Goal: Task Accomplishment & Management: Manage account settings

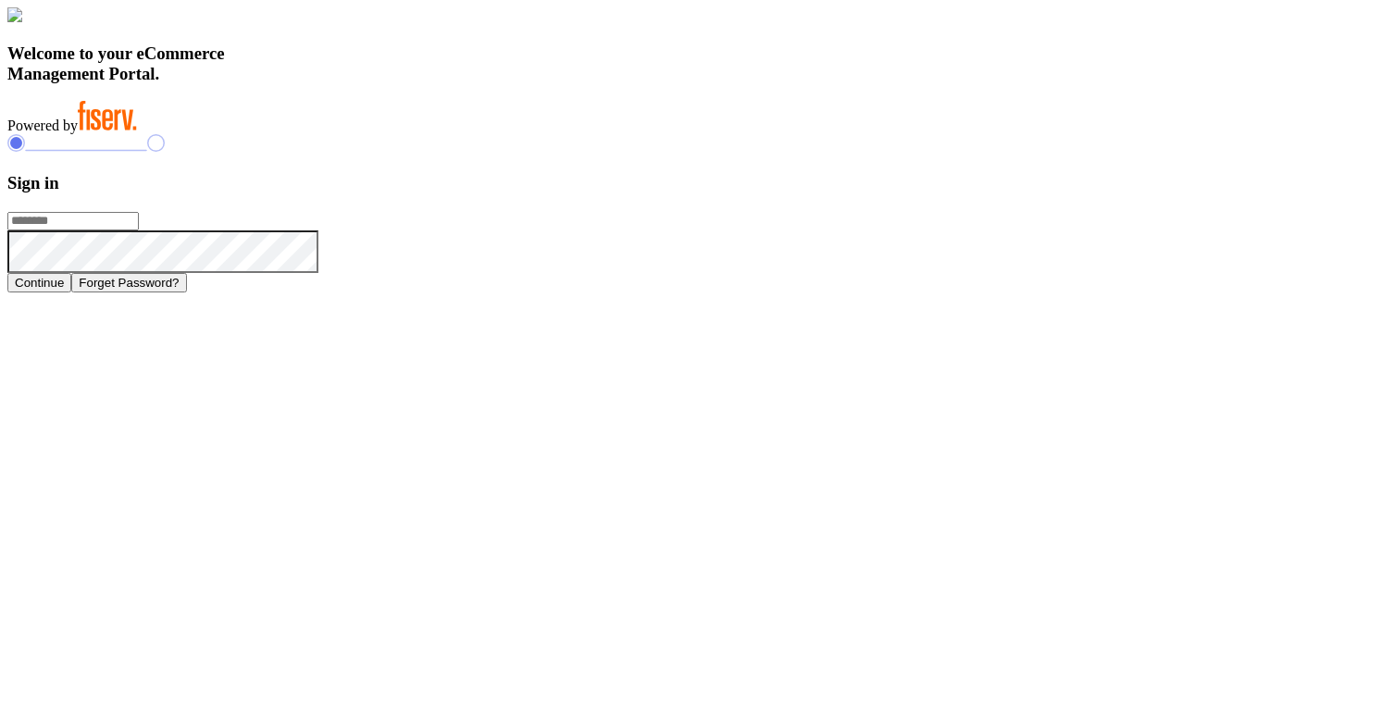
type input "**********"
click at [762, 134] on div "Welcome to your eCommerce Management Portal. Powered by" at bounding box center [696, 70] width 1378 height 127
click button "Continue"
type input "**********"
click at [71, 292] on button "Continue" at bounding box center [39, 282] width 64 height 19
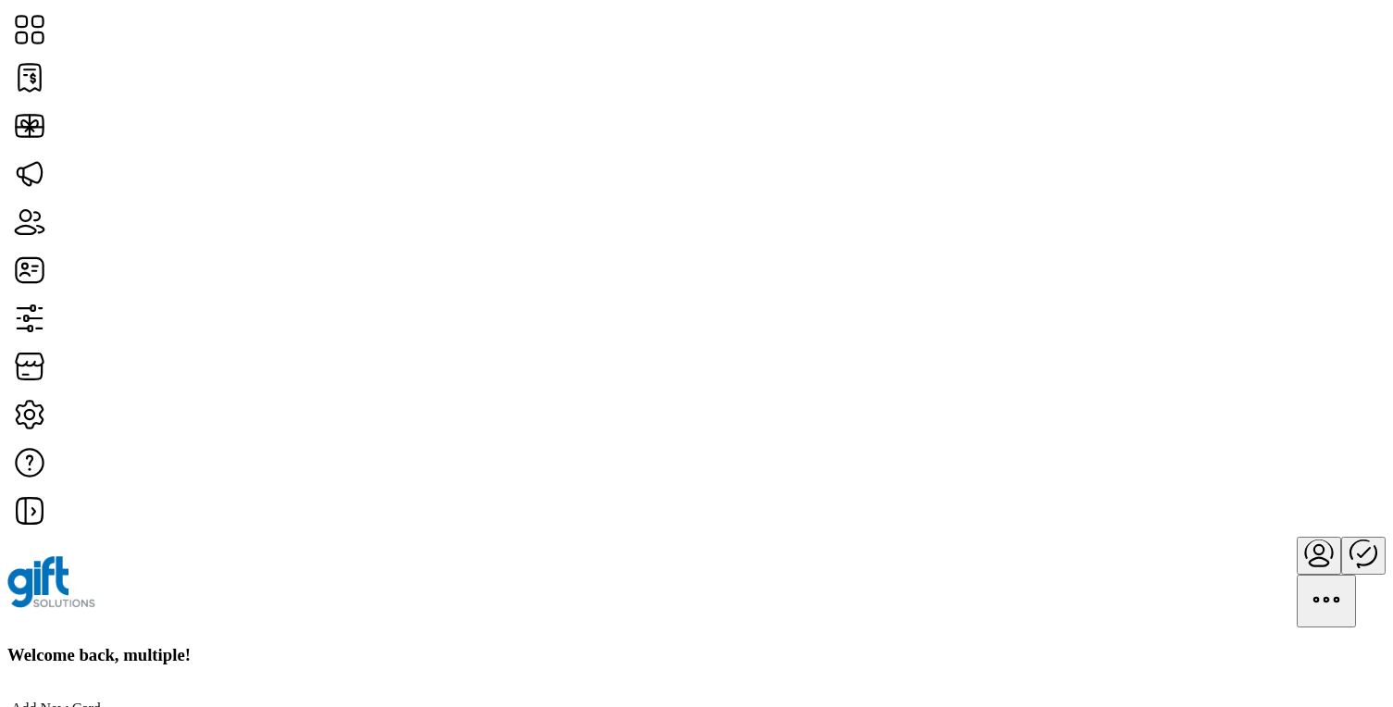
click at [1341, 530] on icon "Publisher Panel" at bounding box center [1363, 552] width 44 height 44
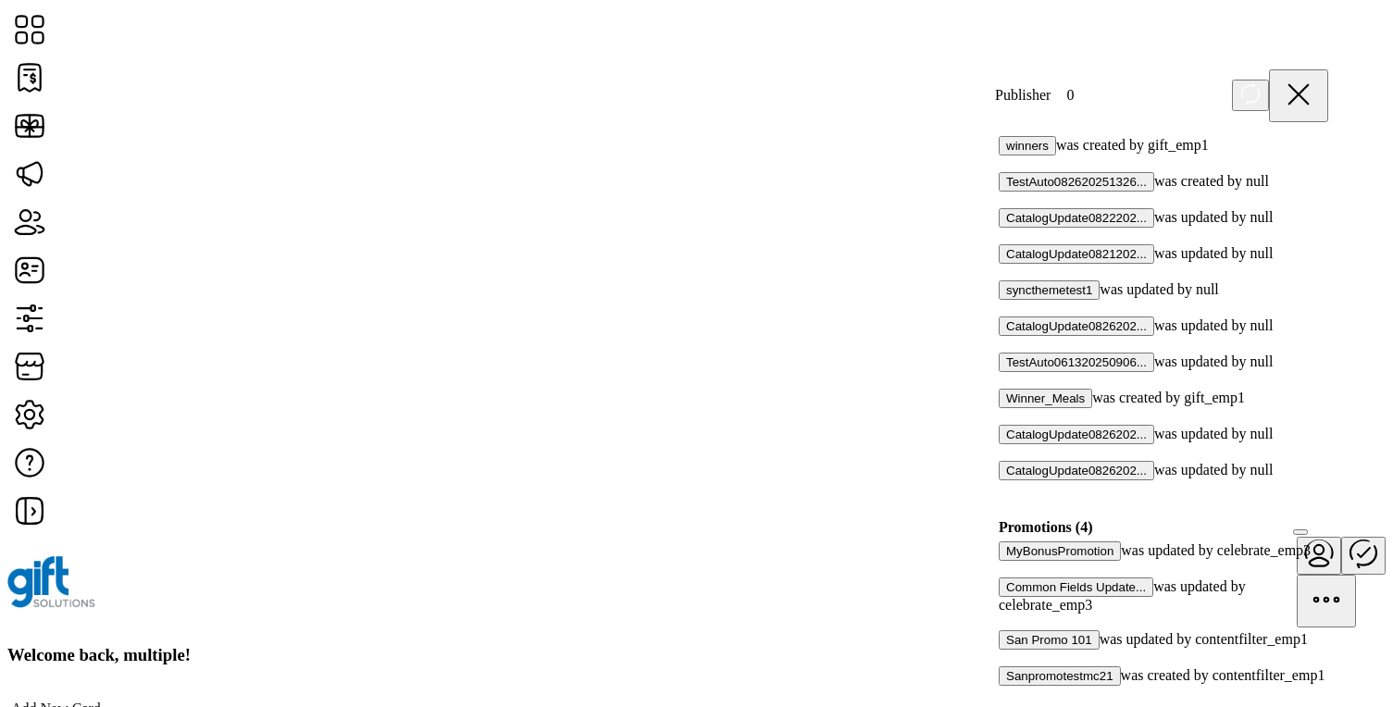
scroll to position [1508, 0]
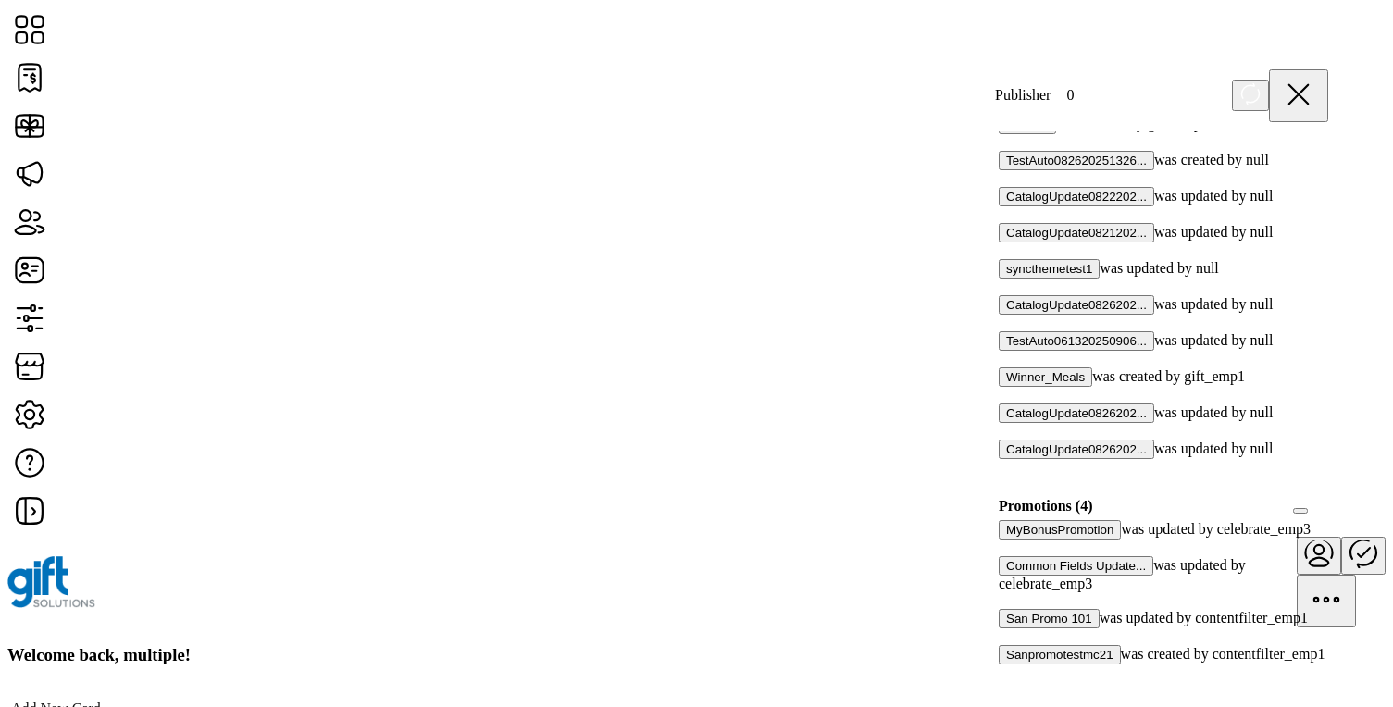
click at [1005, 592] on div at bounding box center [1005, 600] width 0 height 17
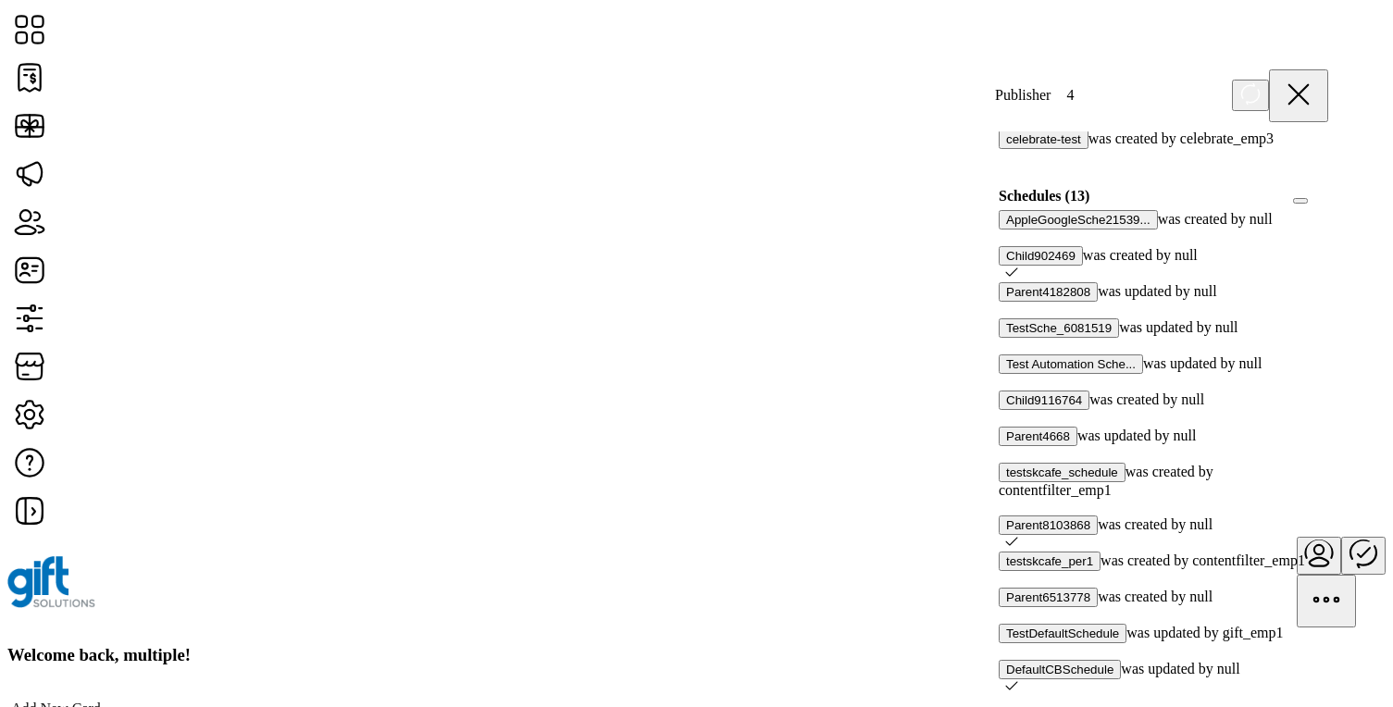
scroll to position [635, 0]
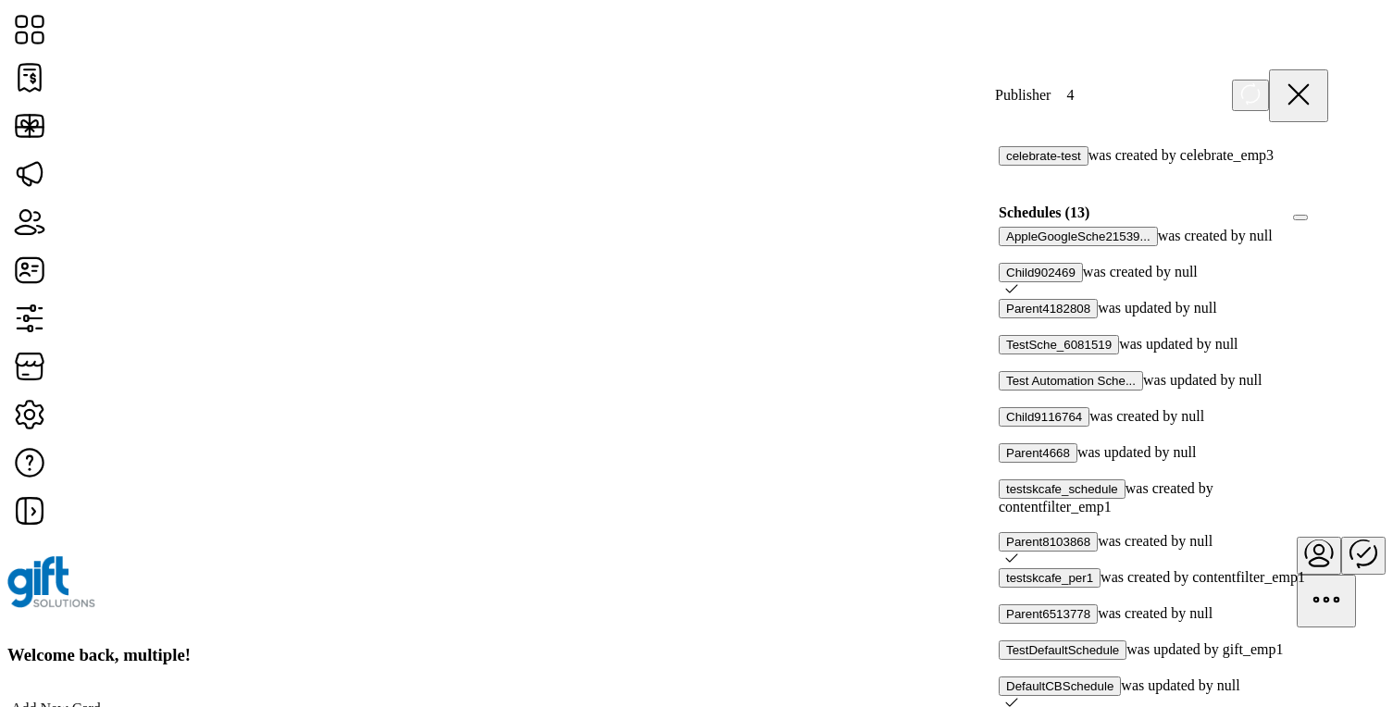
click at [1328, 221] on div at bounding box center [1328, 213] width 0 height 17
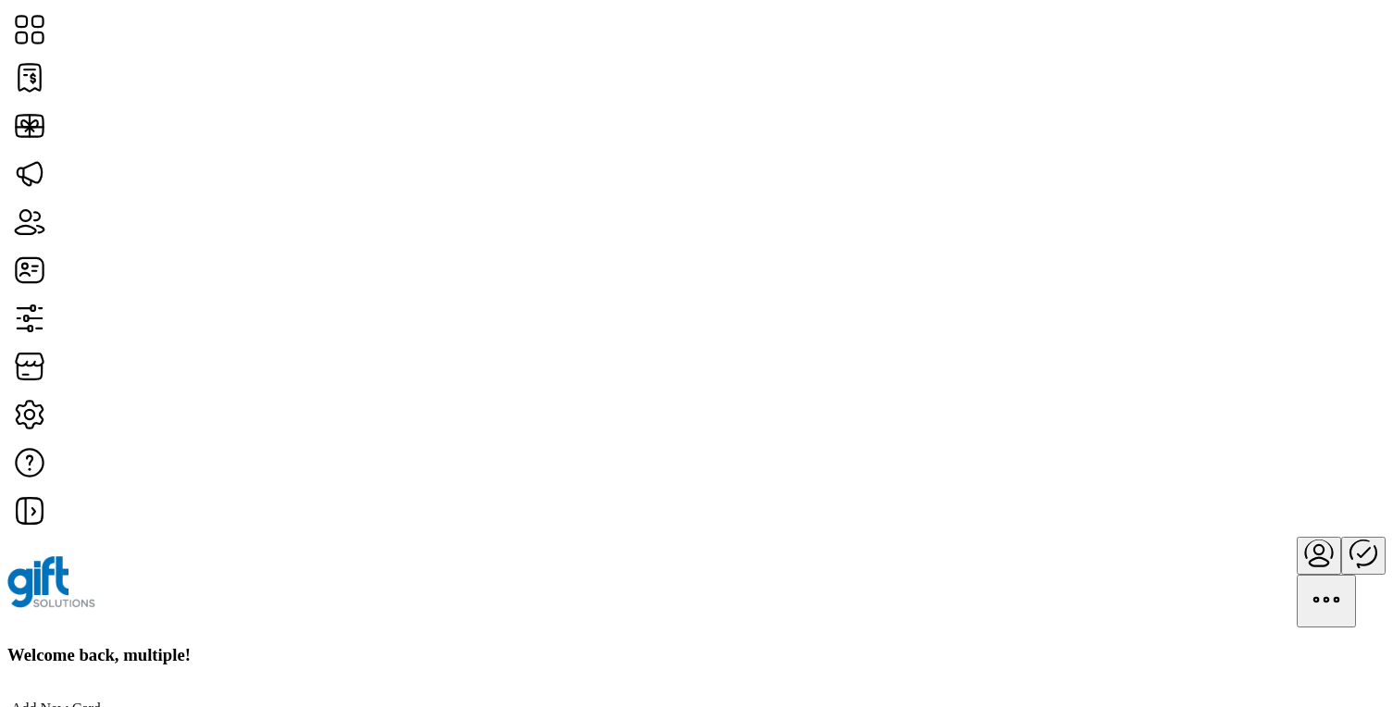
click at [1341, 530] on icon "Publisher Panel" at bounding box center [1363, 552] width 44 height 44
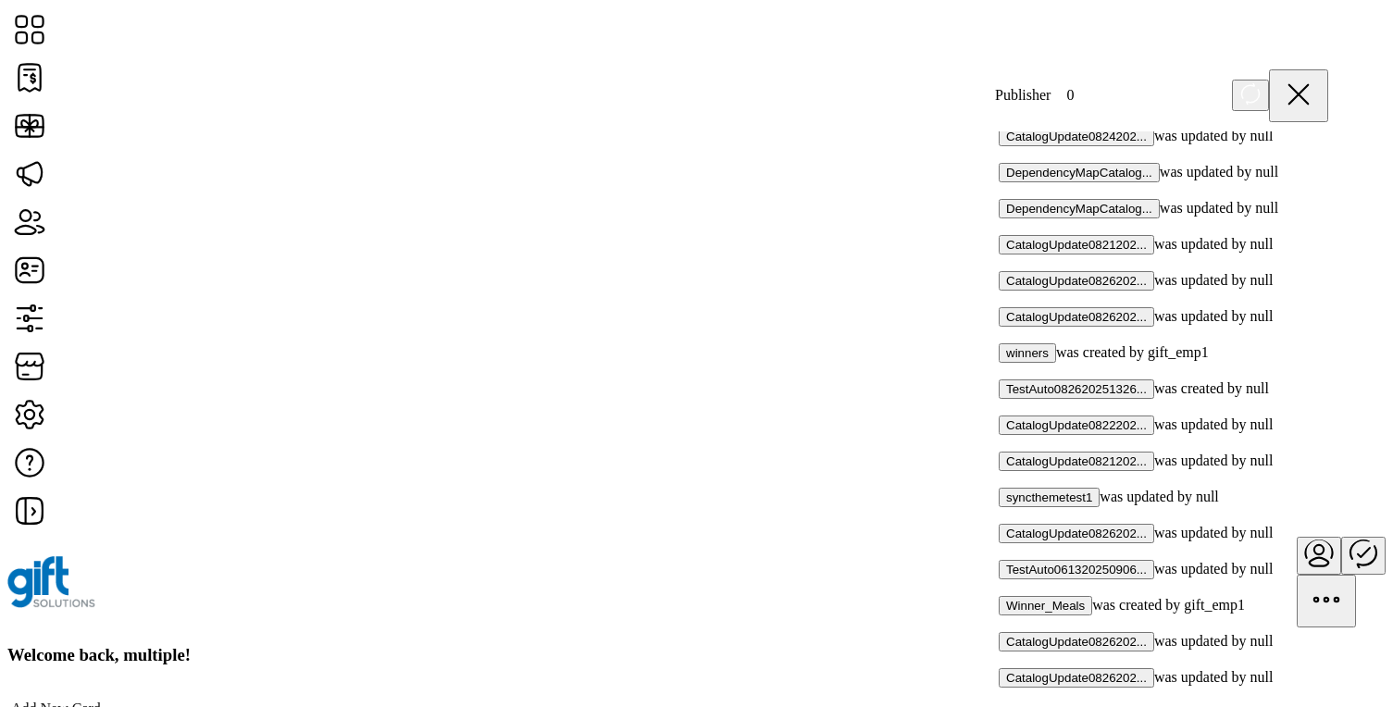
scroll to position [1508, 0]
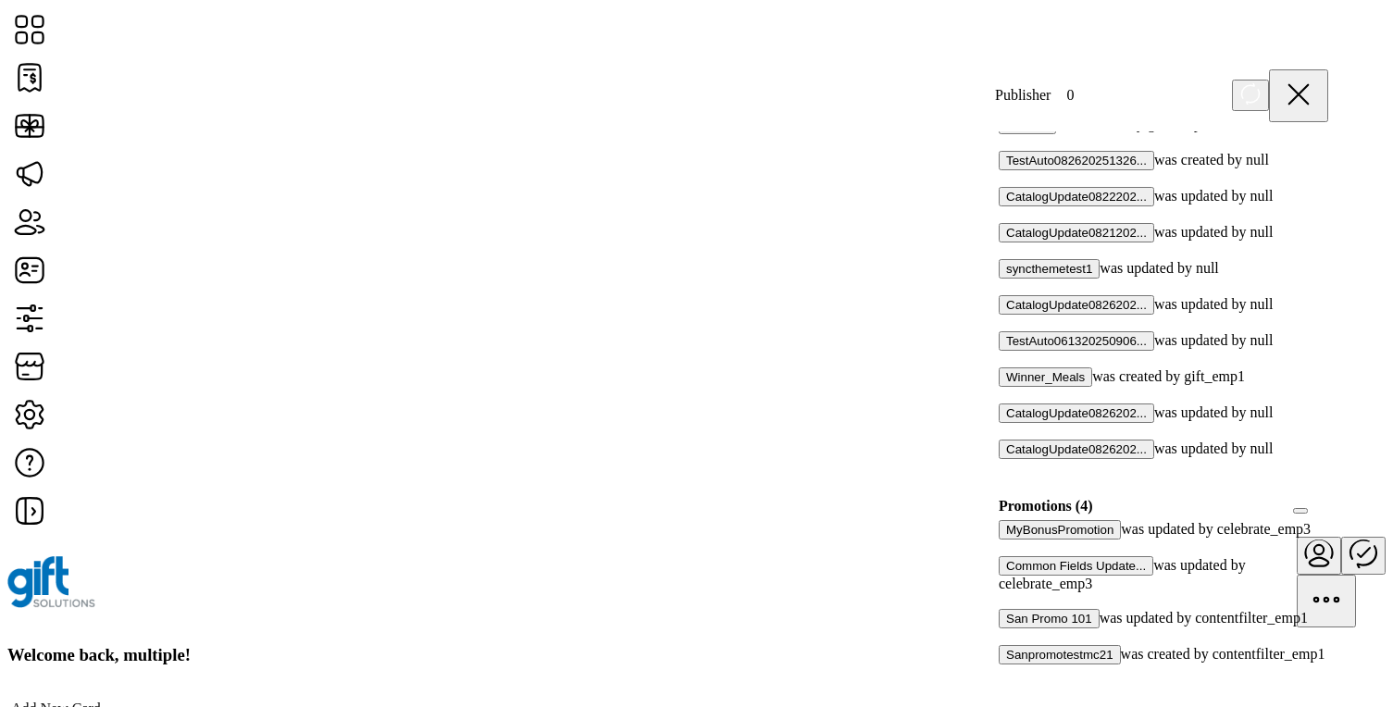
click at [1005, 592] on div at bounding box center [1005, 600] width 0 height 17
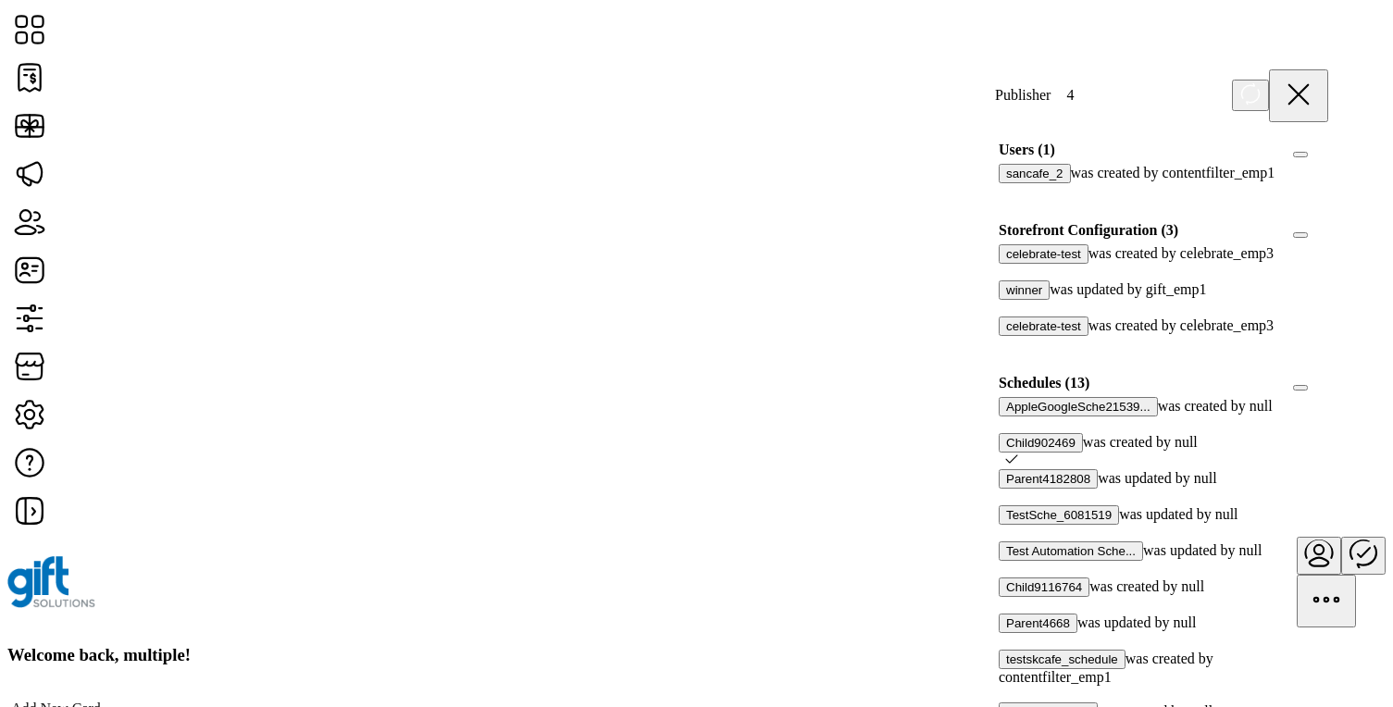
scroll to position [533, 0]
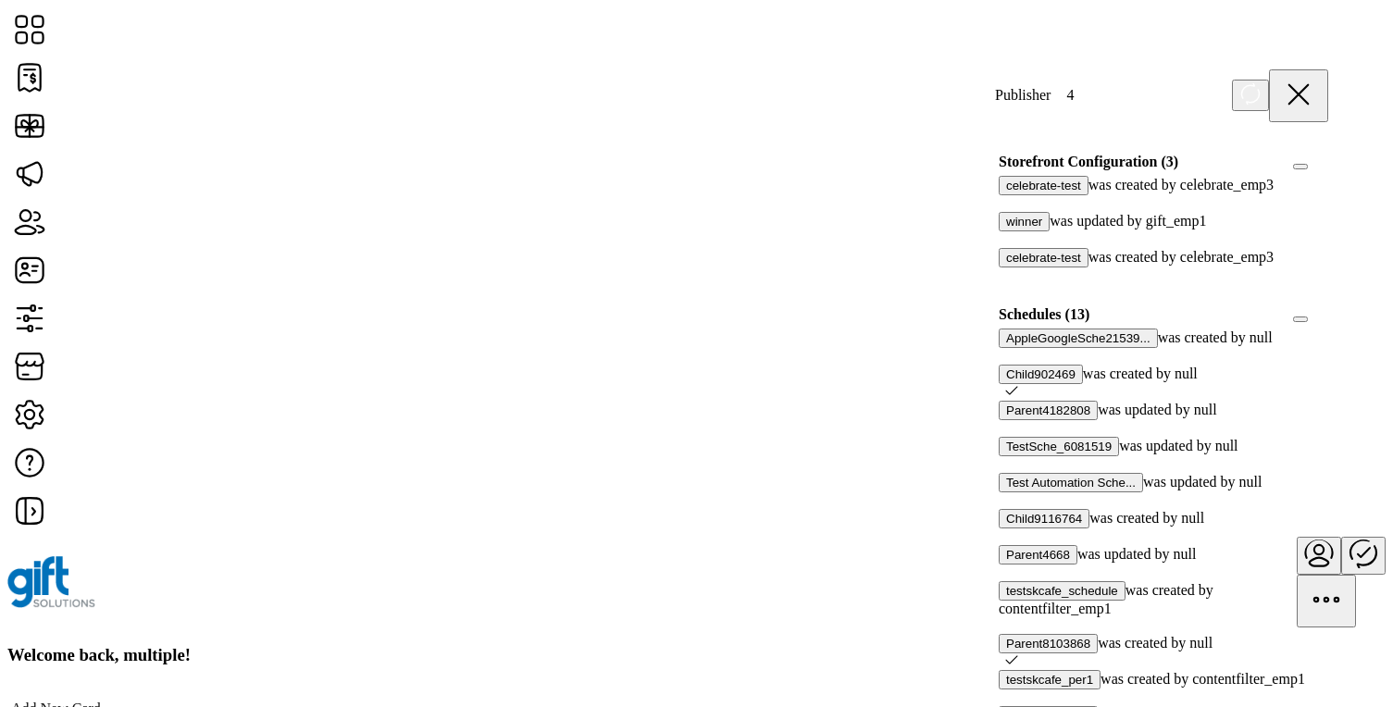
click at [1328, 323] on div at bounding box center [1328, 314] width 0 height 17
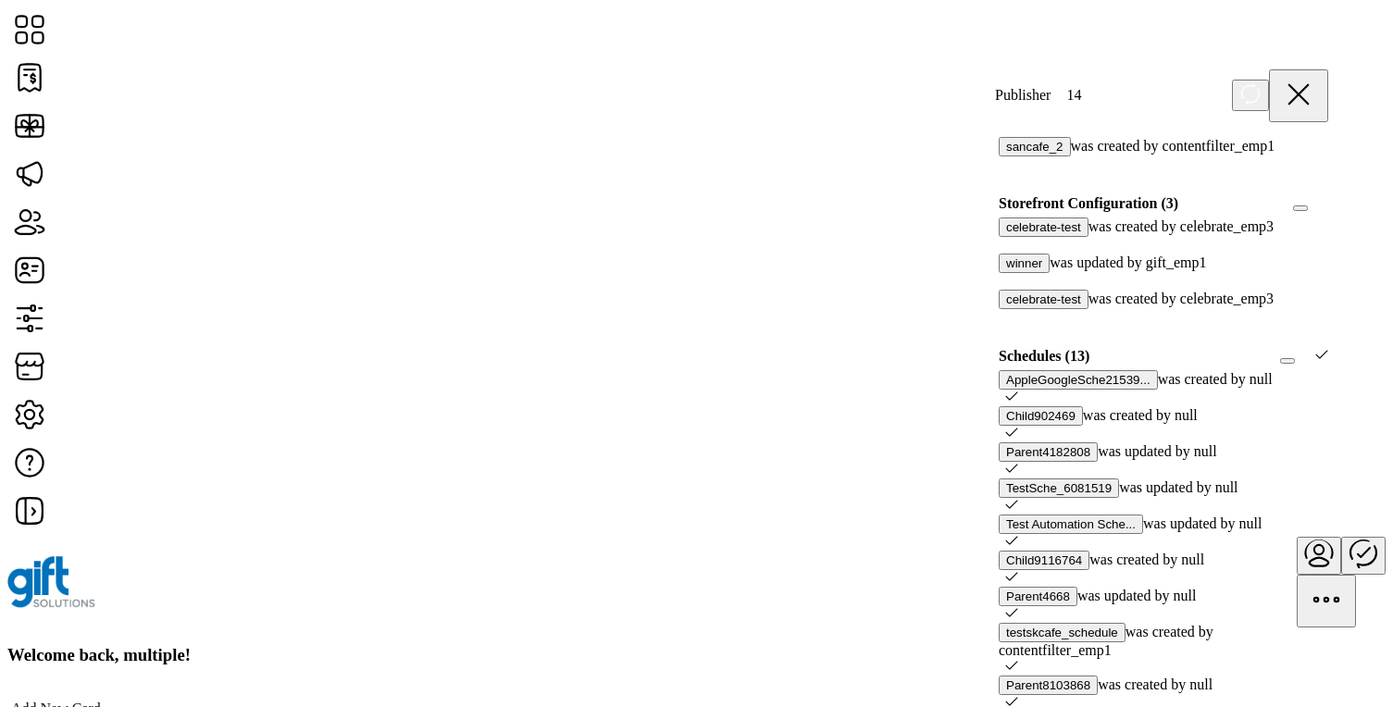
scroll to position [559, 0]
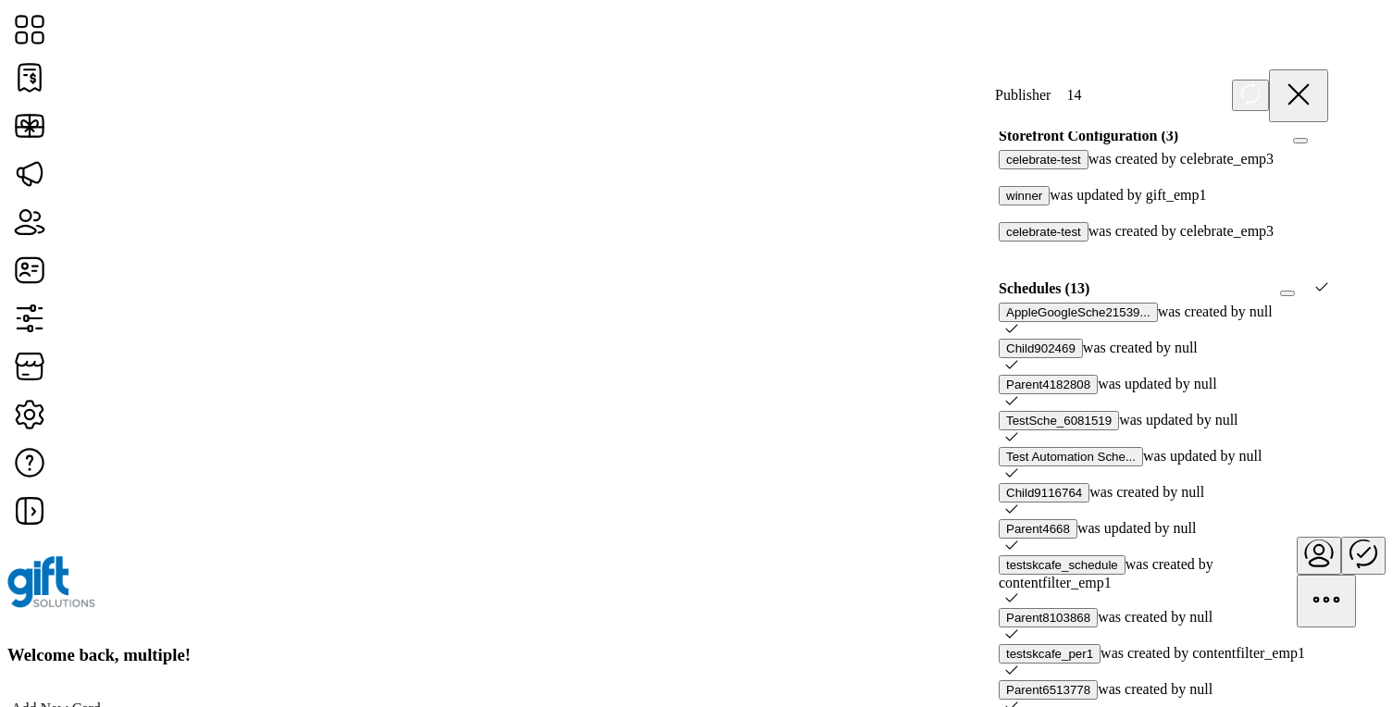
click at [1316, 291] on icon at bounding box center [1322, 286] width 12 height 8
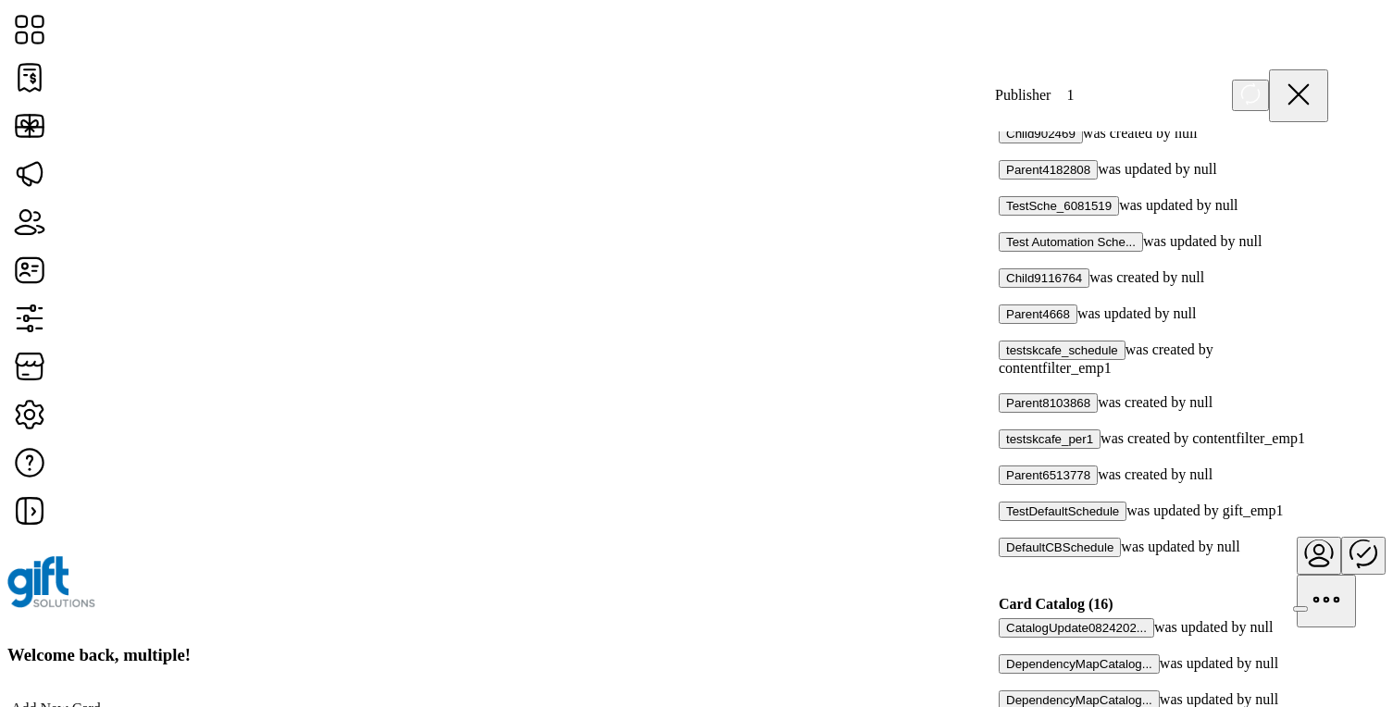
scroll to position [851, 0]
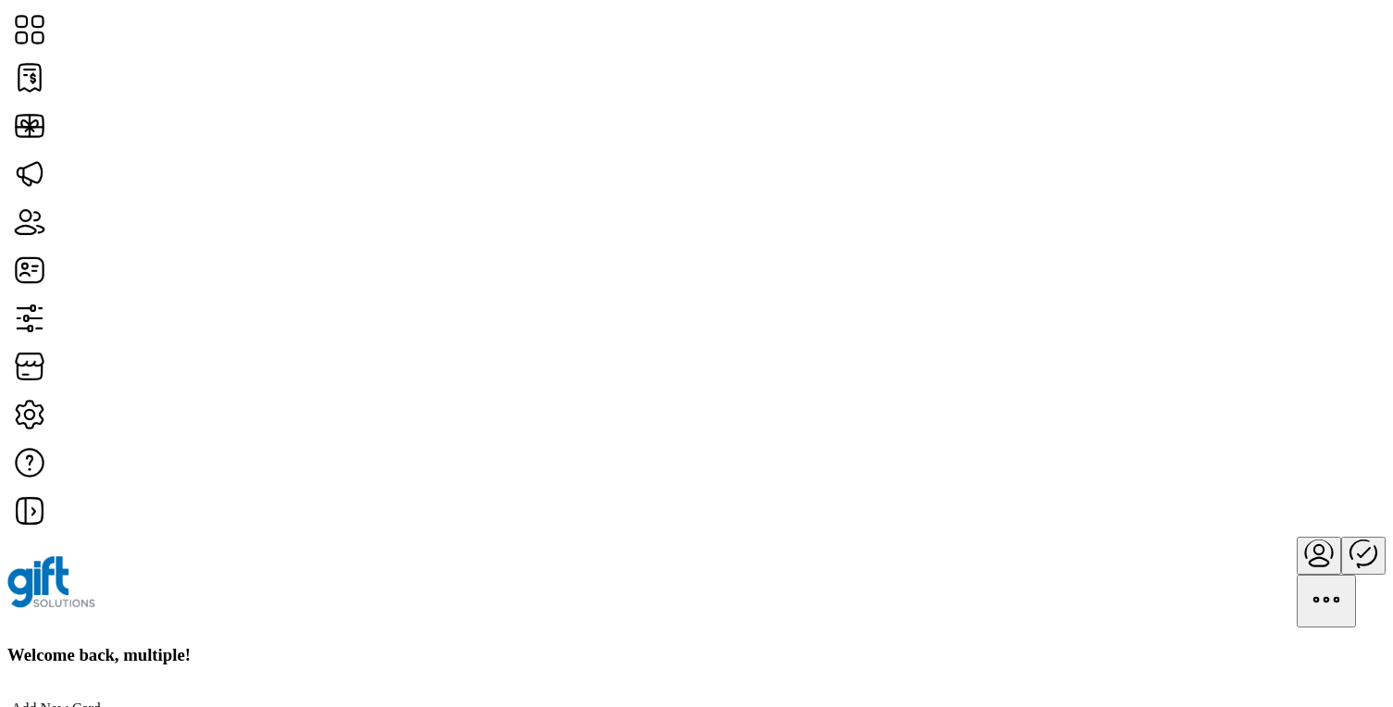
click at [1350, 538] on icon "Publisher Panel" at bounding box center [1363, 553] width 26 height 30
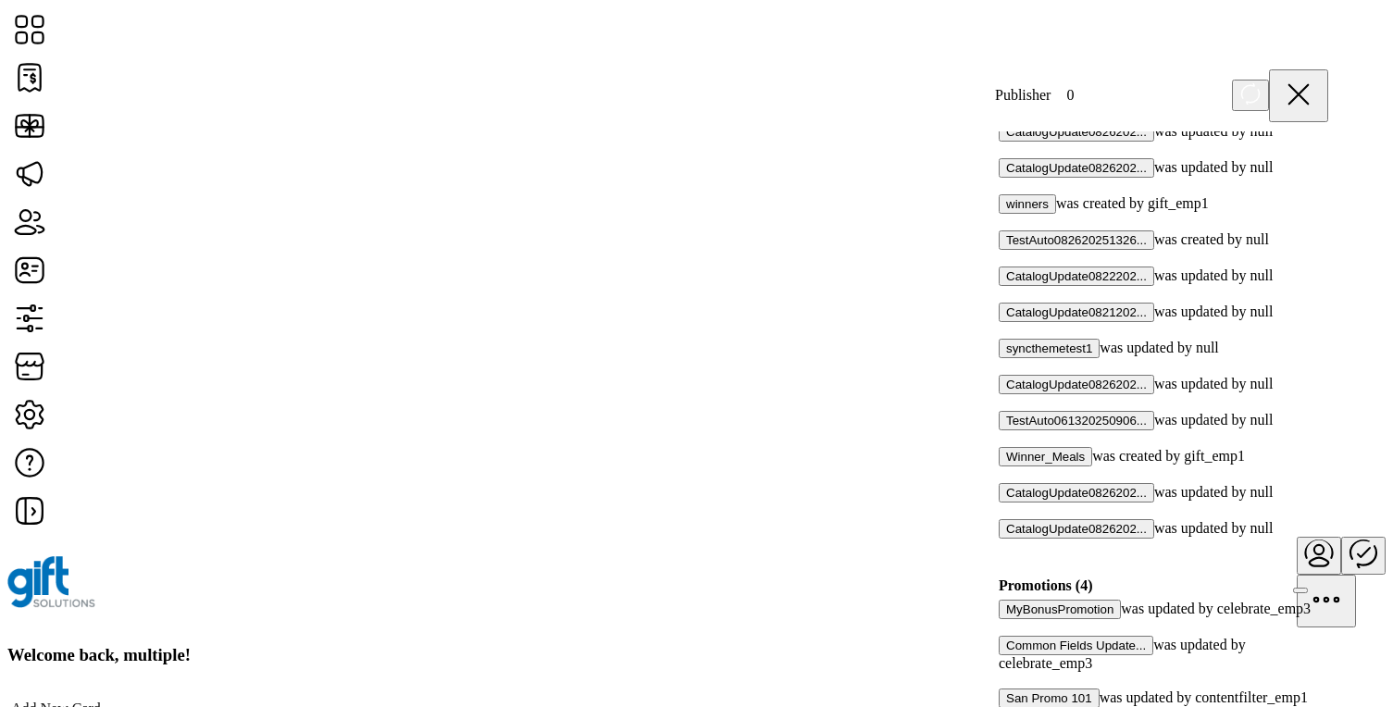
scroll to position [1508, 0]
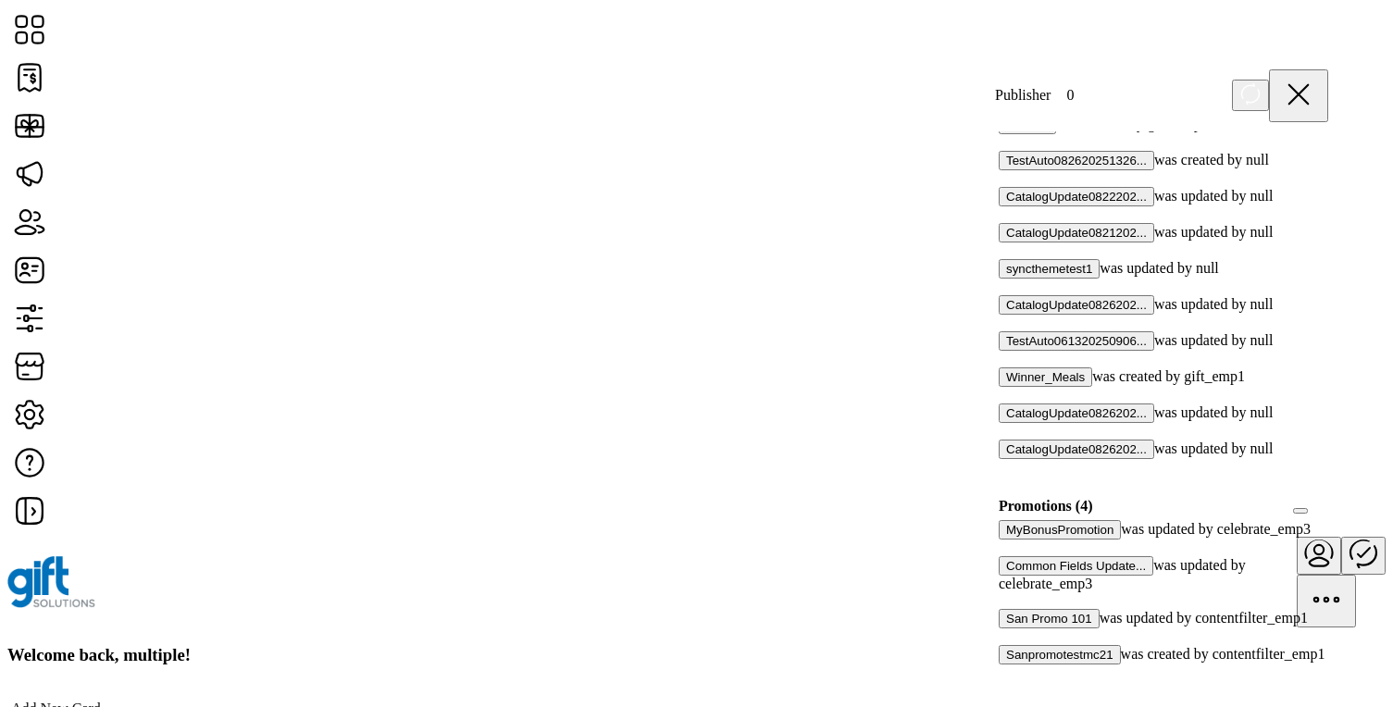
click at [1005, 592] on div at bounding box center [1005, 600] width 0 height 17
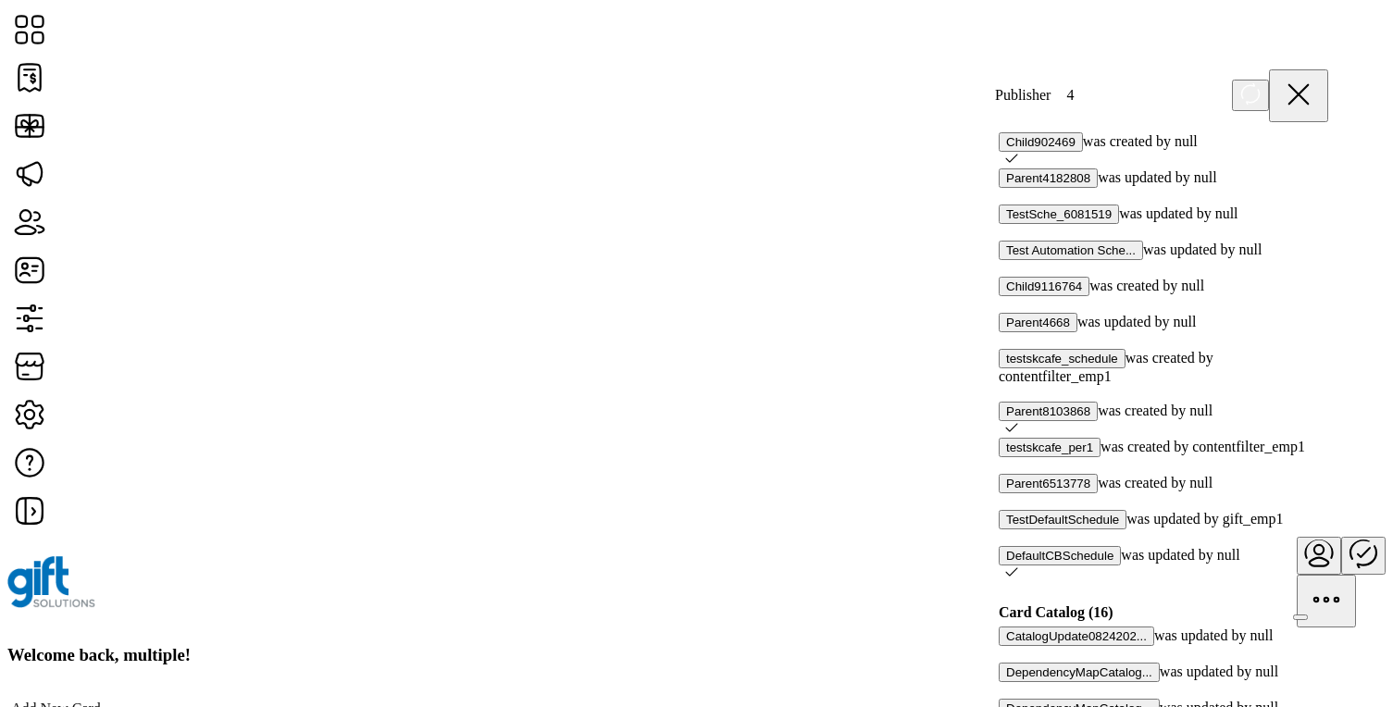
scroll to position [711, 0]
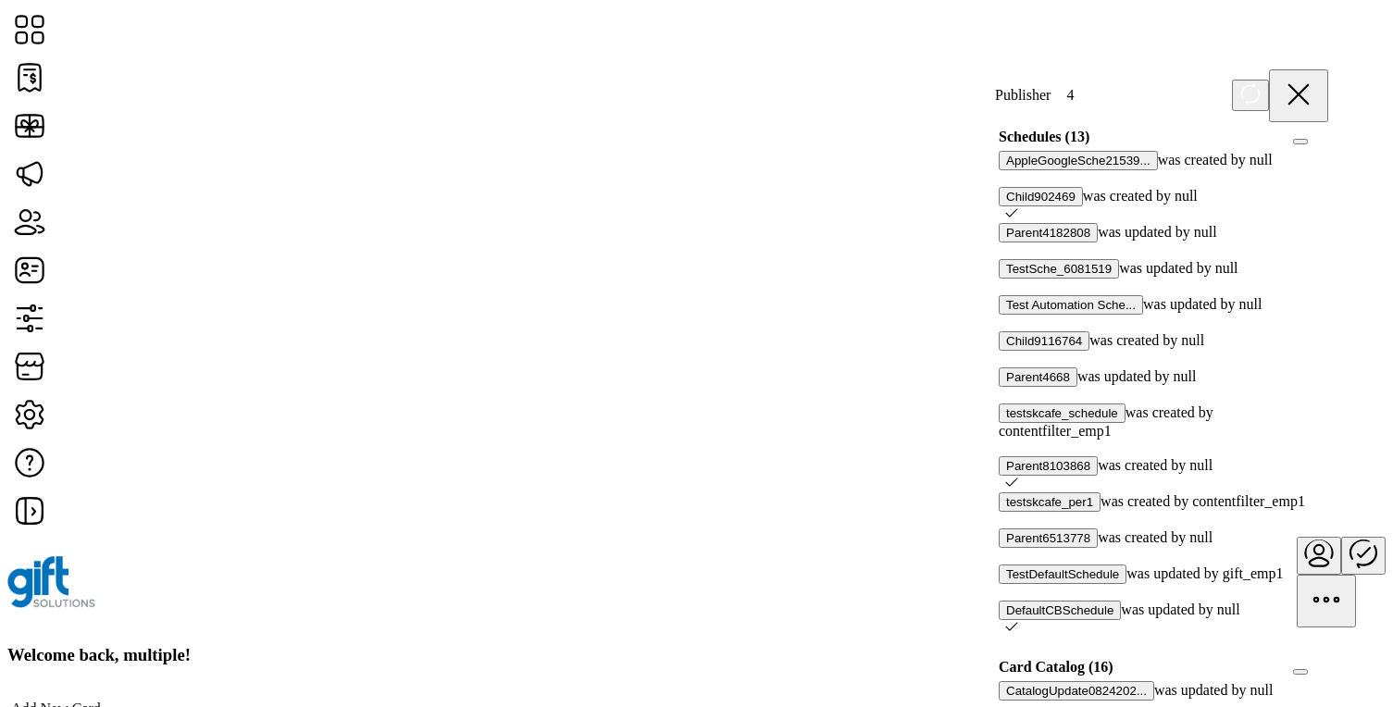
click at [1328, 145] on div at bounding box center [1328, 137] width 0 height 17
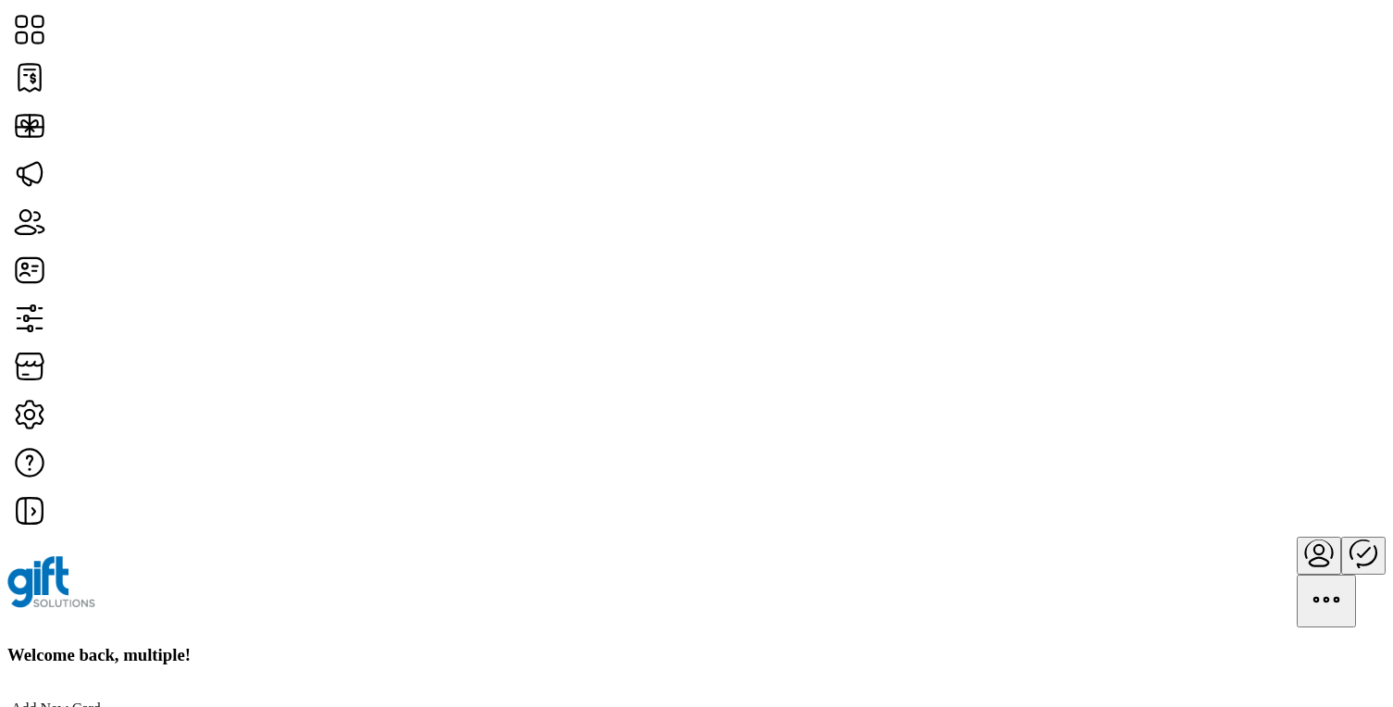
click at [1341, 530] on icon "Publisher Panel" at bounding box center [1363, 552] width 44 height 44
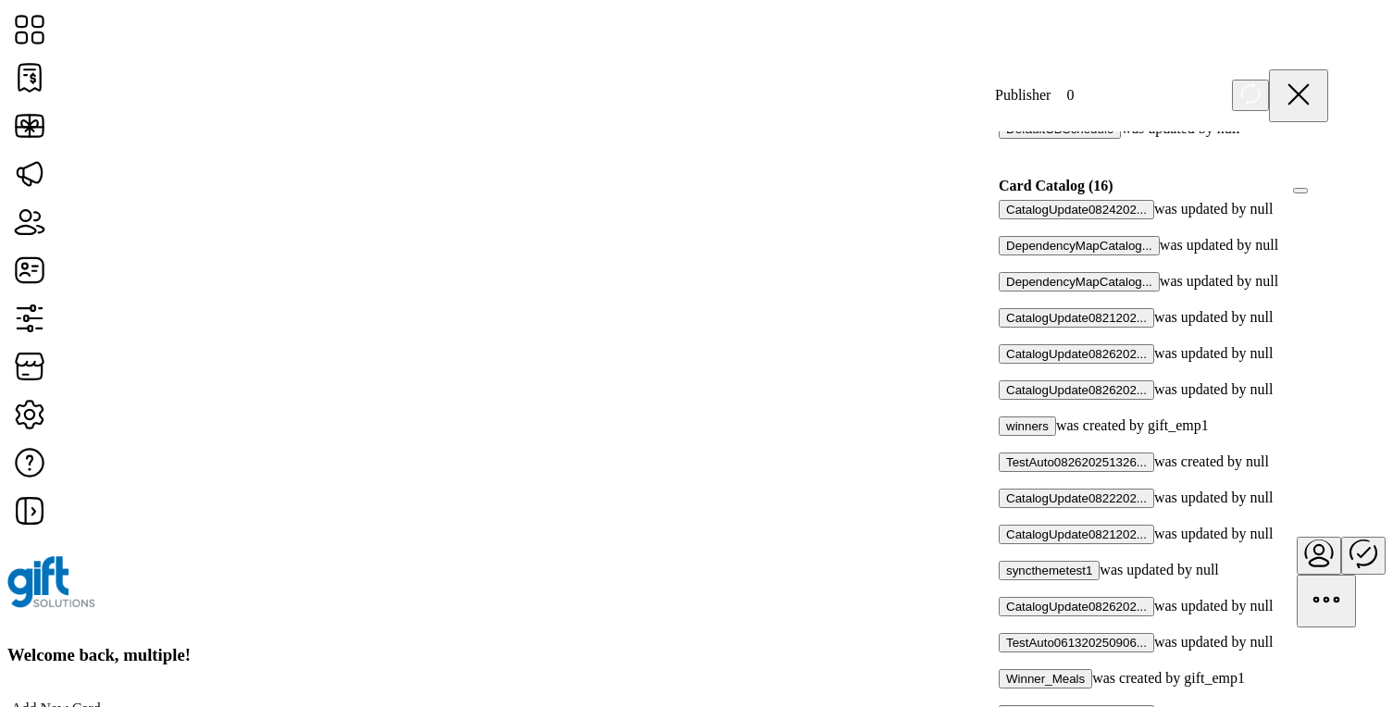
scroll to position [3318, 0]
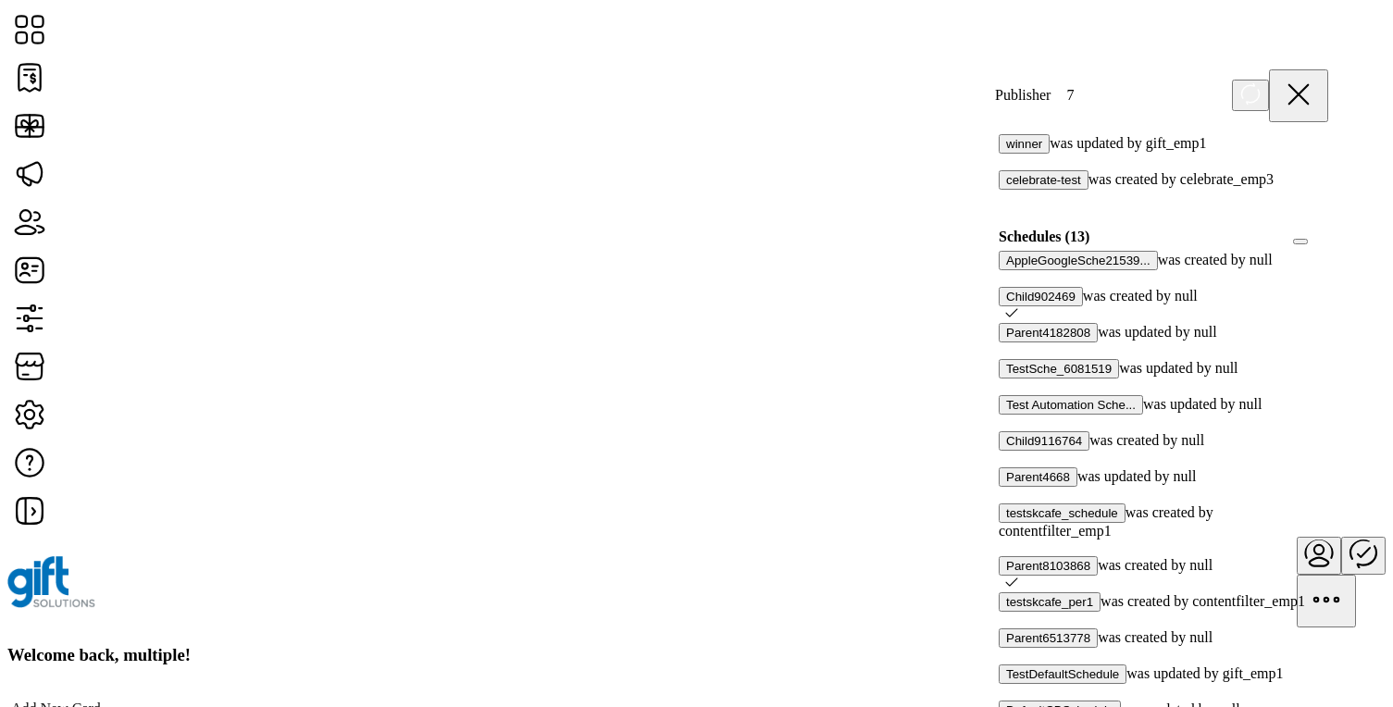
scroll to position [2300, 0]
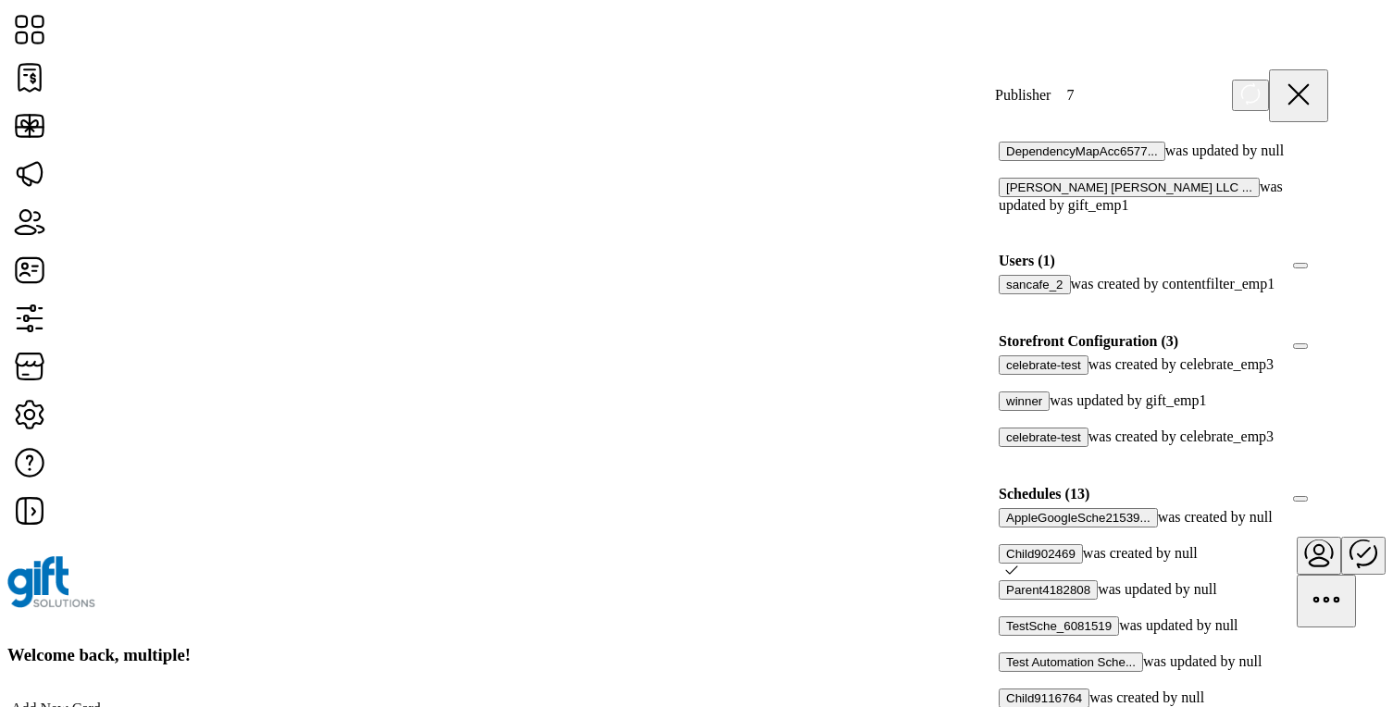
click at [1328, 486] on div at bounding box center [1328, 494] width 0 height 17
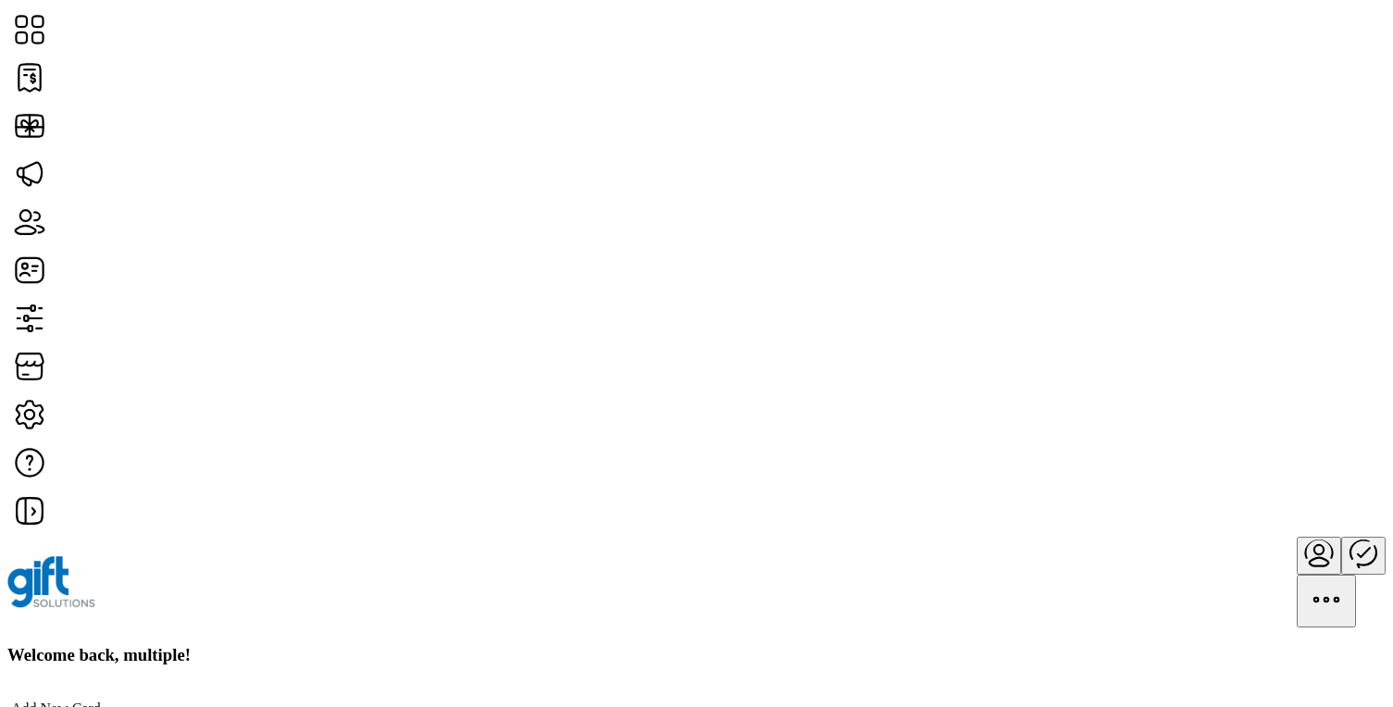
click at [1341, 530] on icon "Publisher Panel" at bounding box center [1363, 552] width 44 height 44
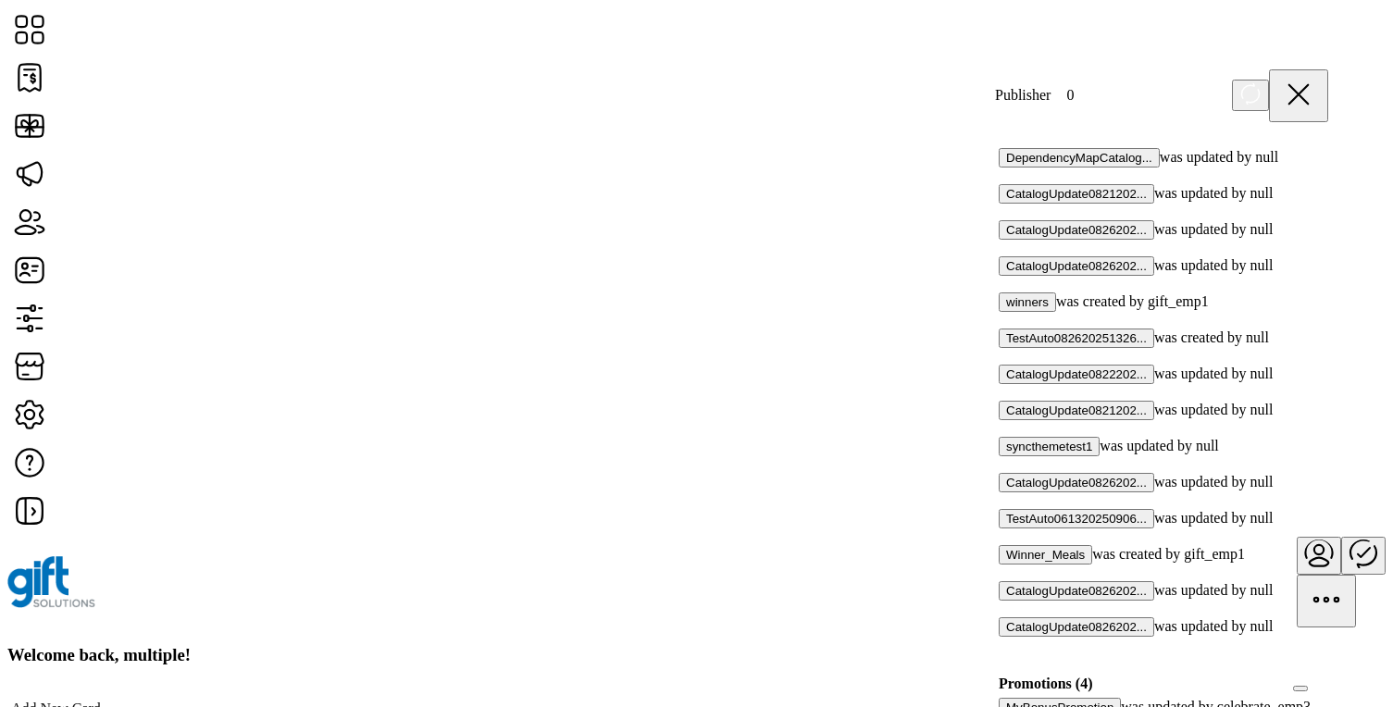
scroll to position [1508, 0]
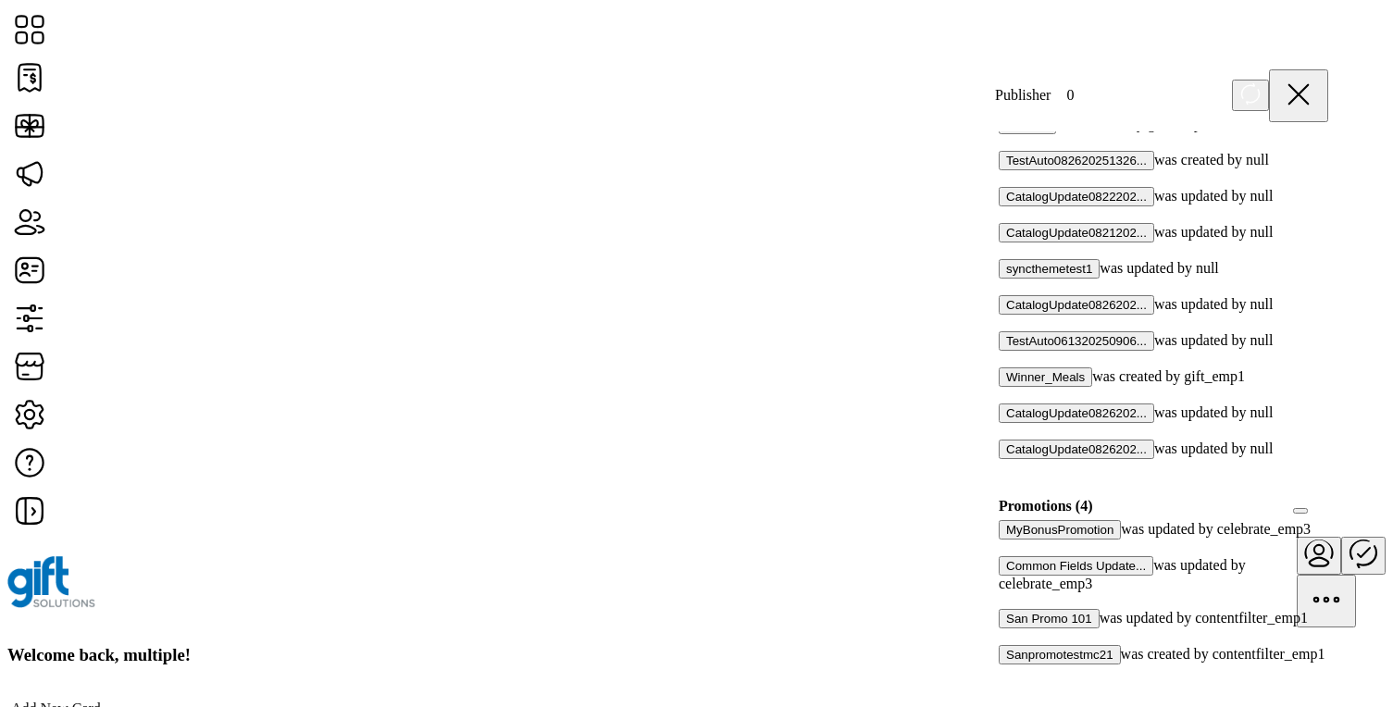
click at [1005, 539] on div at bounding box center [1005, 547] width 0 height 17
click at [1018, 539] on icon at bounding box center [1011, 545] width 13 height 13
click at [1005, 592] on div at bounding box center [1005, 600] width 0 height 17
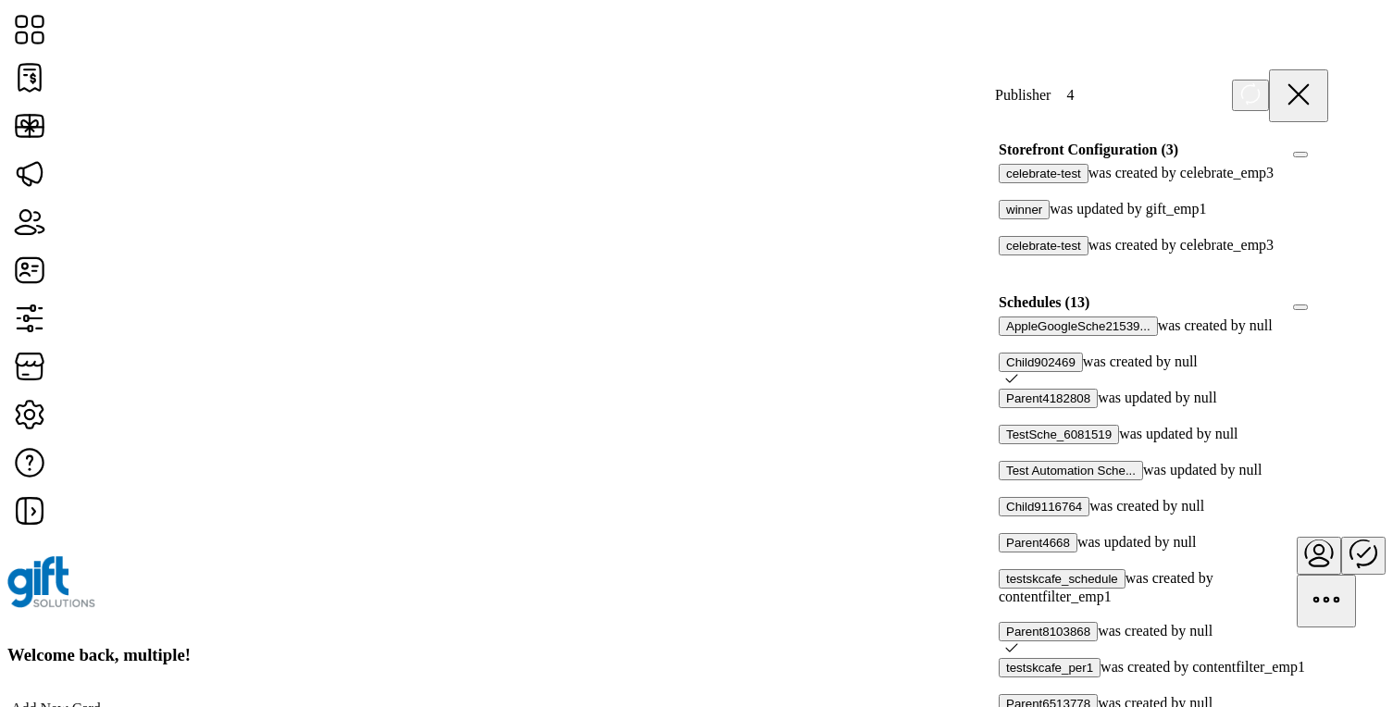
scroll to position [539, 0]
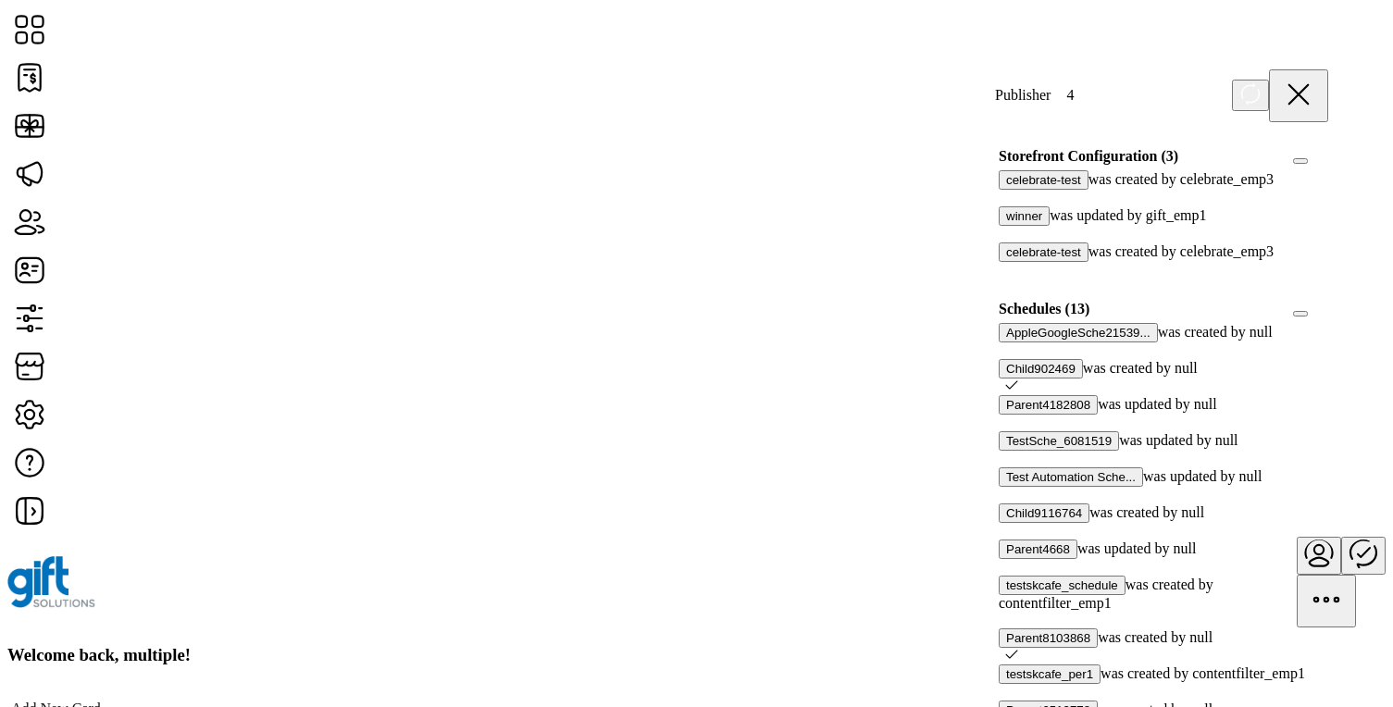
click at [1328, 317] on div at bounding box center [1328, 309] width 0 height 17
click at [1315, 314] on icon at bounding box center [1321, 307] width 13 height 13
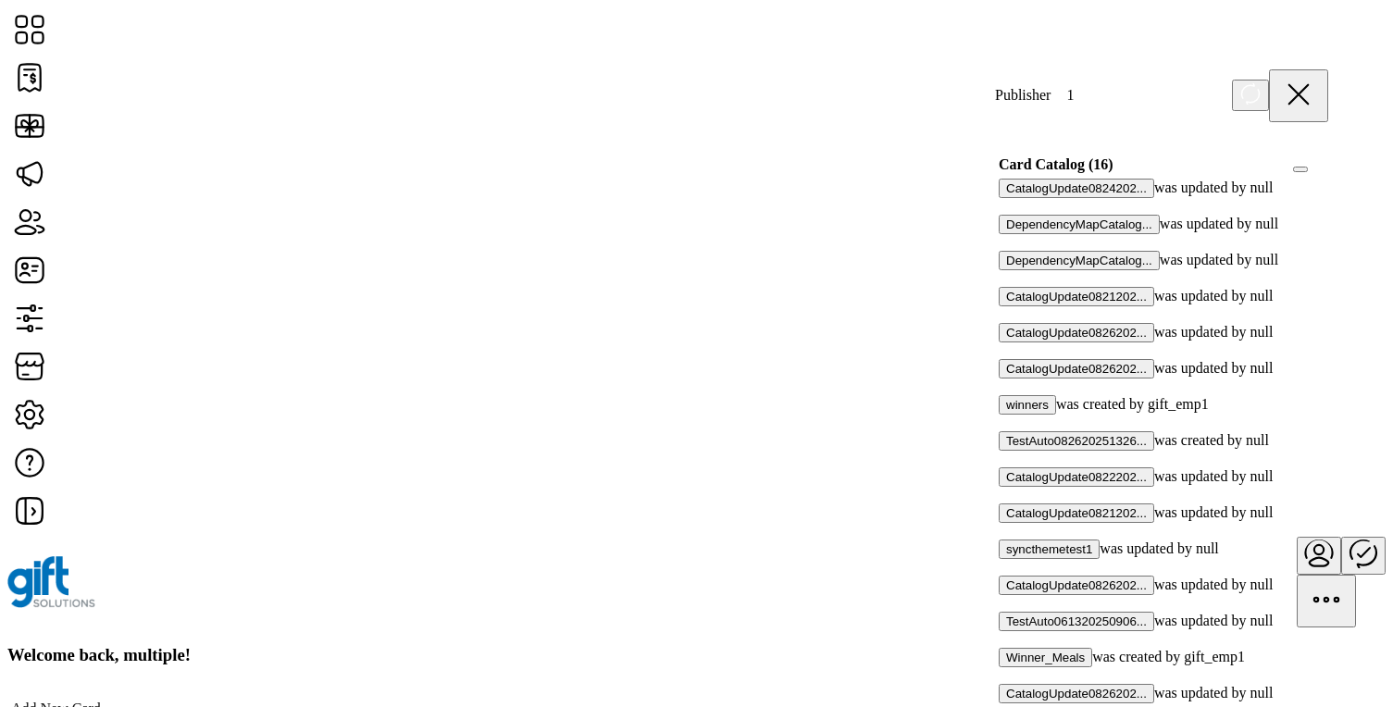
scroll to position [1508, 0]
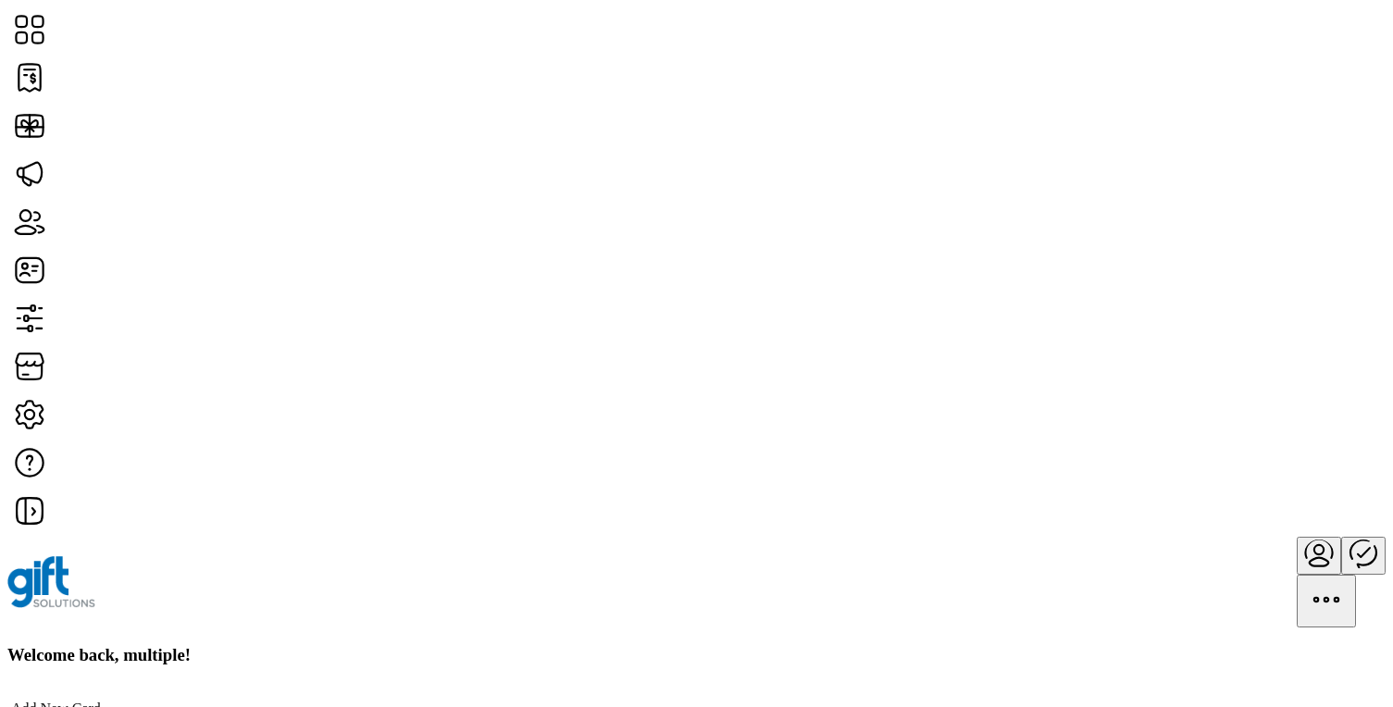
click at [1165, 645] on div "Welcome back, multiple!" at bounding box center [696, 655] width 1378 height 20
click at [1341, 530] on icon "Publisher Panel" at bounding box center [1363, 552] width 44 height 44
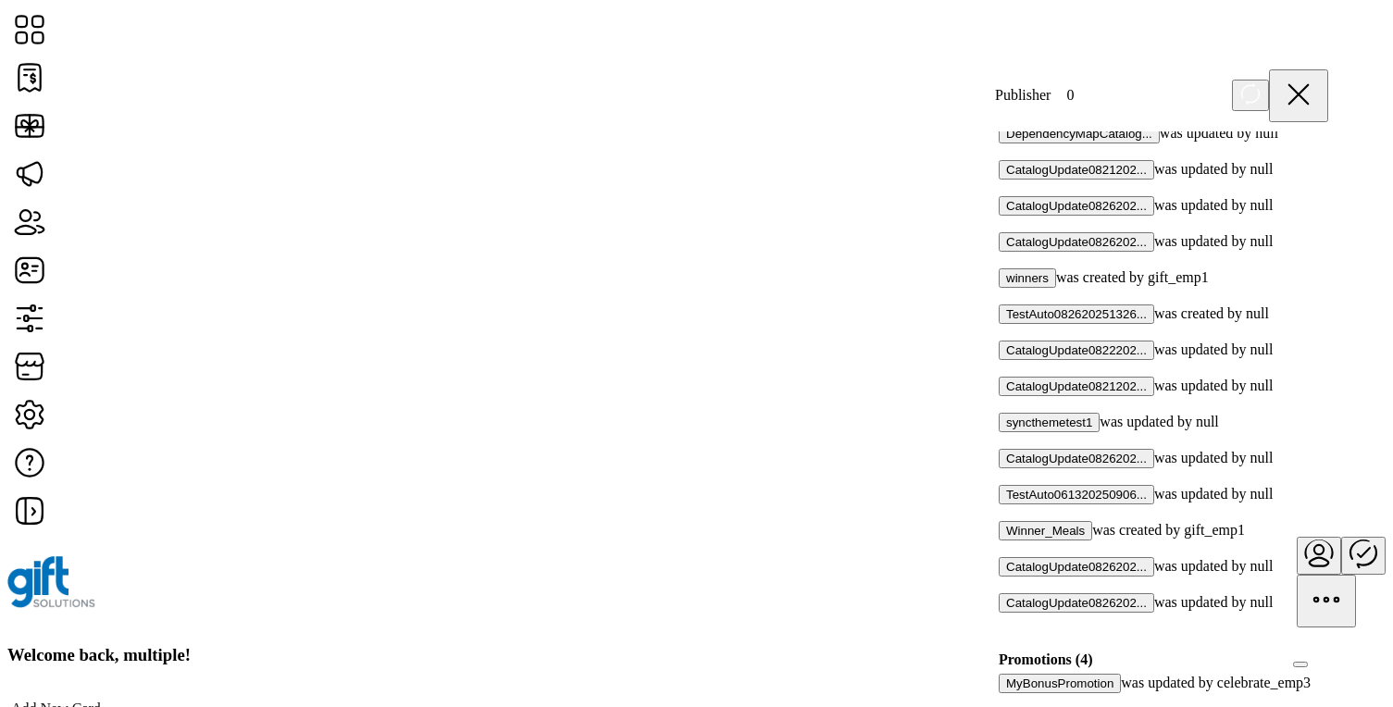
scroll to position [1508, 0]
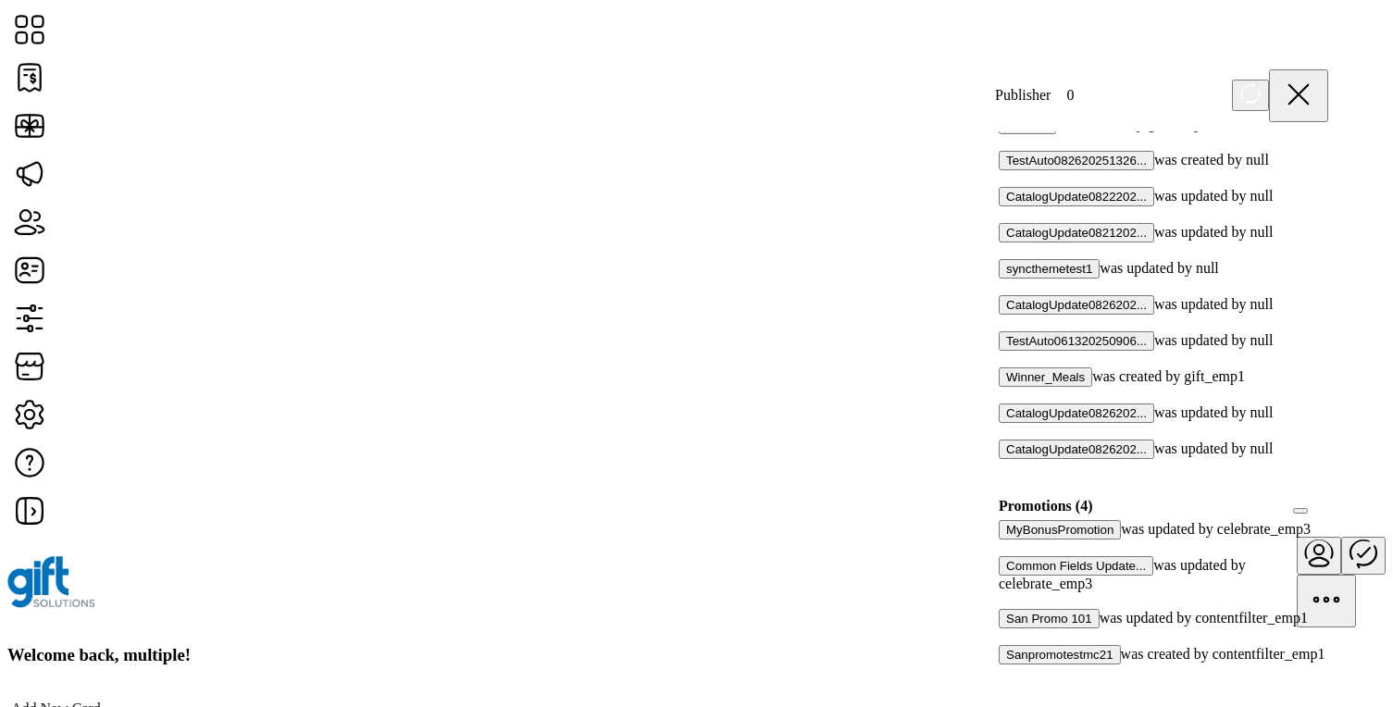
click at [1005, 592] on div at bounding box center [1005, 600] width 0 height 17
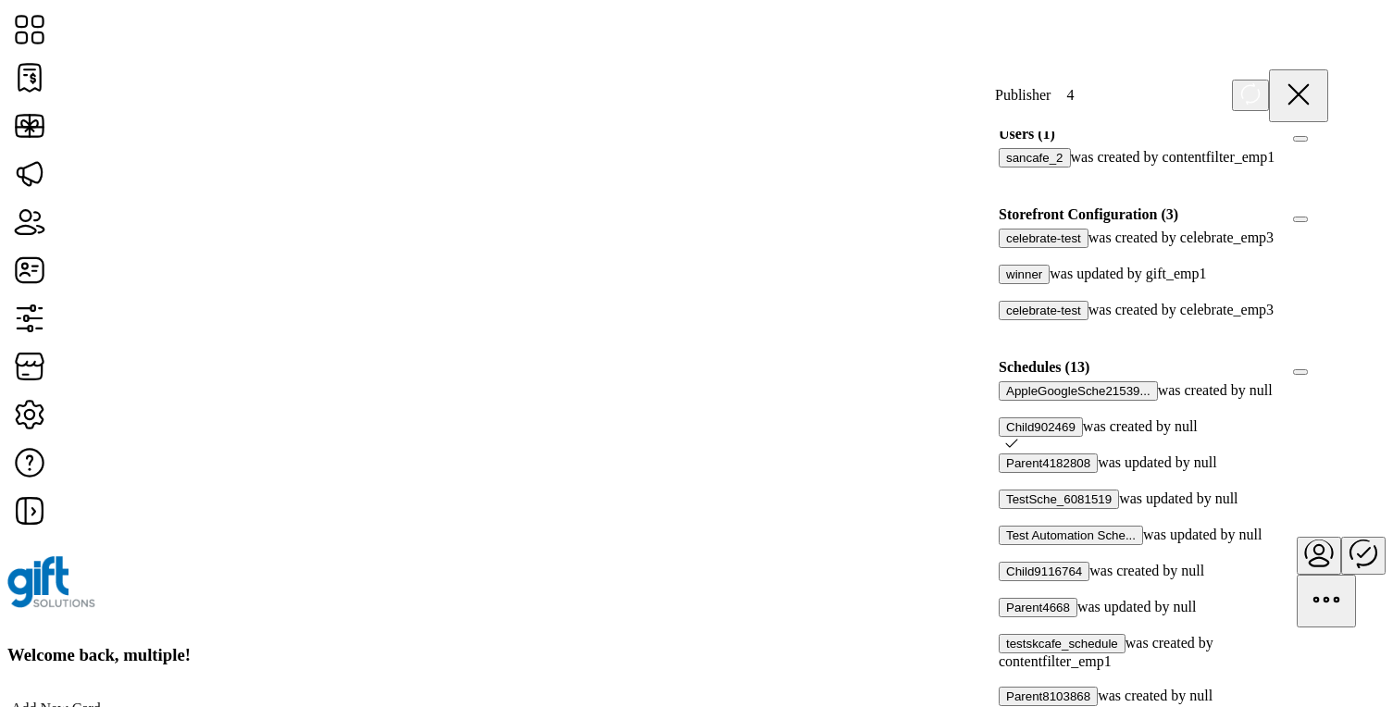
scroll to position [531, 0]
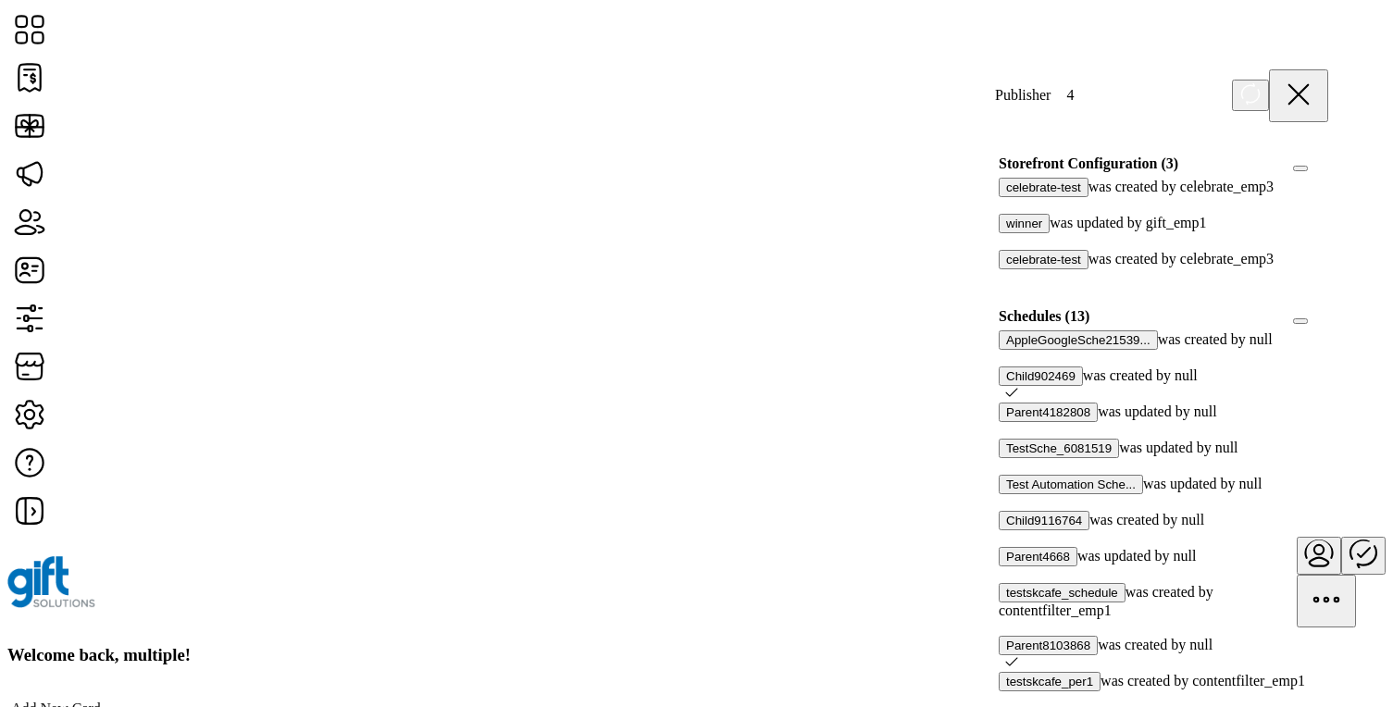
click at [1328, 325] on div at bounding box center [1328, 316] width 0 height 17
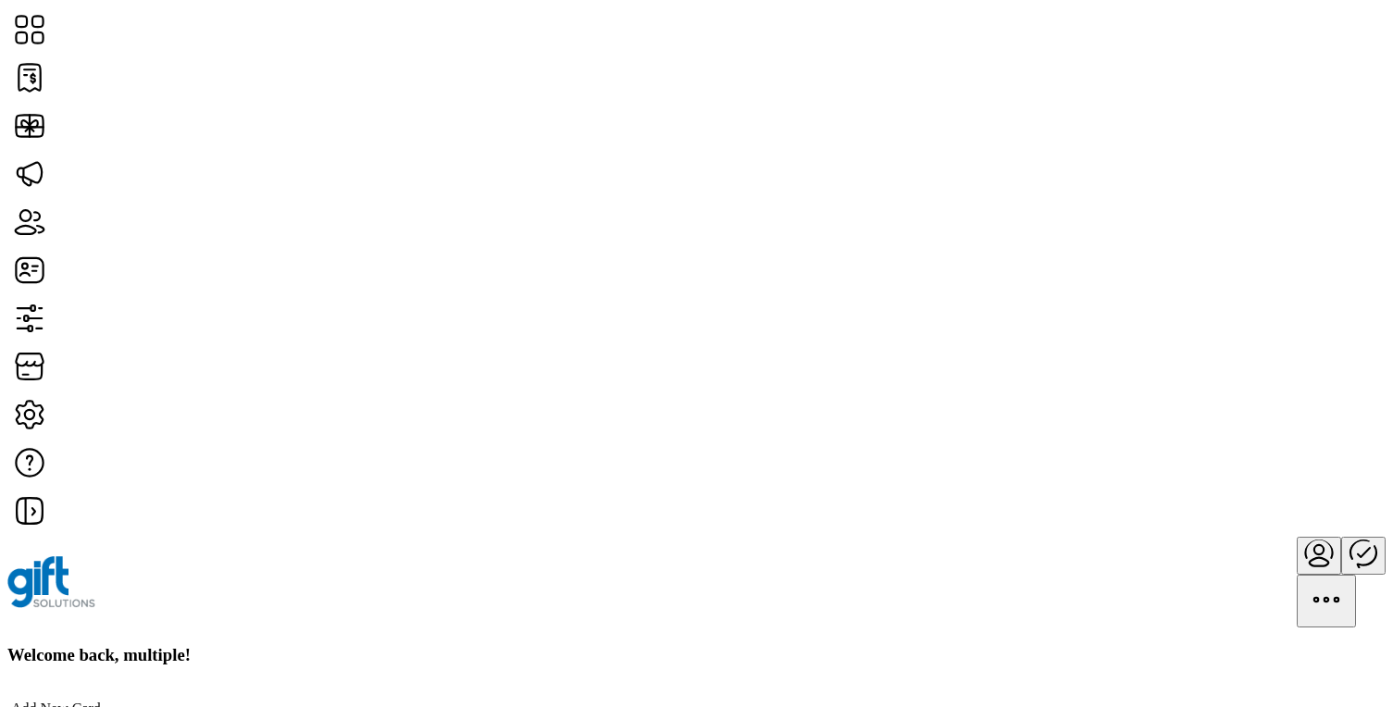
click at [1341, 530] on icon "Publisher Panel" at bounding box center [1363, 552] width 44 height 44
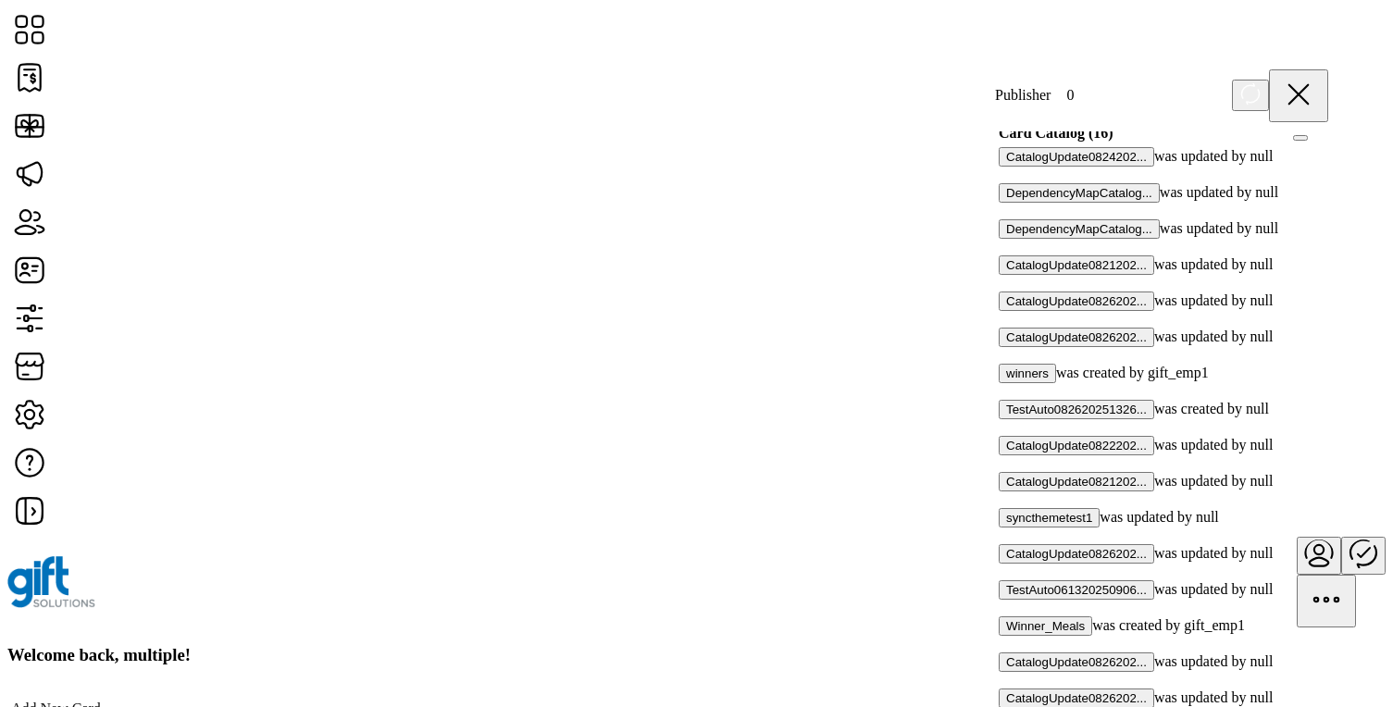
scroll to position [1508, 0]
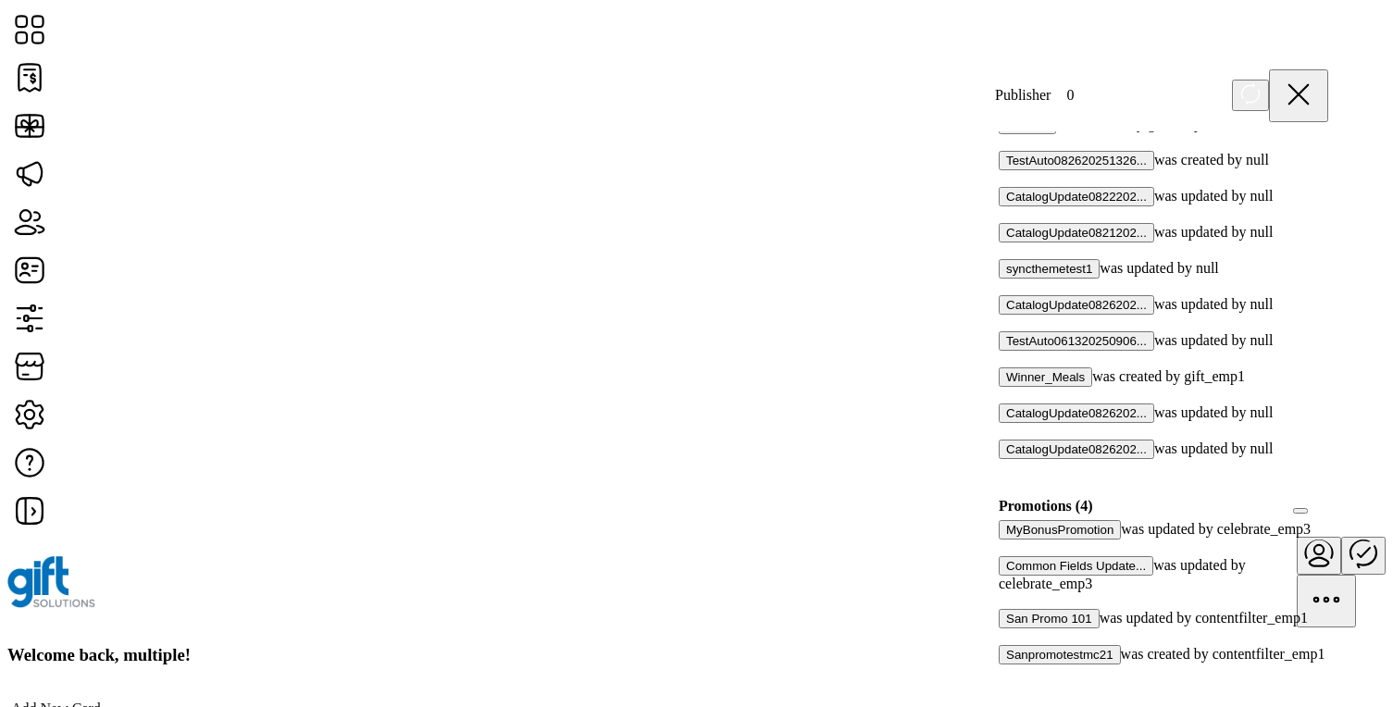
click at [1005, 592] on div at bounding box center [1005, 600] width 0 height 17
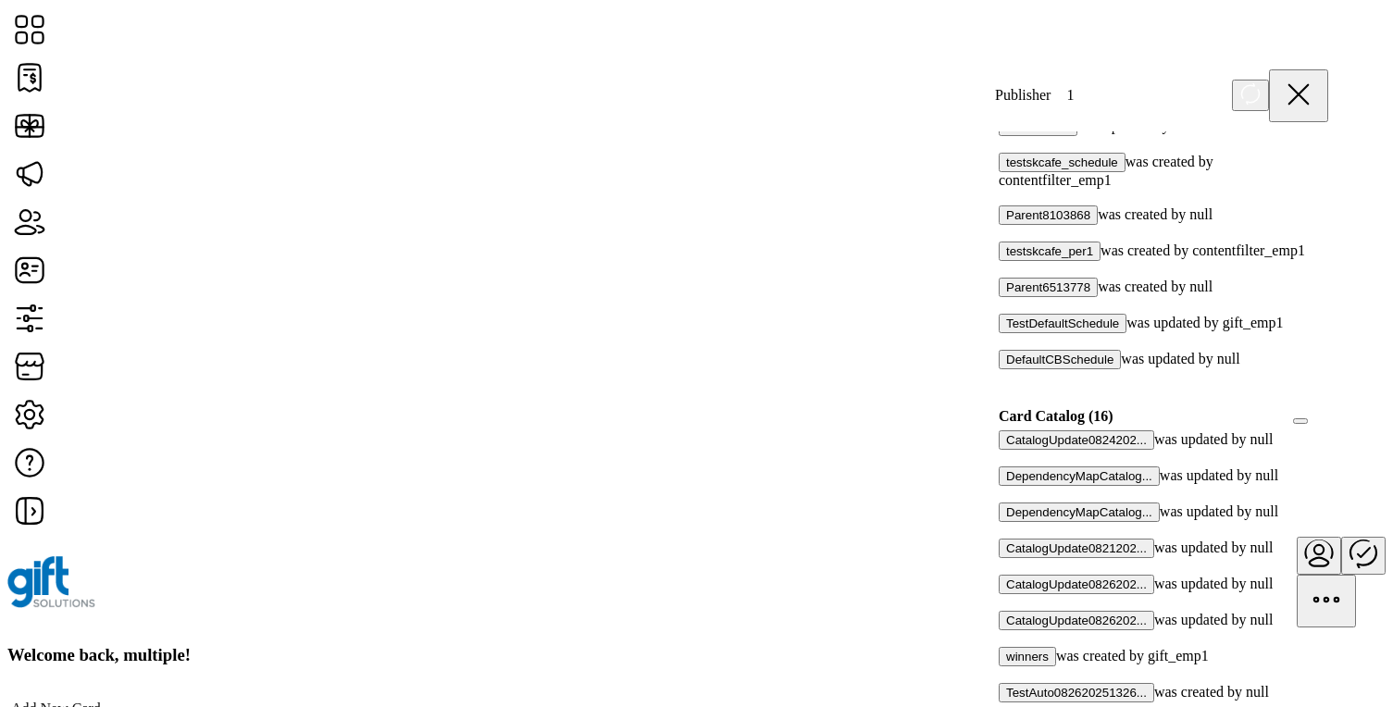
scroll to position [1026, 0]
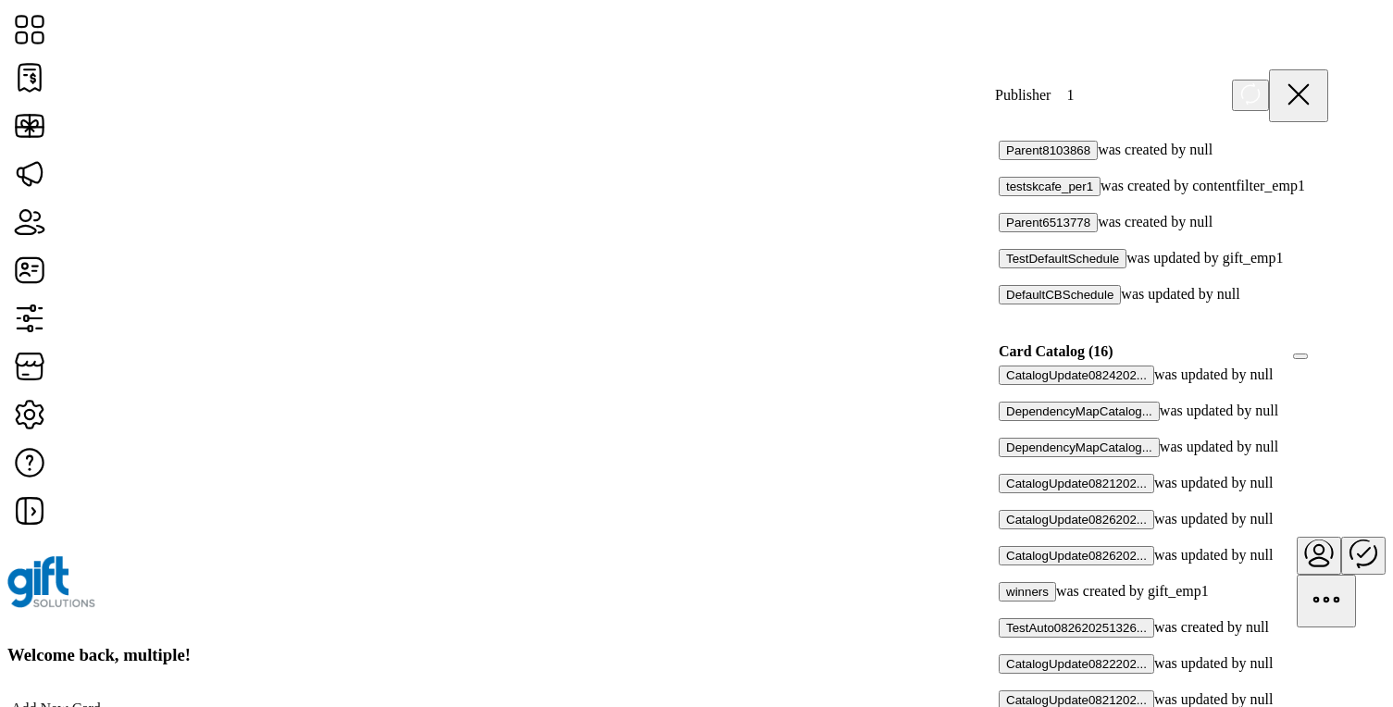
click at [1261, 90] on icon at bounding box center [1250, 93] width 22 height 23
click at [1282, 90] on div "Publisher 1 New items will appear here when changes are made in the portal. Pub…" at bounding box center [1161, 451] width 370 height 783
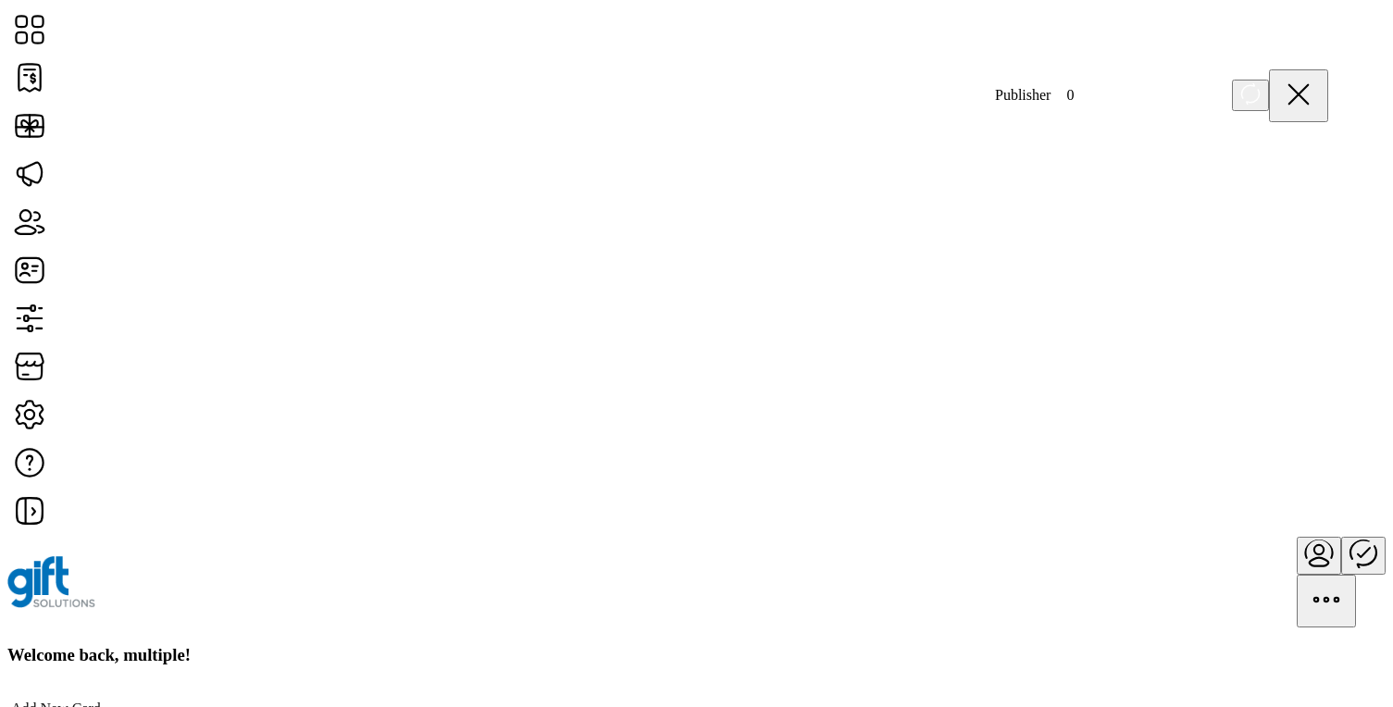
scroll to position [0, 0]
click at [1341, 530] on icon "Publisher Panel" at bounding box center [1363, 552] width 44 height 44
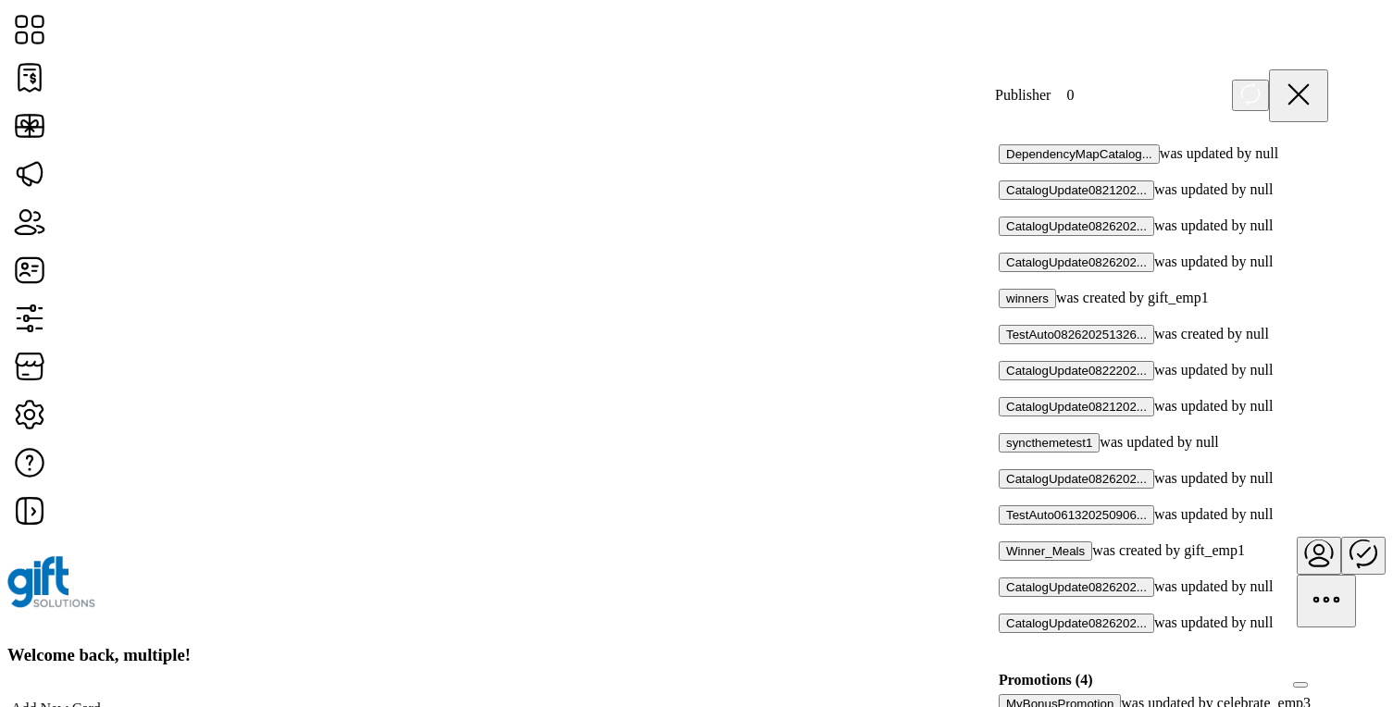
scroll to position [1508, 0]
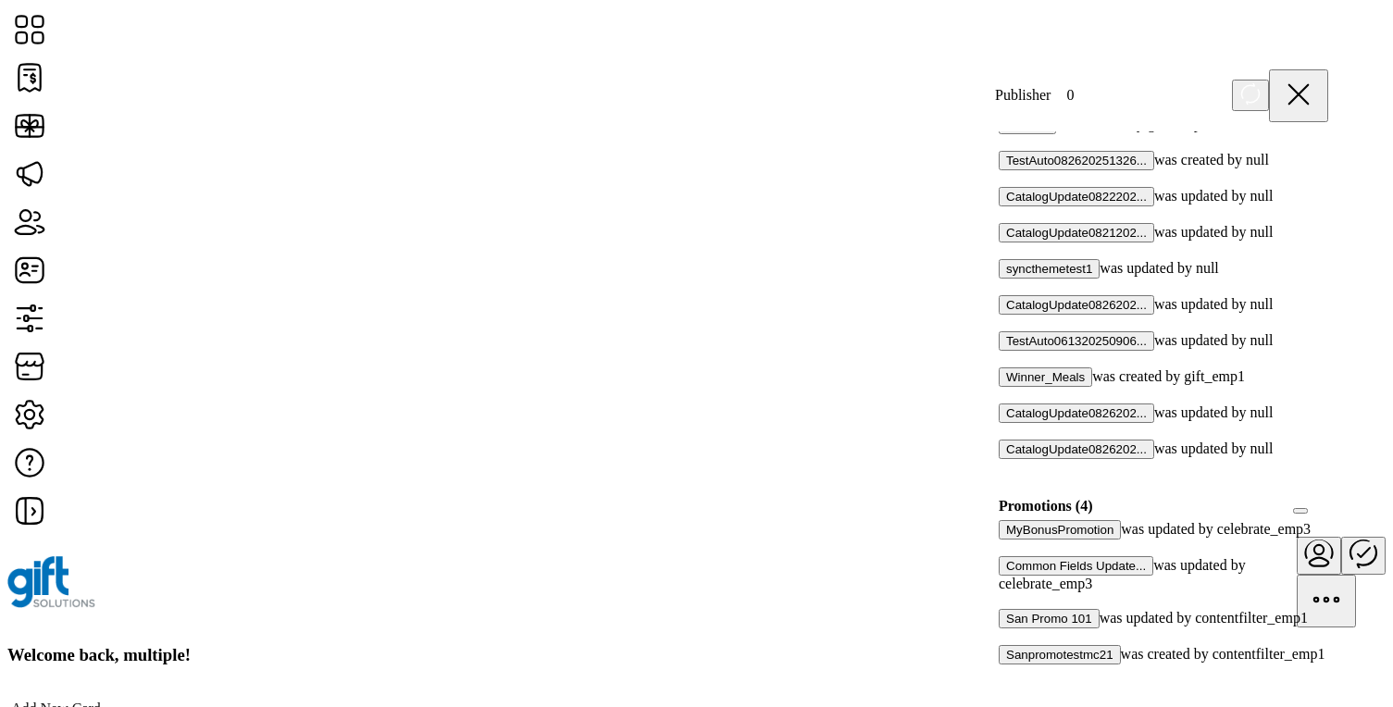
click at [1005, 592] on div at bounding box center [1005, 600] width 0 height 17
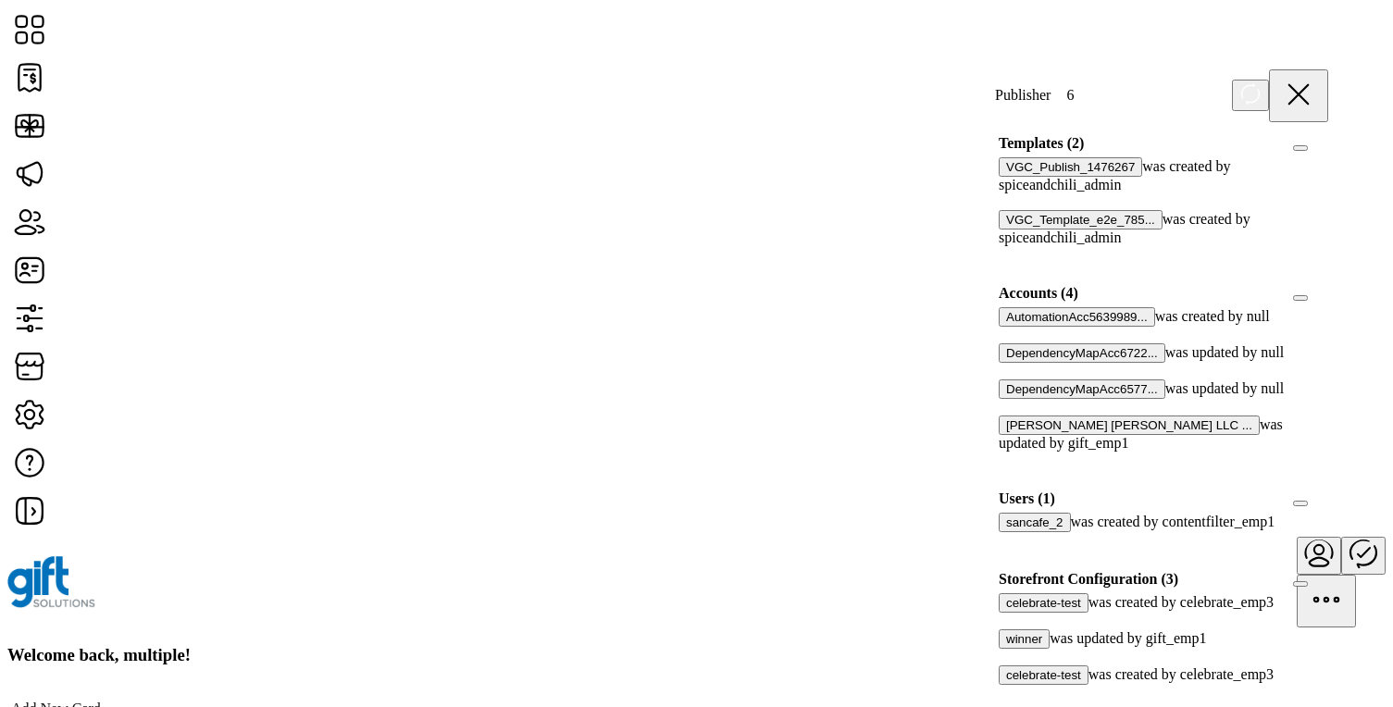
scroll to position [0, 0]
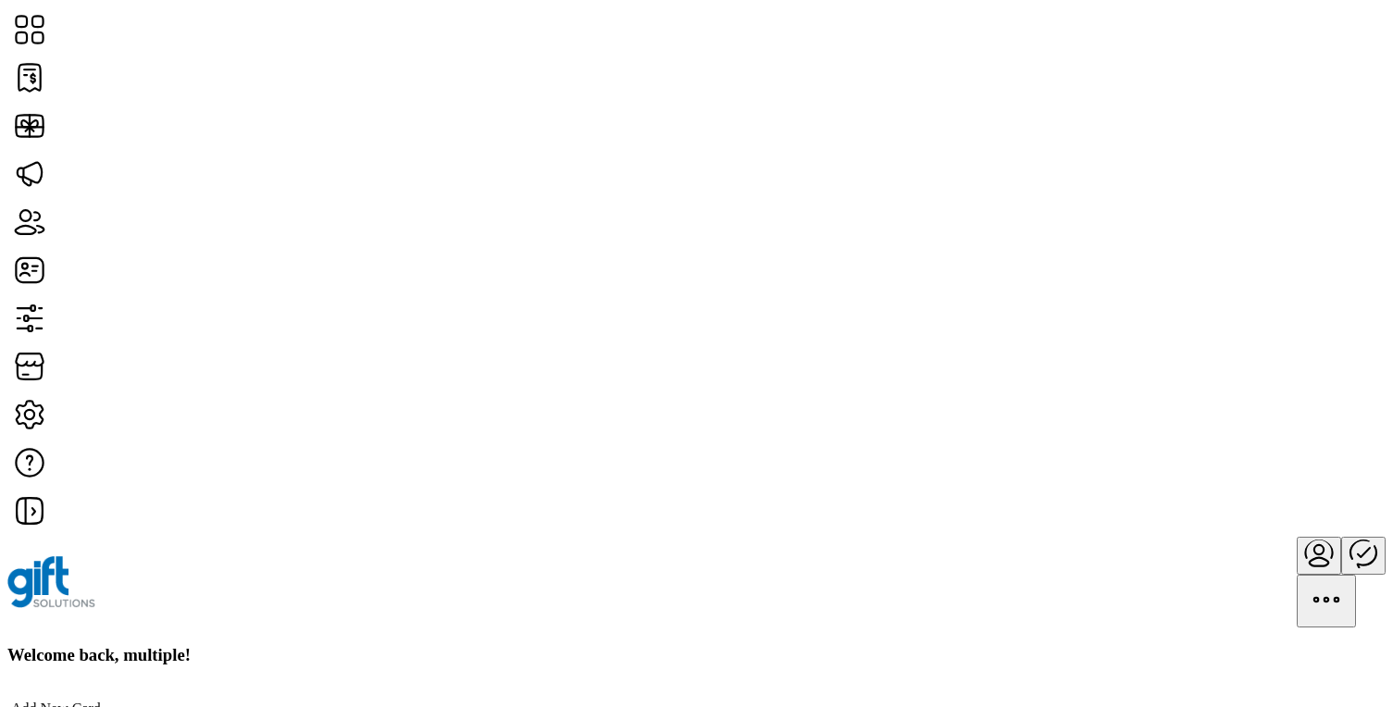
click at [1341, 530] on icon "Publisher Panel" at bounding box center [1363, 552] width 44 height 44
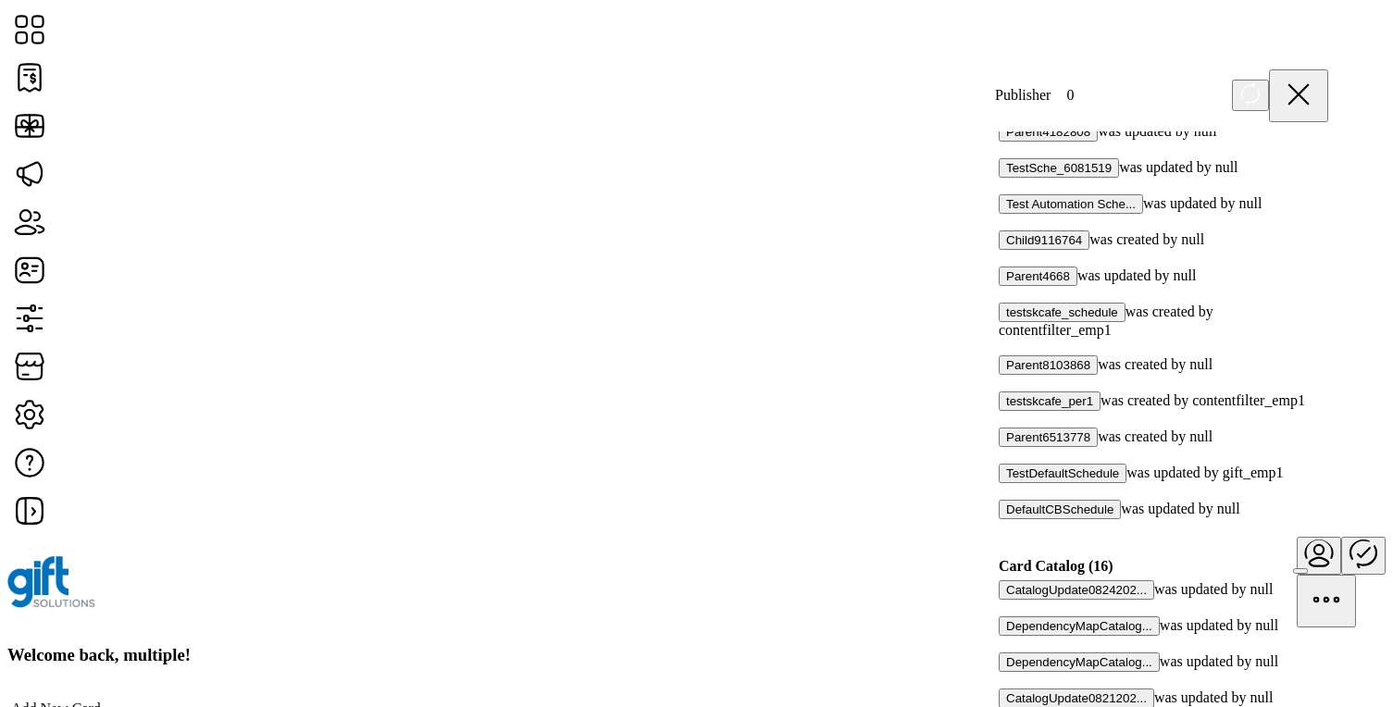
scroll to position [1508, 0]
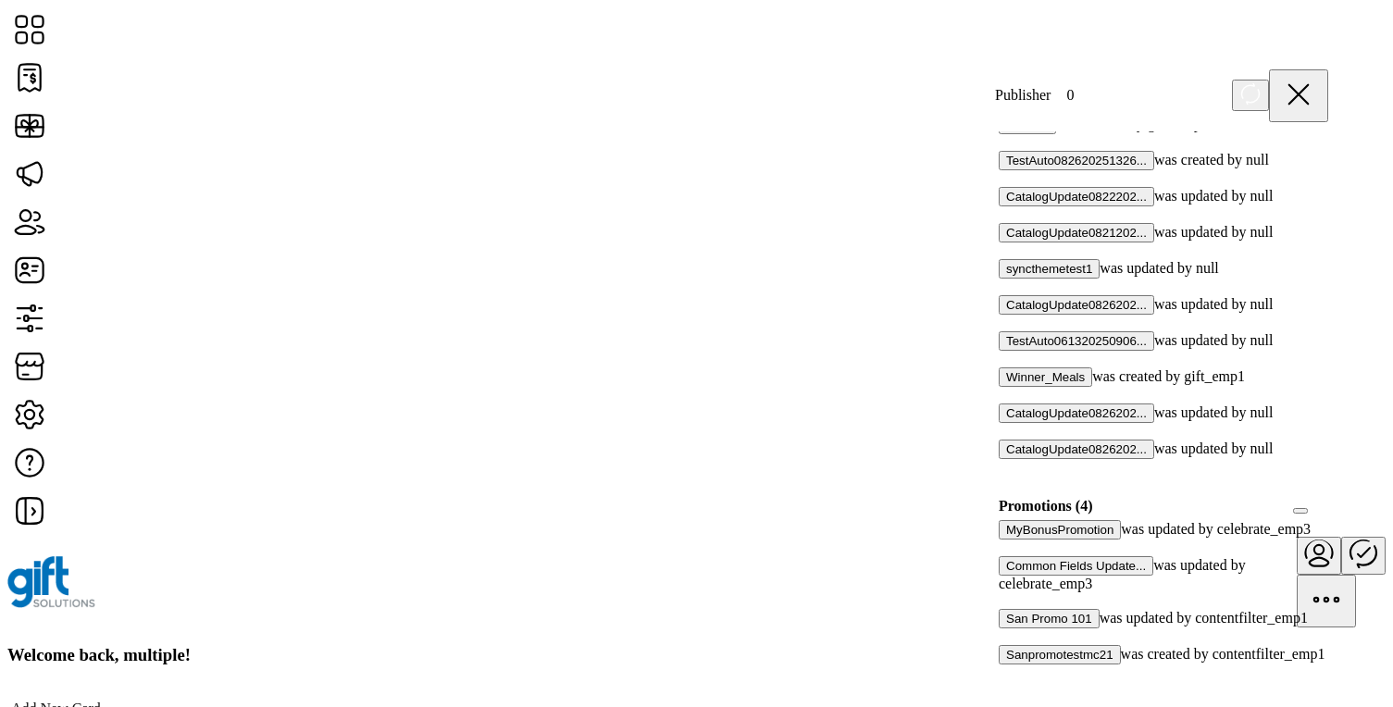
click at [1005, 592] on div at bounding box center [1005, 600] width 0 height 17
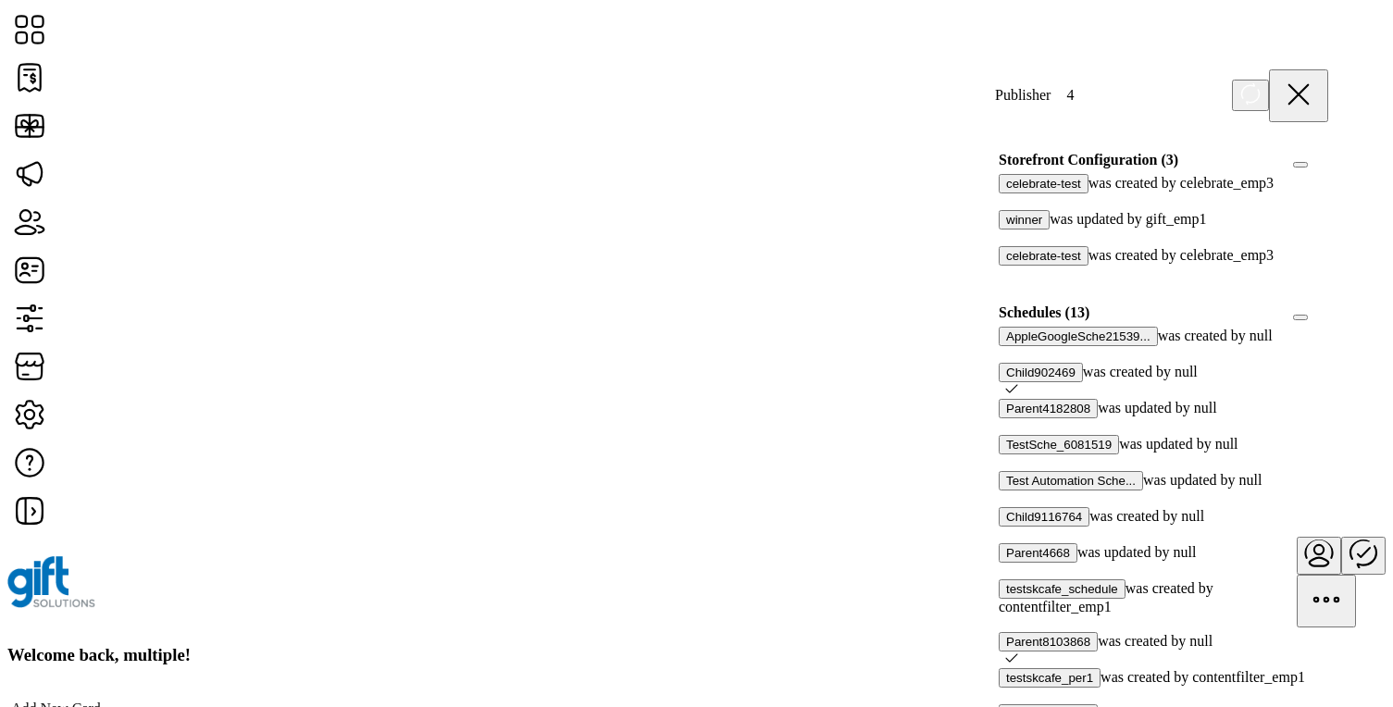
scroll to position [527, 0]
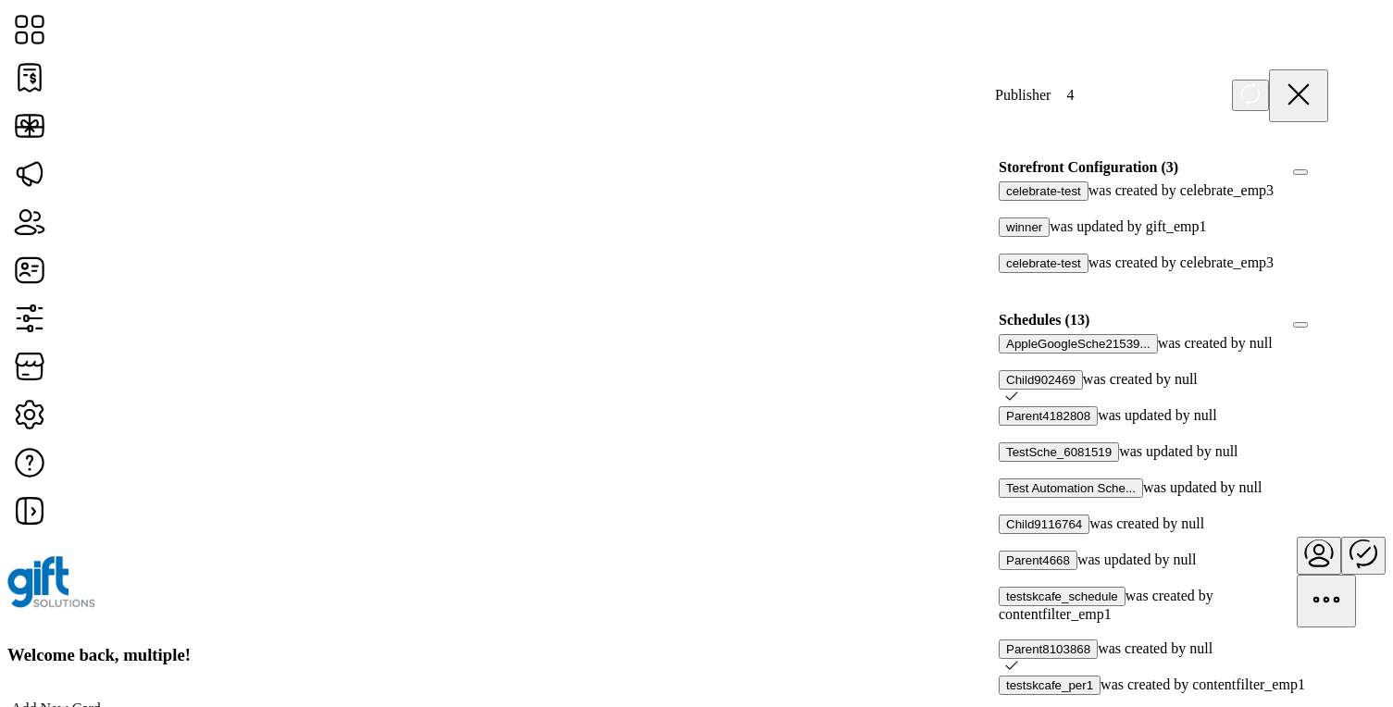
click at [1328, 329] on div at bounding box center [1328, 320] width 0 height 17
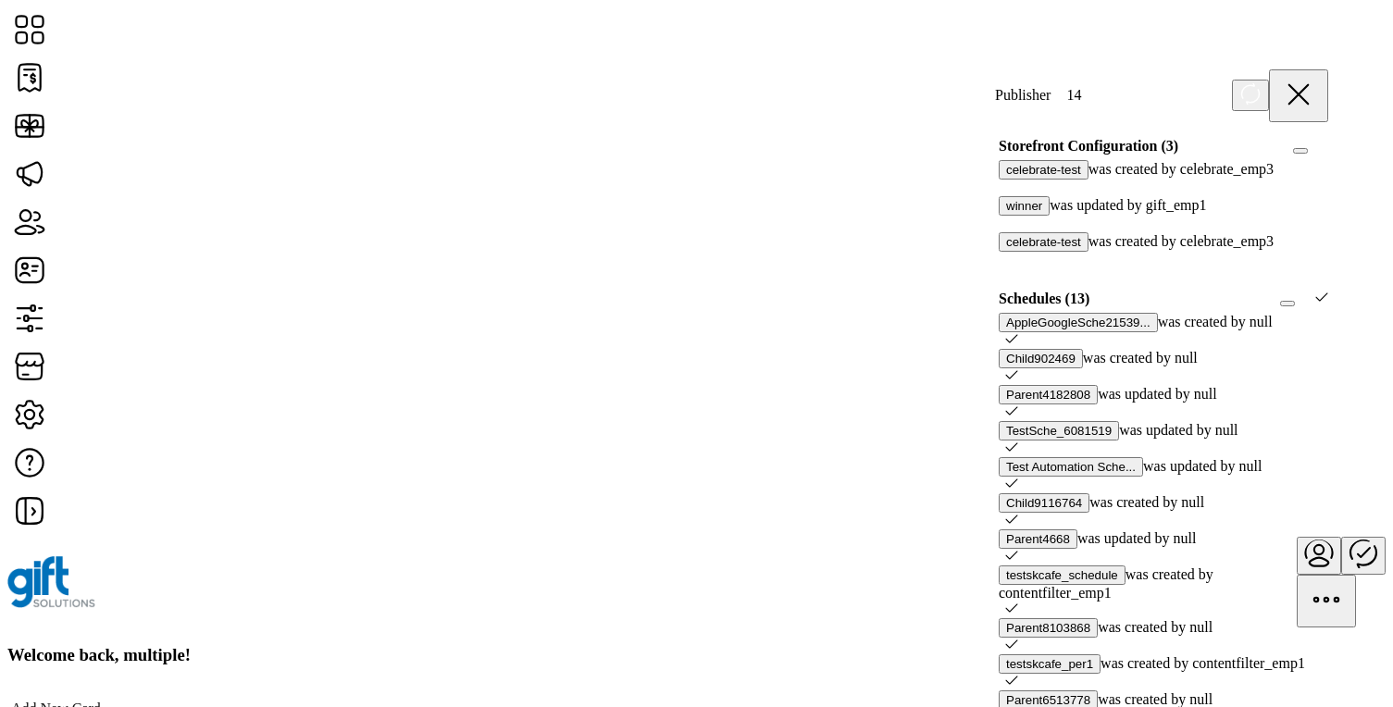
scroll to position [603, 0]
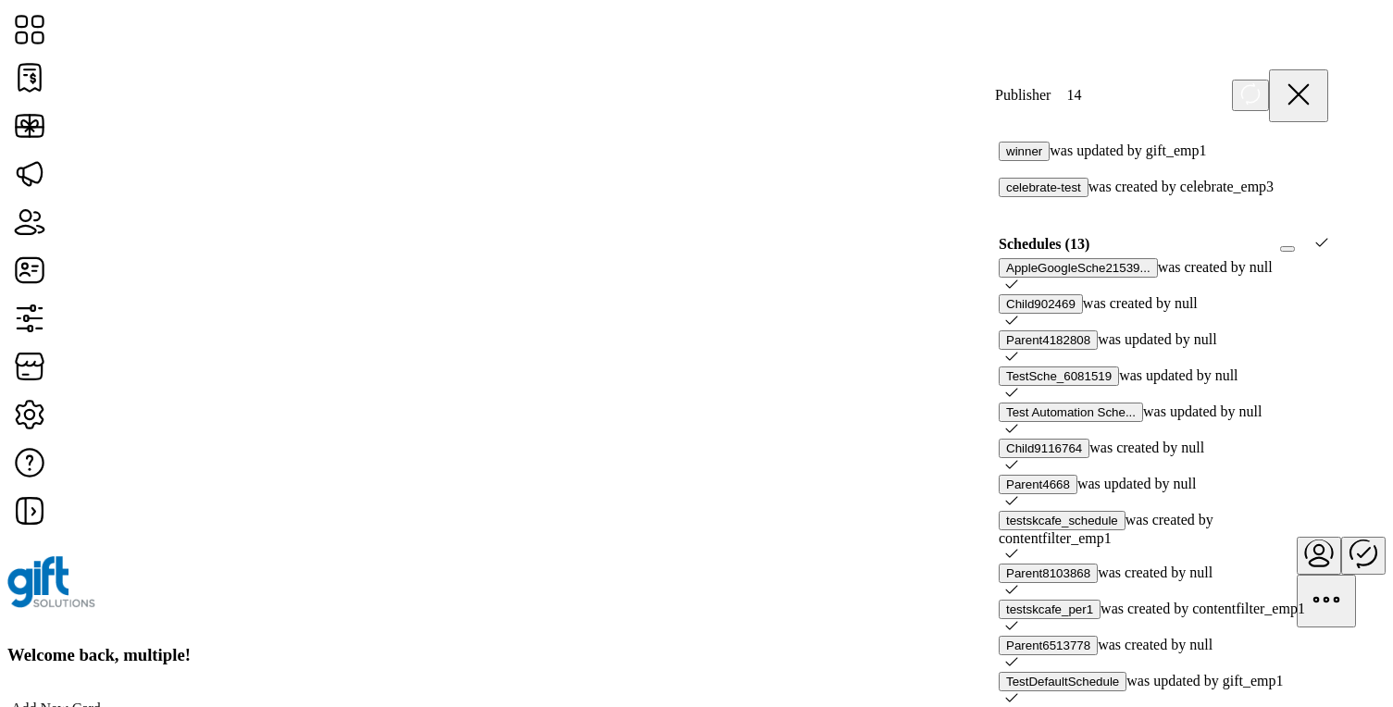
click at [1315, 249] on icon at bounding box center [1321, 242] width 13 height 13
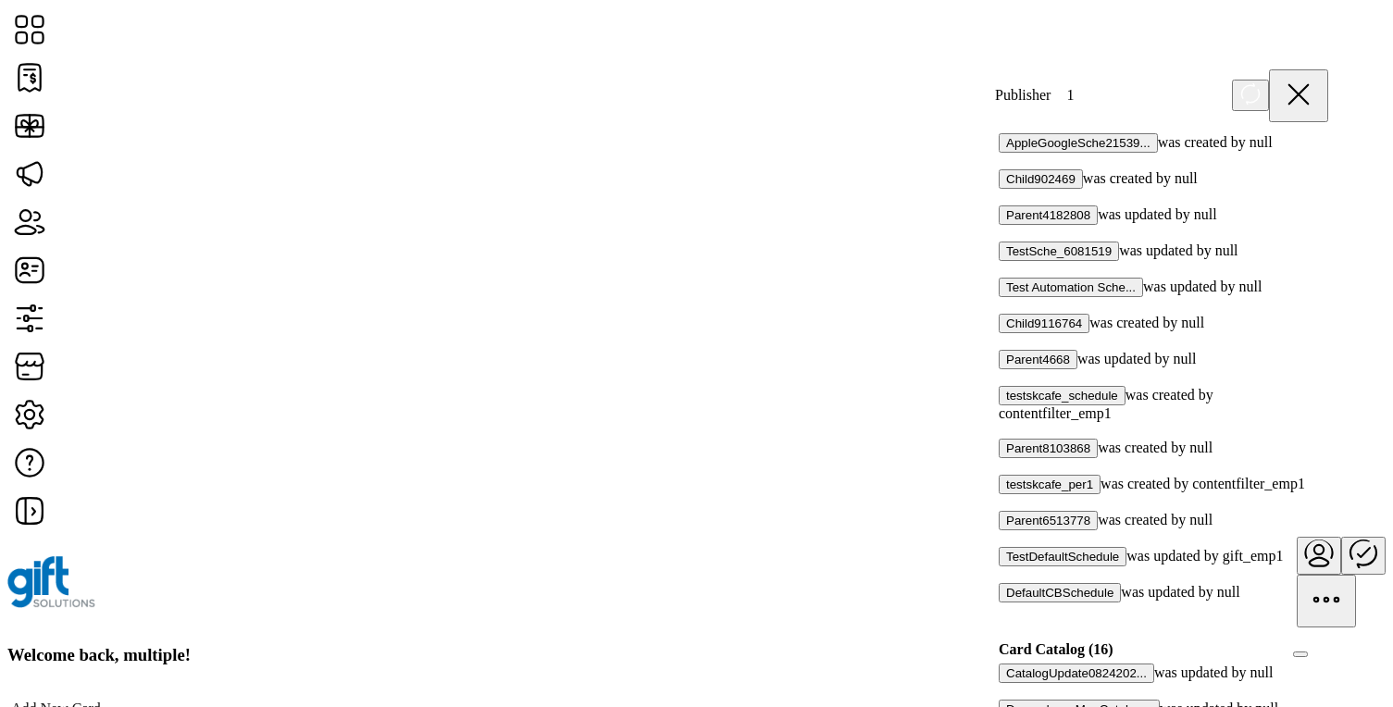
scroll to position [724, 0]
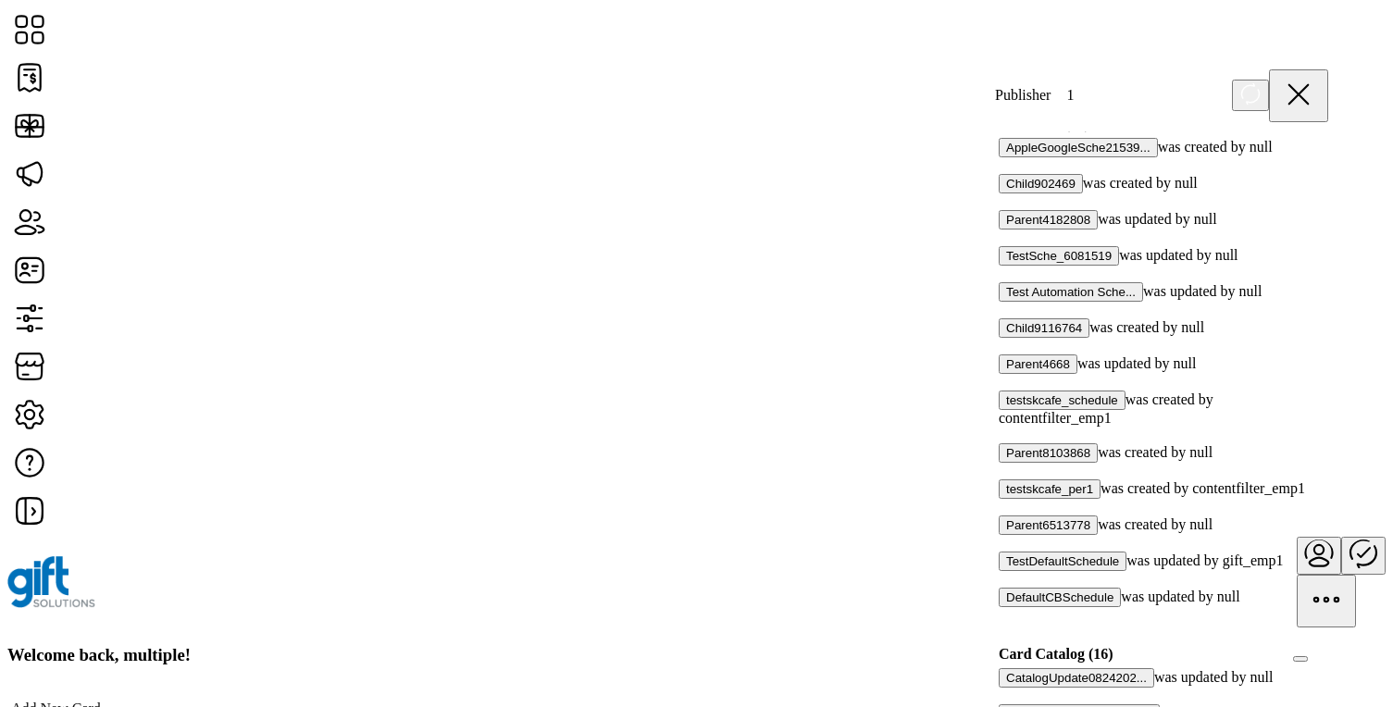
click at [1328, 132] on div at bounding box center [1328, 124] width 0 height 17
click at [1315, 129] on icon at bounding box center [1321, 122] width 13 height 13
click at [1328, 132] on div at bounding box center [1328, 124] width 0 height 17
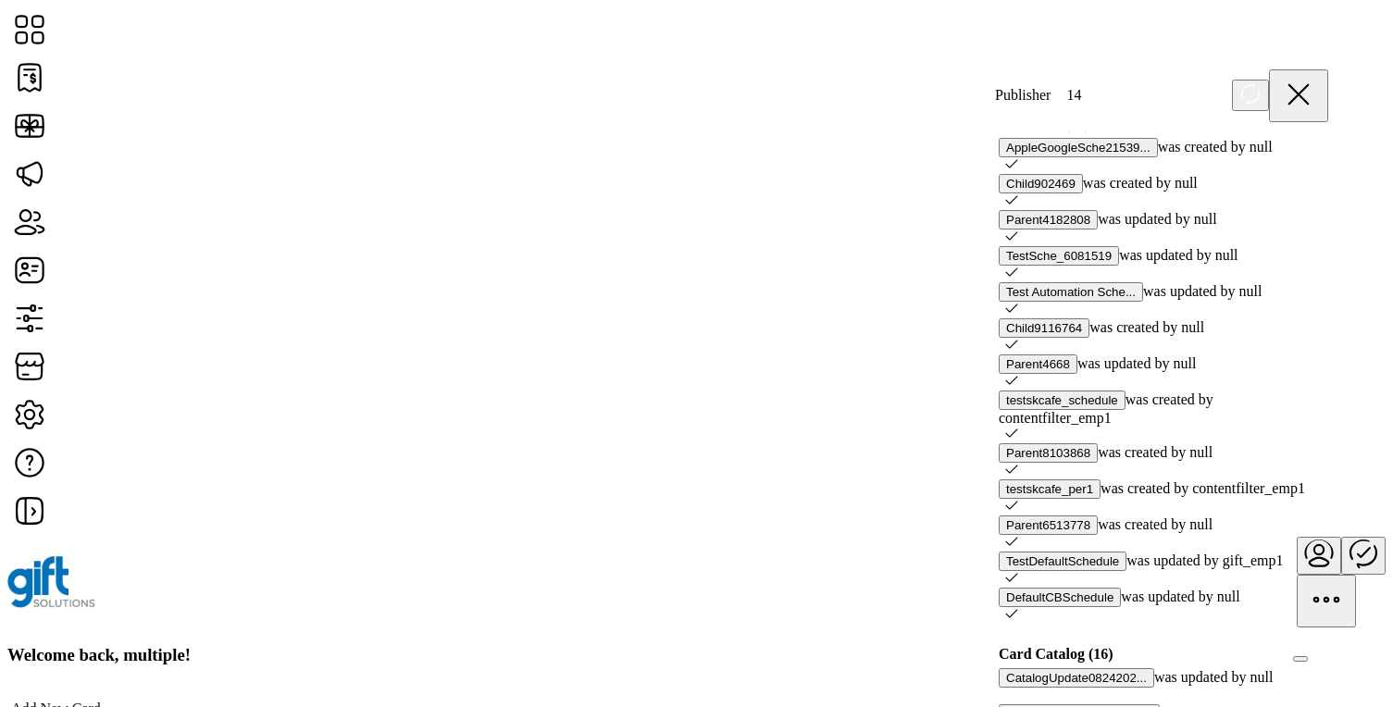
click at [1315, 129] on icon at bounding box center [1321, 122] width 13 height 13
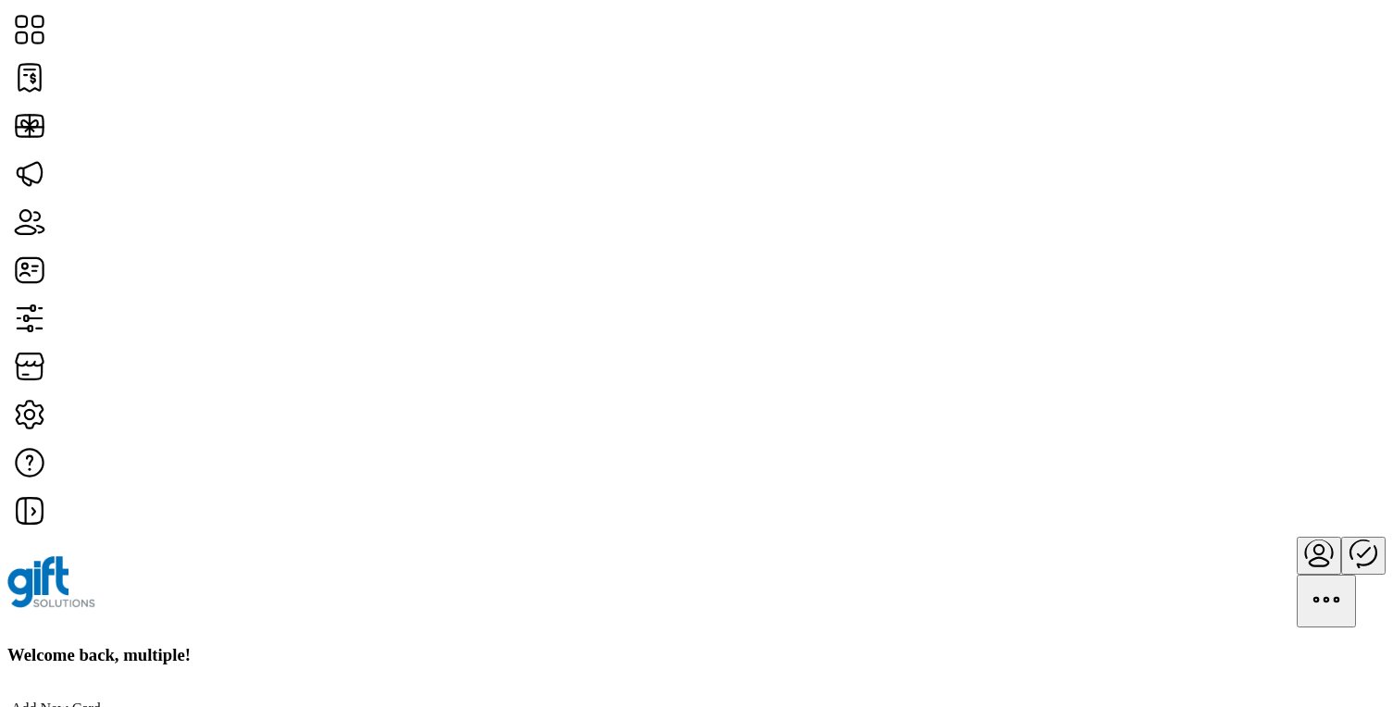
click at [1358, 548] on icon "Publisher Panel" at bounding box center [1364, 552] width 12 height 9
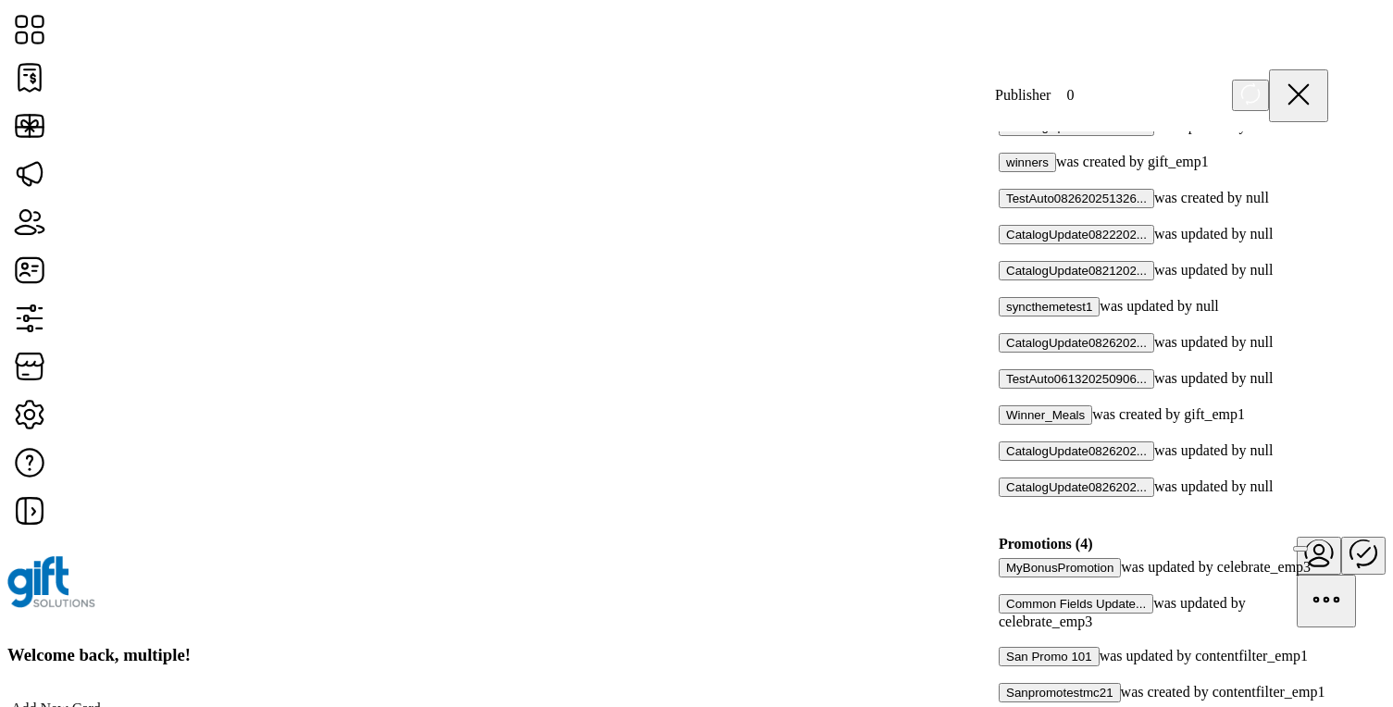
scroll to position [1508, 0]
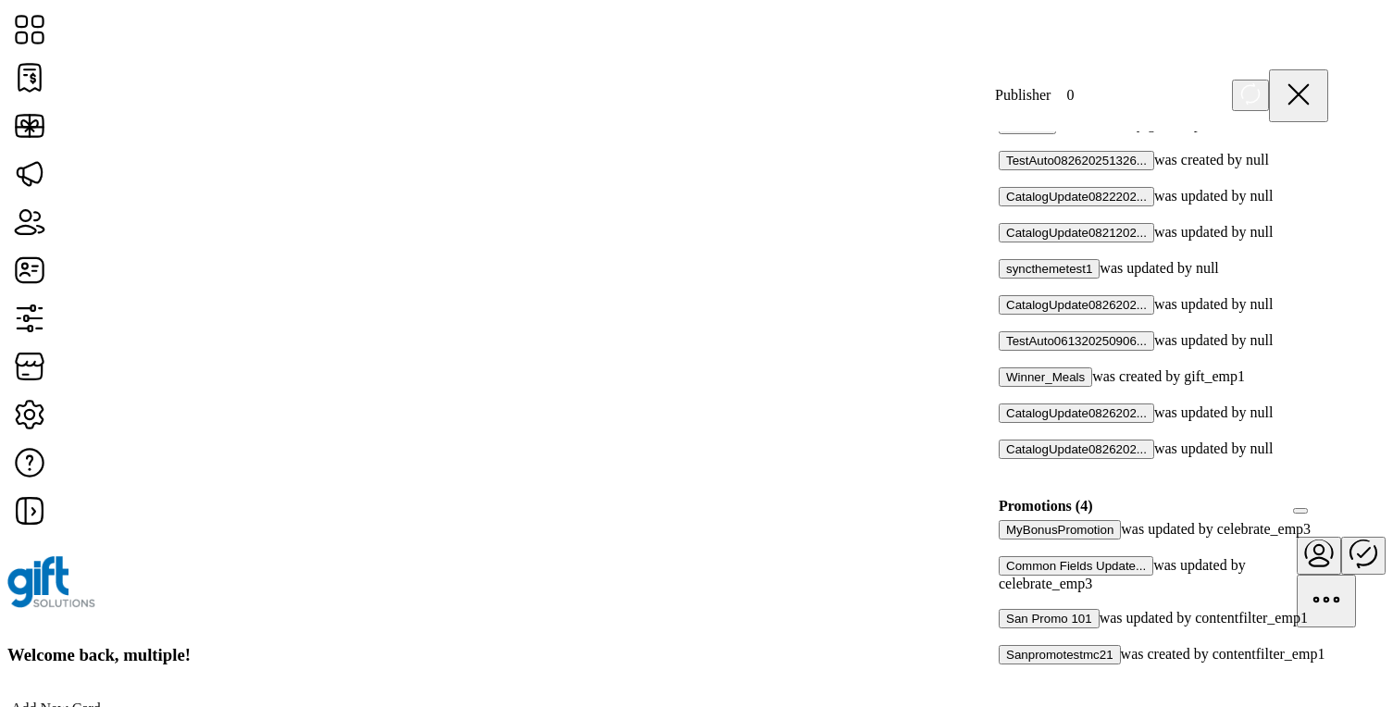
click at [1005, 592] on div at bounding box center [1005, 600] width 0 height 17
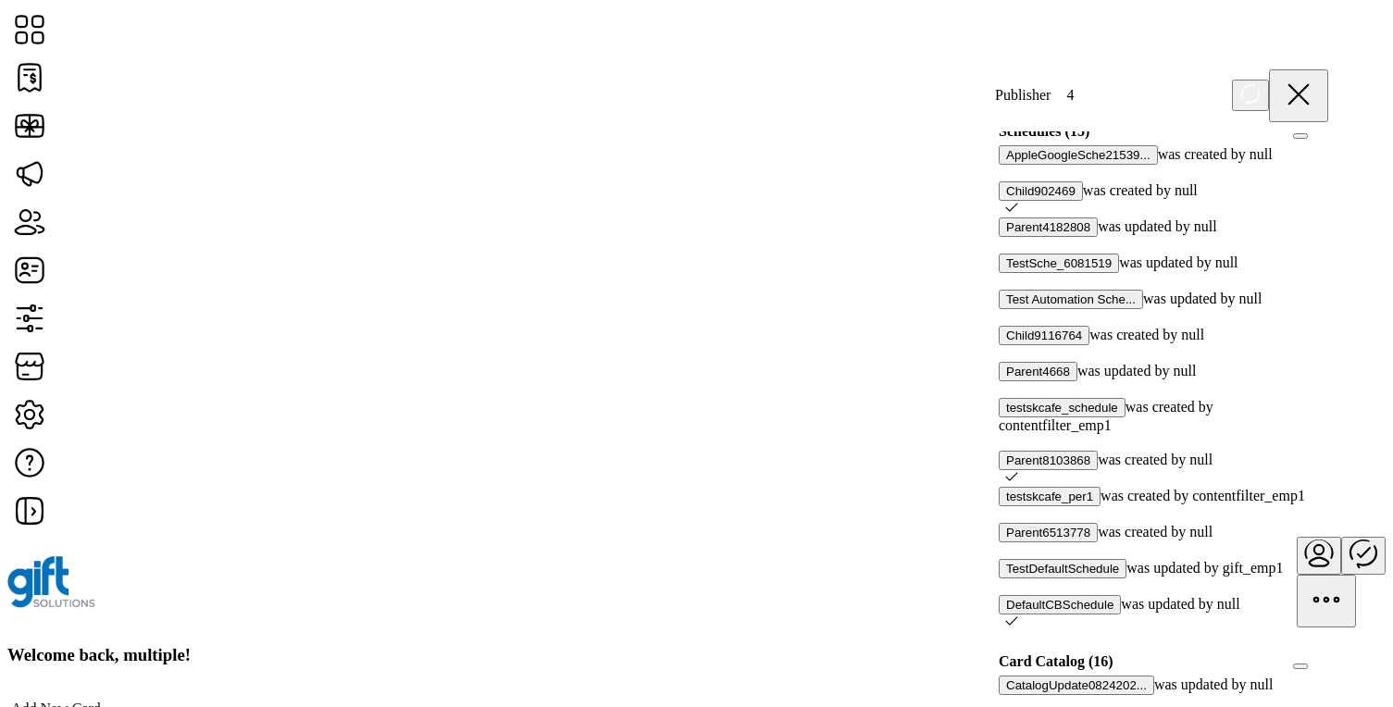
scroll to position [563, 0]
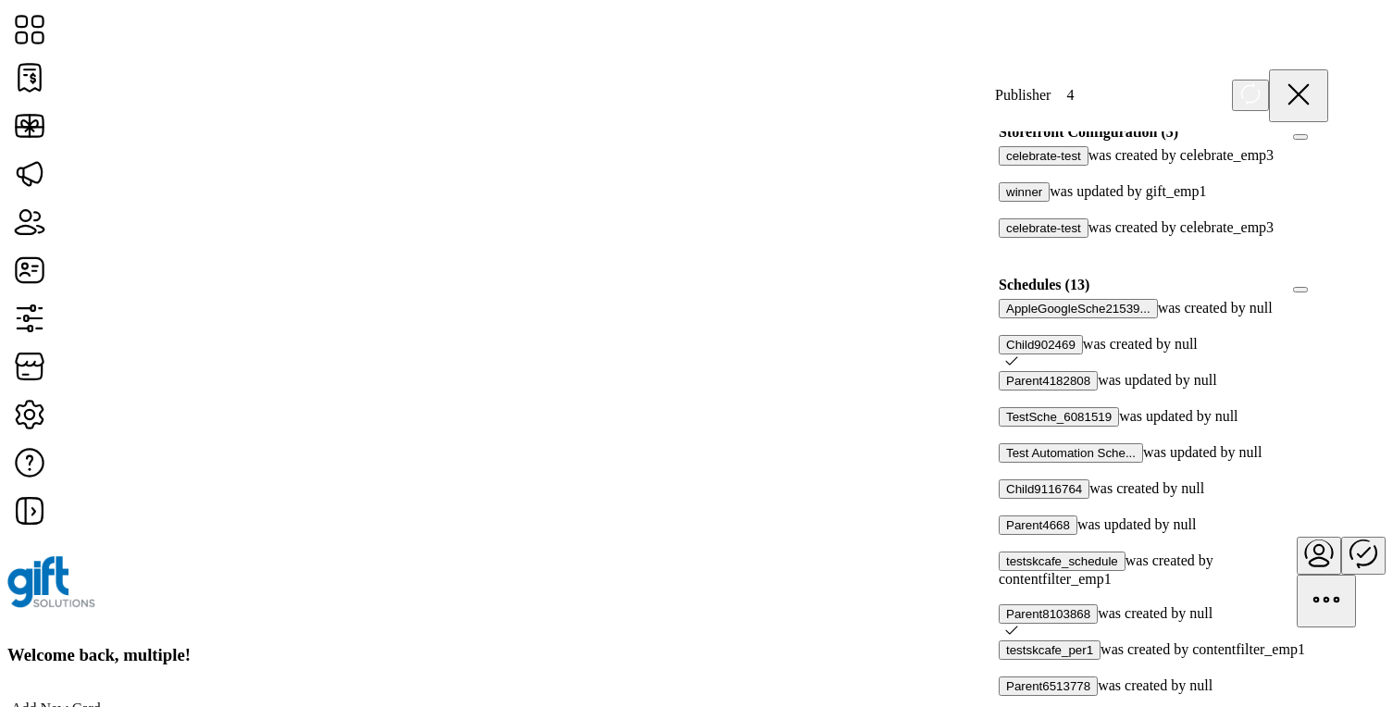
click at [1328, 293] on div at bounding box center [1328, 285] width 0 height 17
click at [1315, 290] on icon at bounding box center [1321, 283] width 13 height 13
click at [1328, 293] on div at bounding box center [1328, 285] width 0 height 17
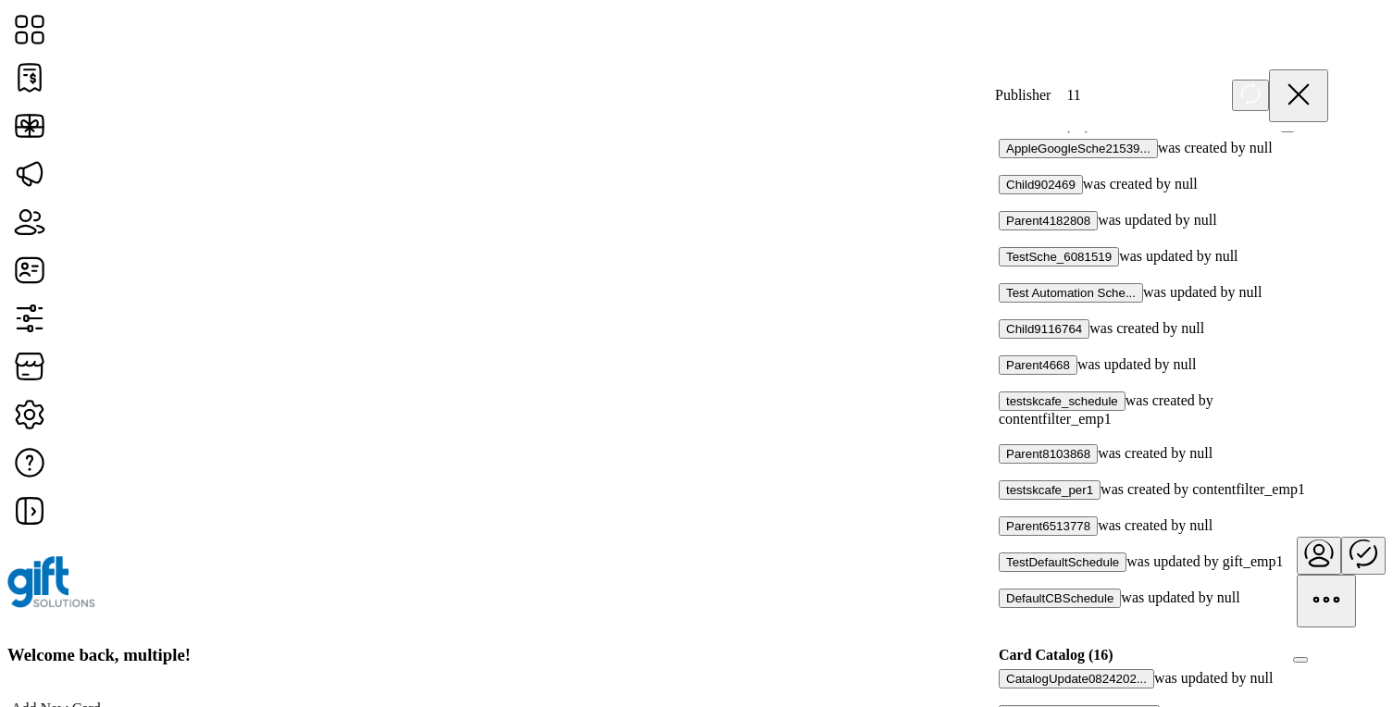
scroll to position [660, 0]
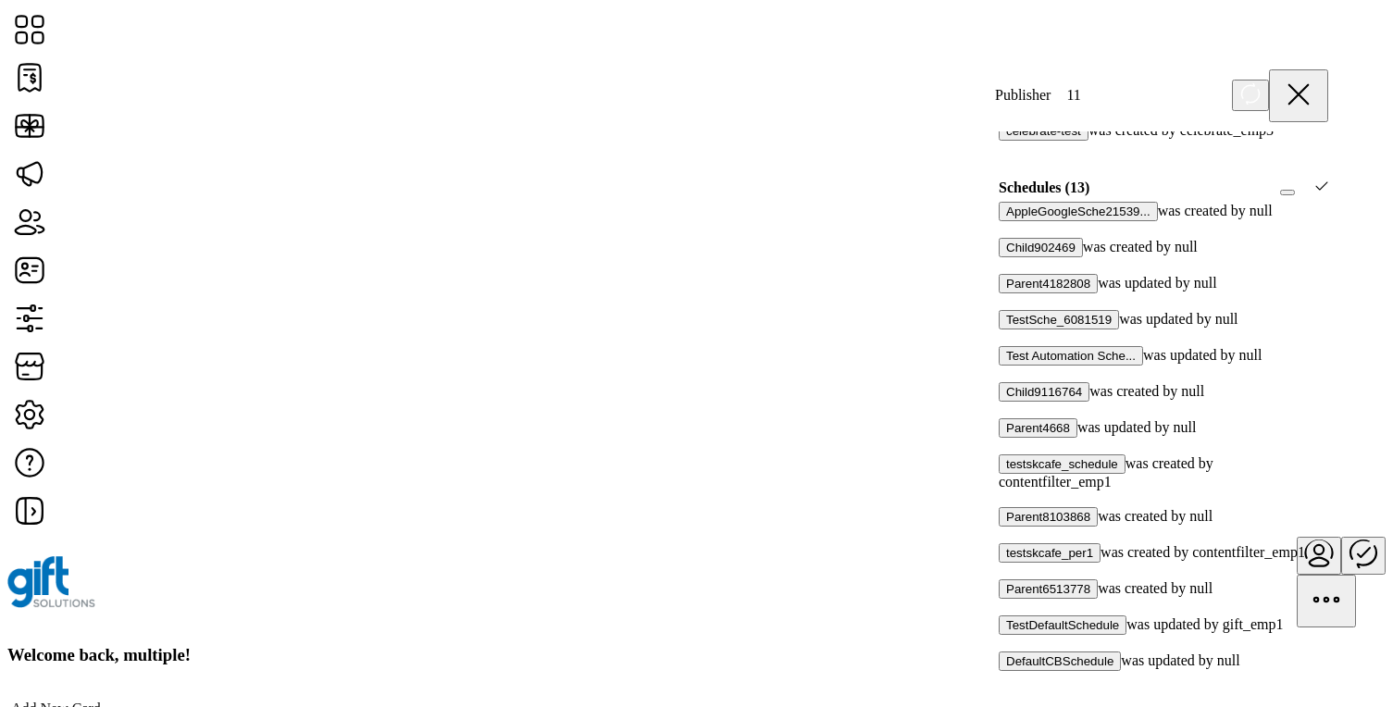
click at [1315, 192] on icon at bounding box center [1321, 186] width 13 height 13
click at [1328, 196] on div at bounding box center [1328, 188] width 0 height 17
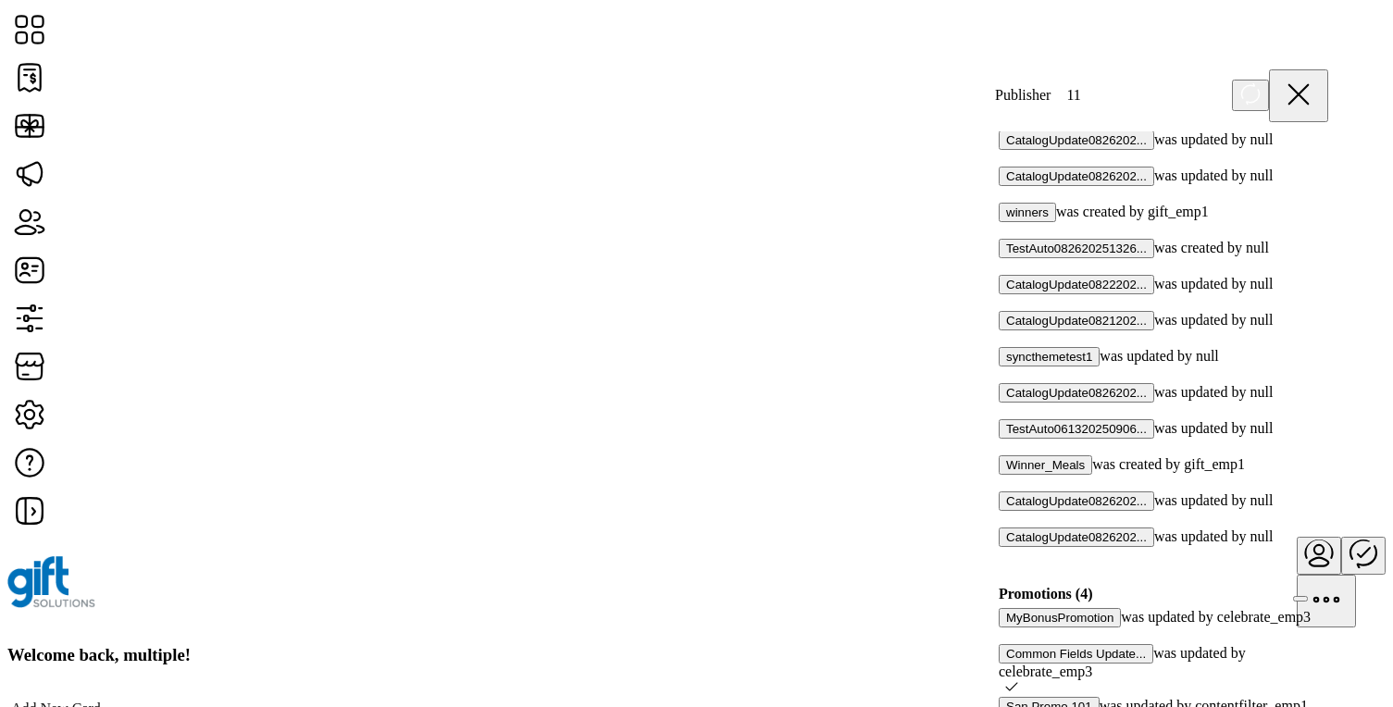
scroll to position [1508, 0]
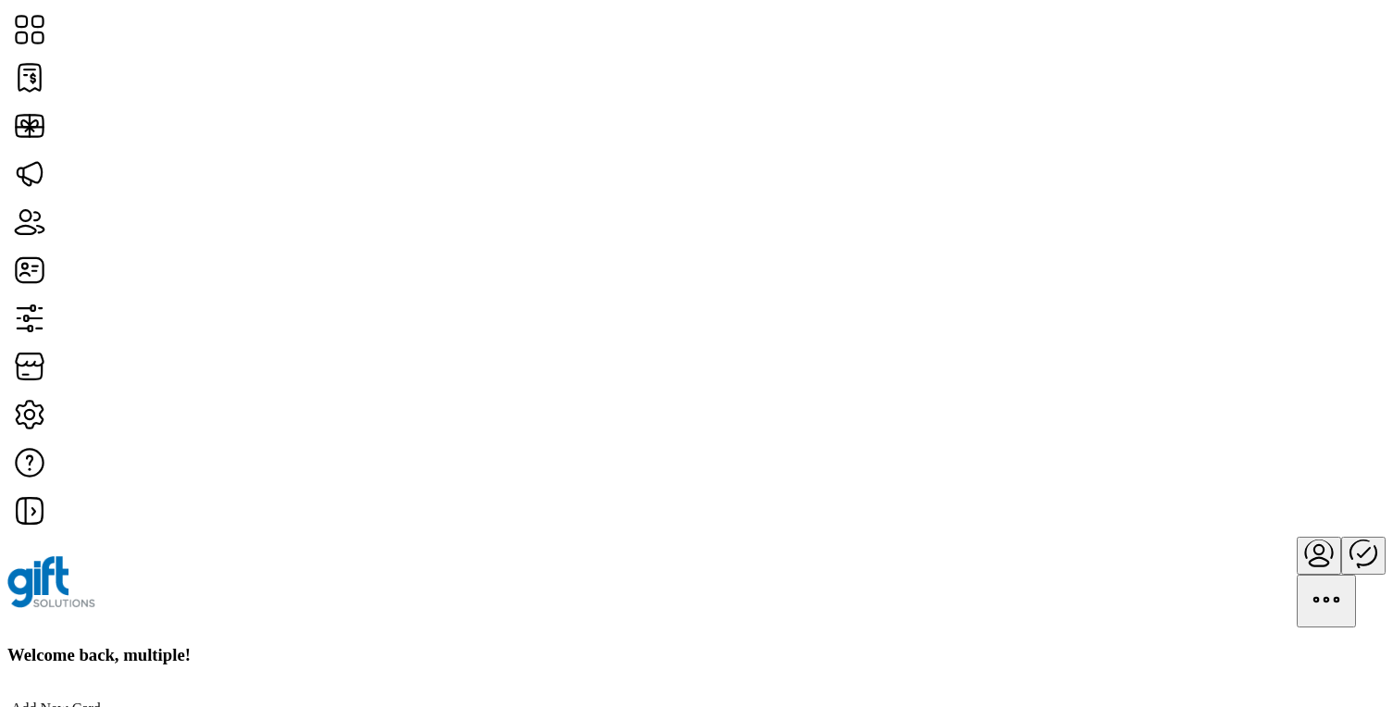
click at [1341, 530] on icon "Publisher Panel" at bounding box center [1363, 552] width 44 height 44
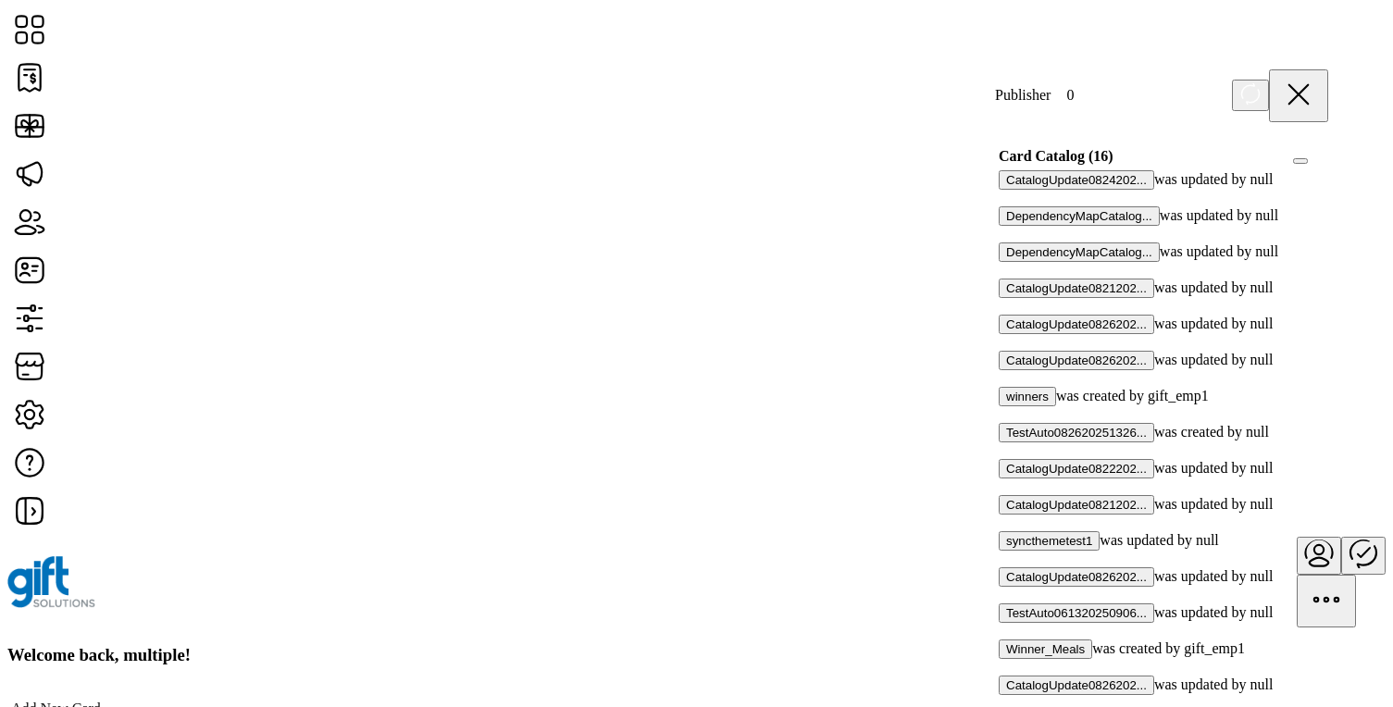
scroll to position [1508, 0]
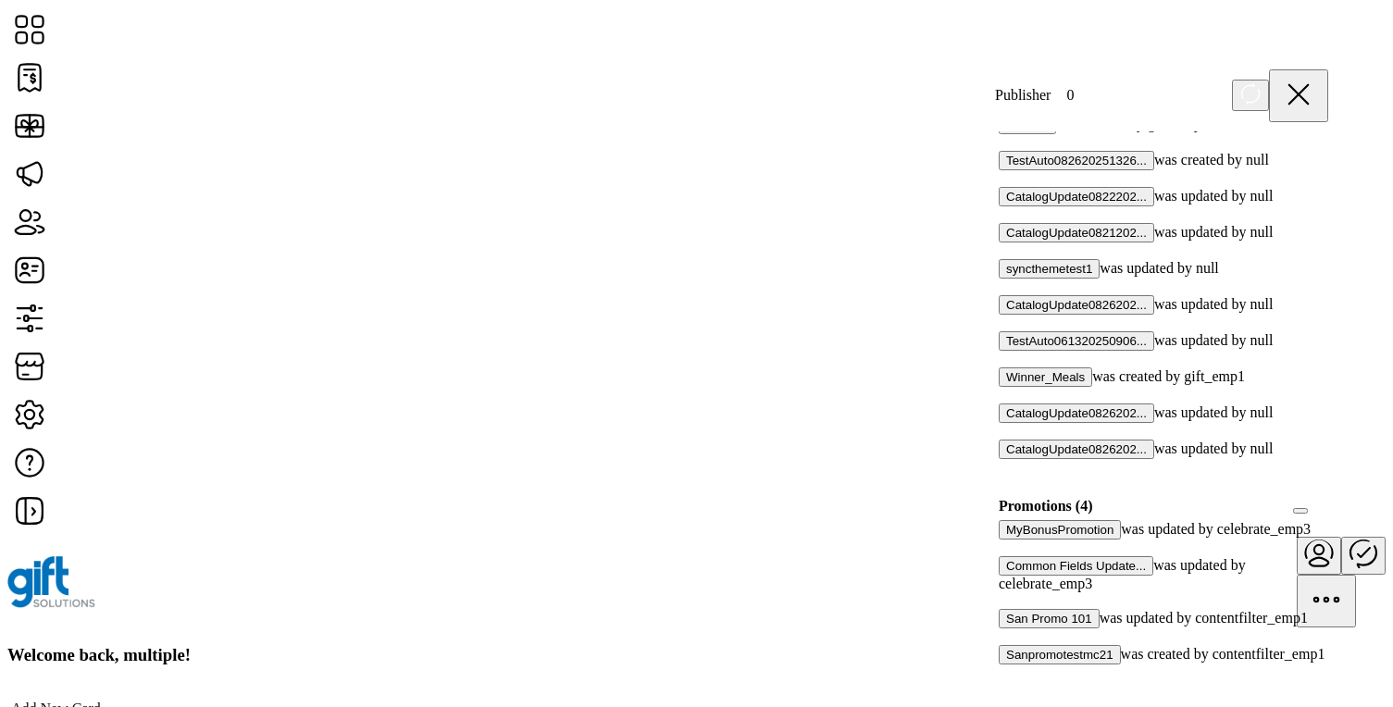
click at [1005, 592] on div at bounding box center [1005, 600] width 0 height 17
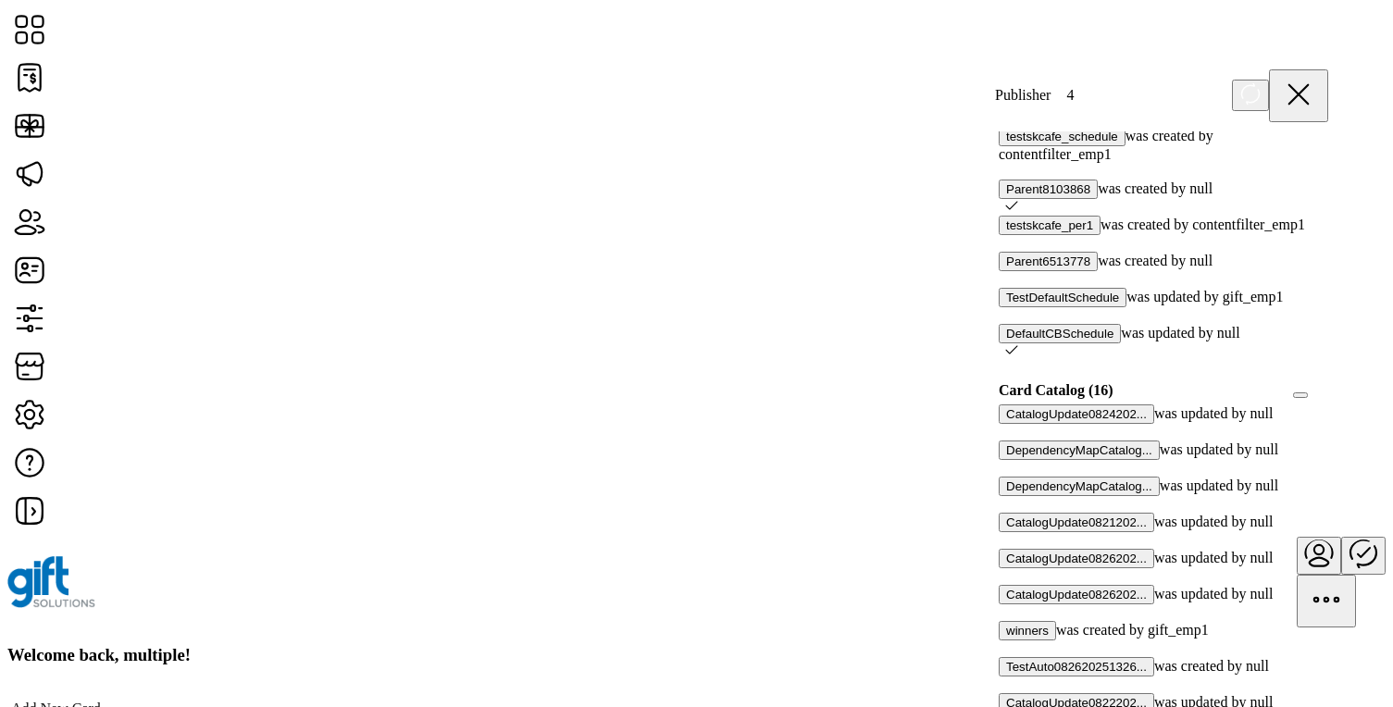
scroll to position [559, 0]
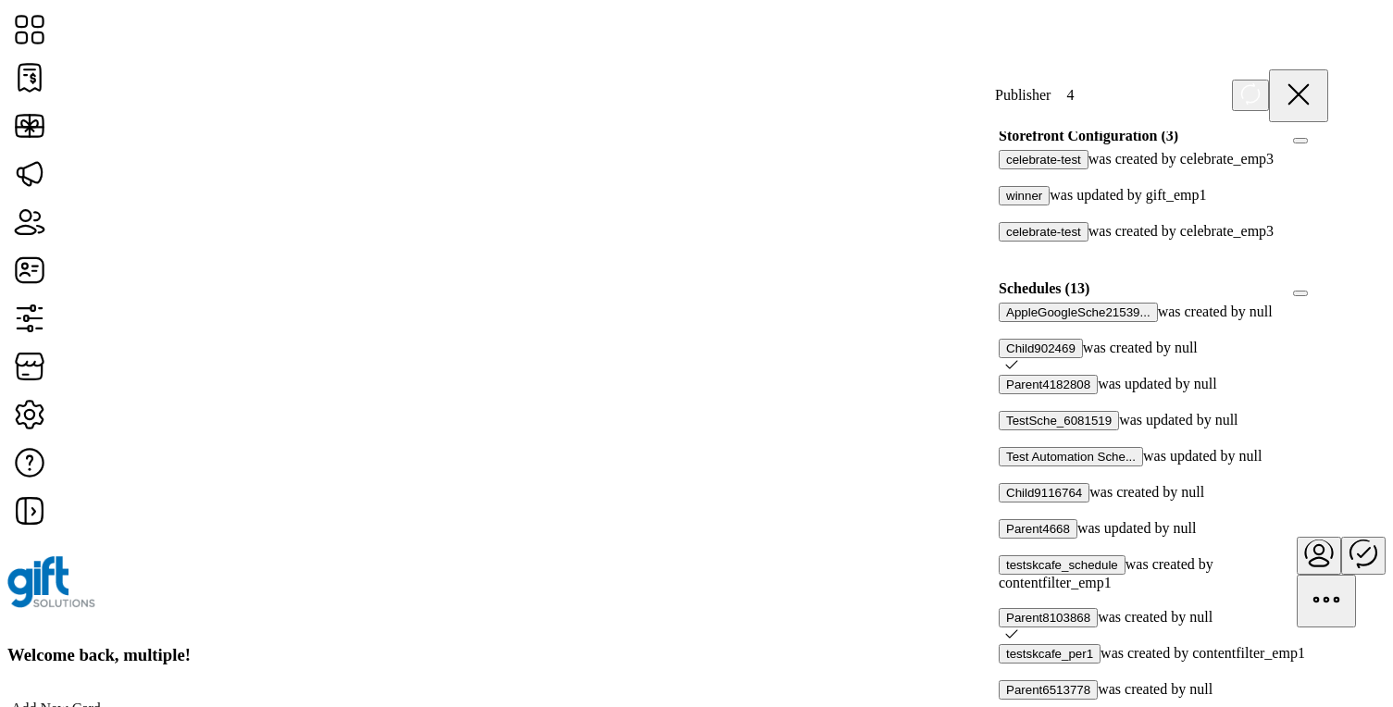
click at [1328, 297] on div at bounding box center [1328, 288] width 0 height 17
click at [1315, 293] on icon at bounding box center [1321, 286] width 13 height 13
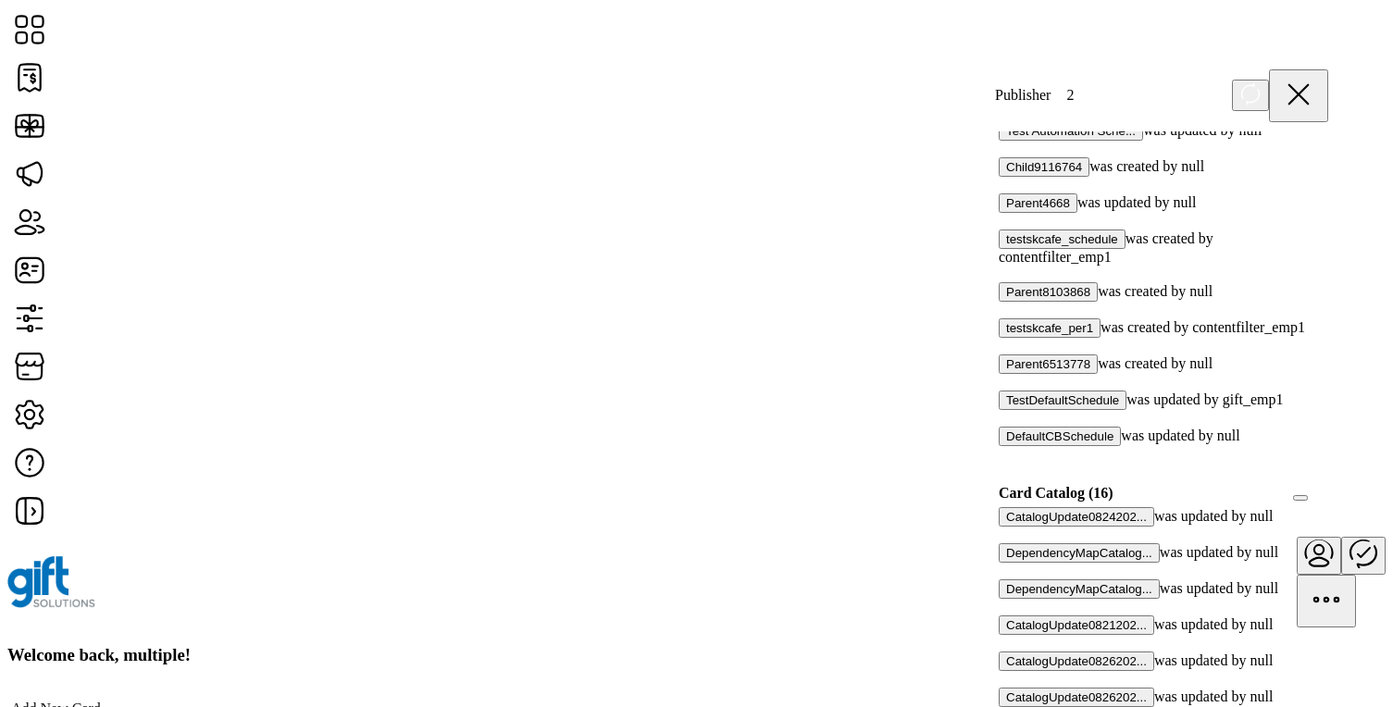
scroll to position [922, 0]
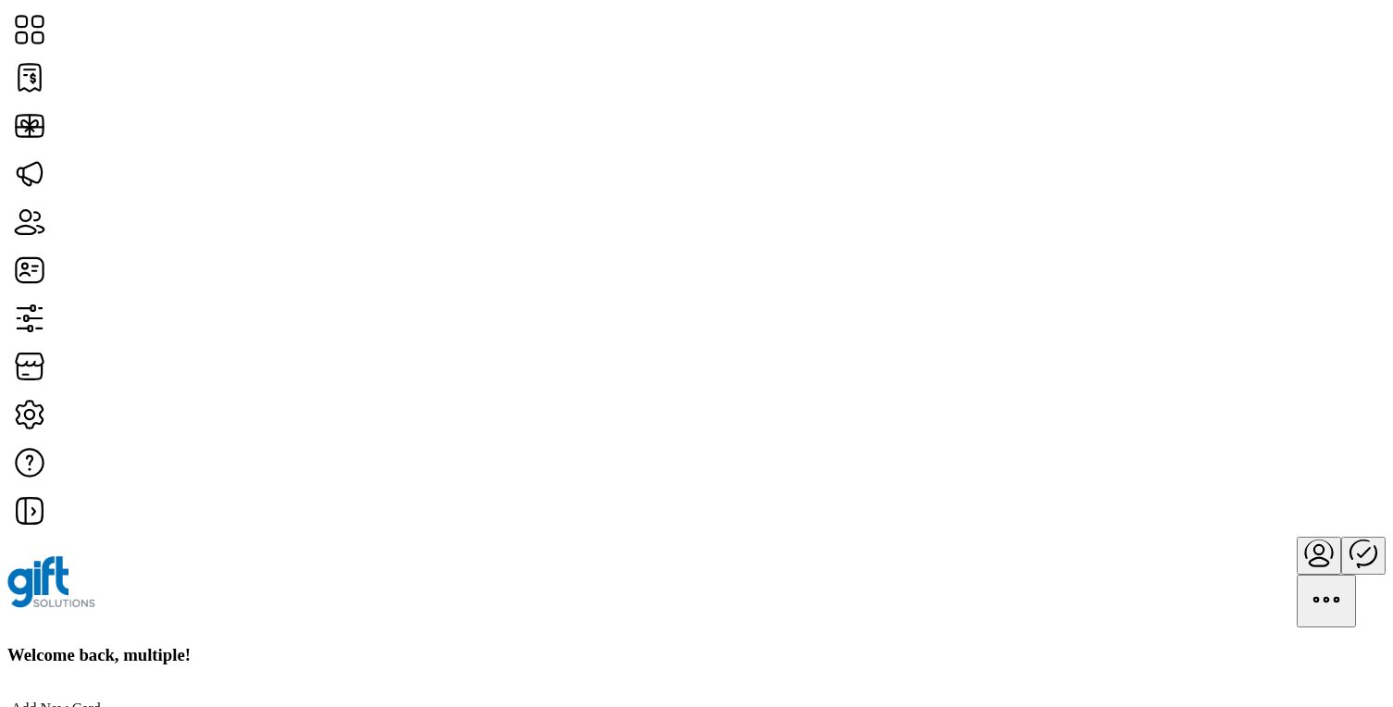
click at [1341, 530] on icon "Publisher Panel" at bounding box center [1363, 552] width 44 height 44
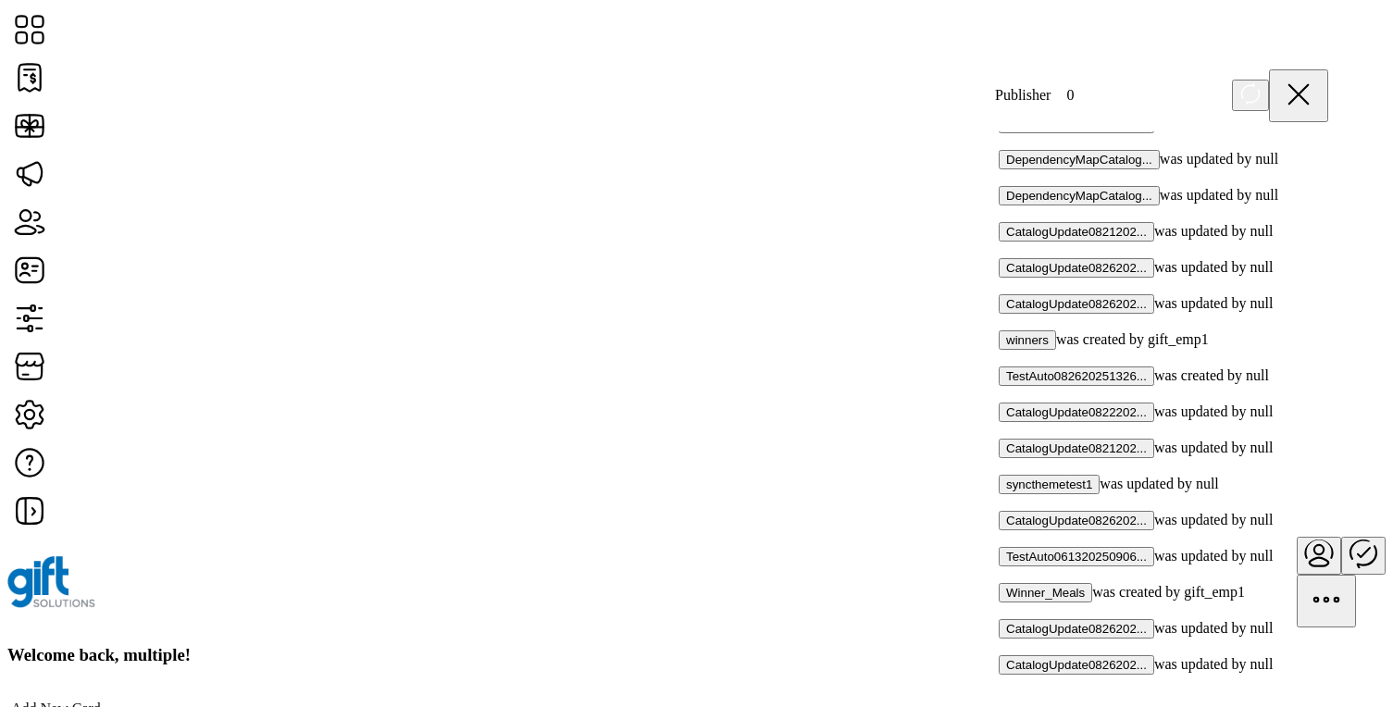
scroll to position [1508, 0]
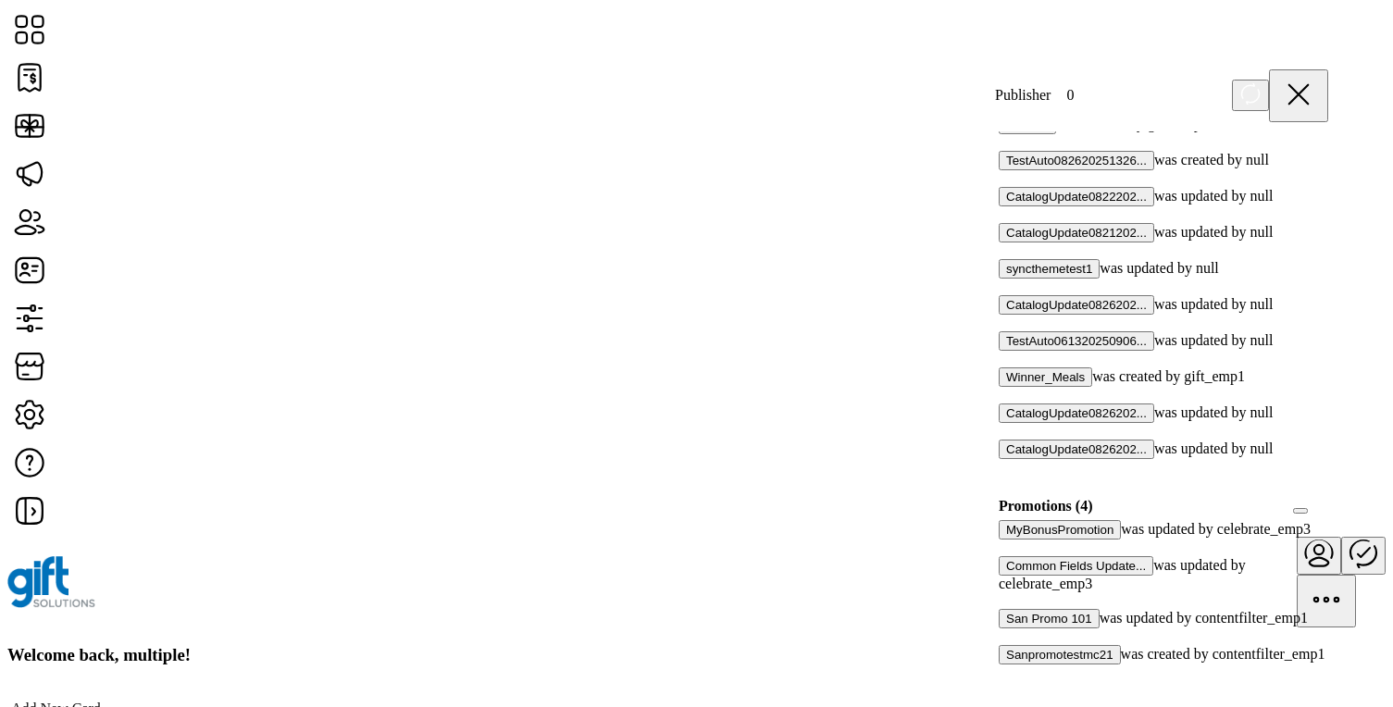
click at [1005, 592] on div at bounding box center [1005, 600] width 0 height 17
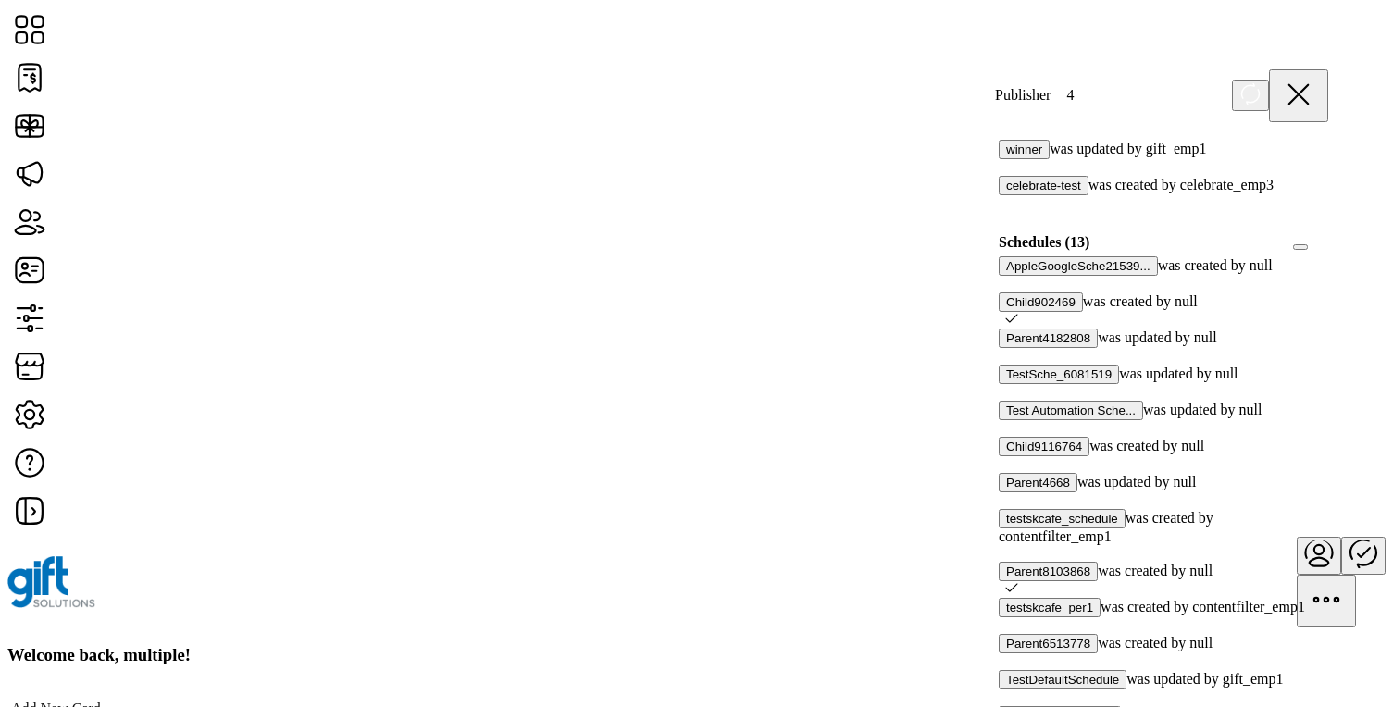
scroll to position [566, 0]
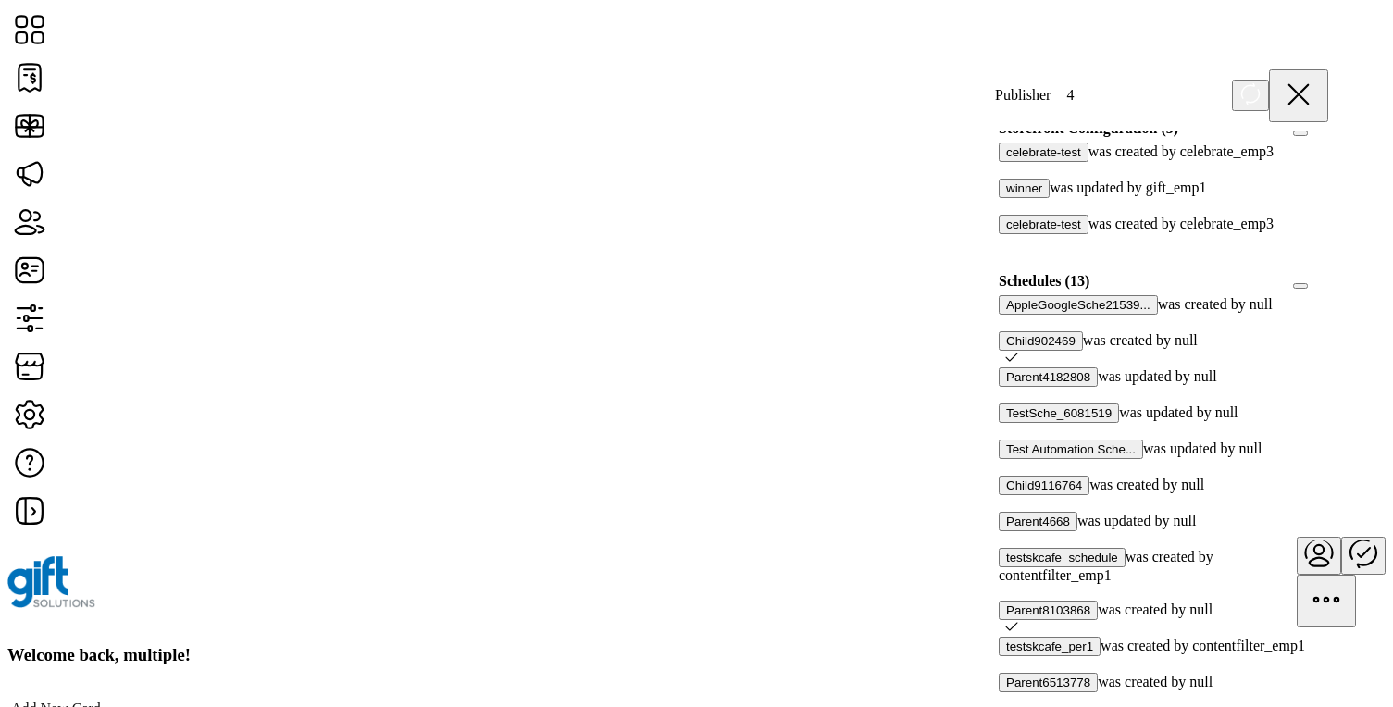
click at [1328, 290] on div at bounding box center [1328, 281] width 0 height 17
click at [1315, 286] on icon at bounding box center [1321, 279] width 13 height 13
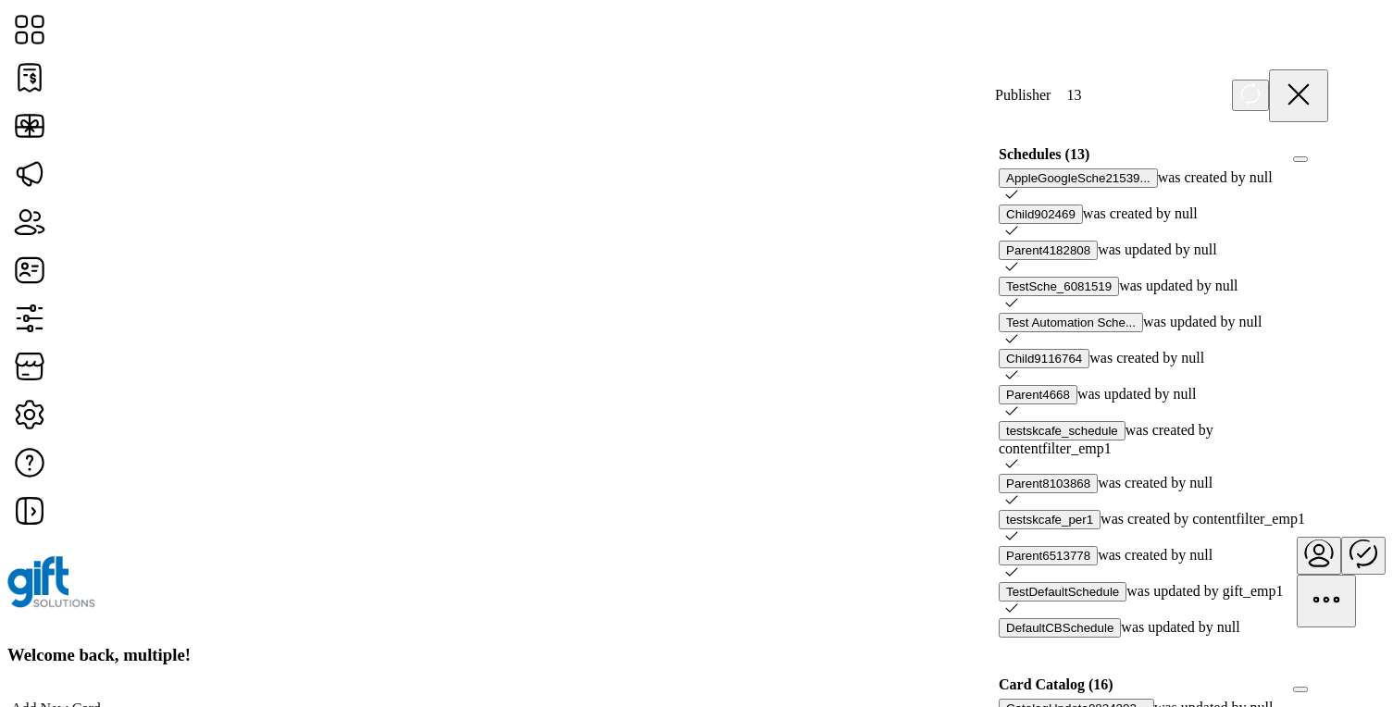
scroll to position [687, 0]
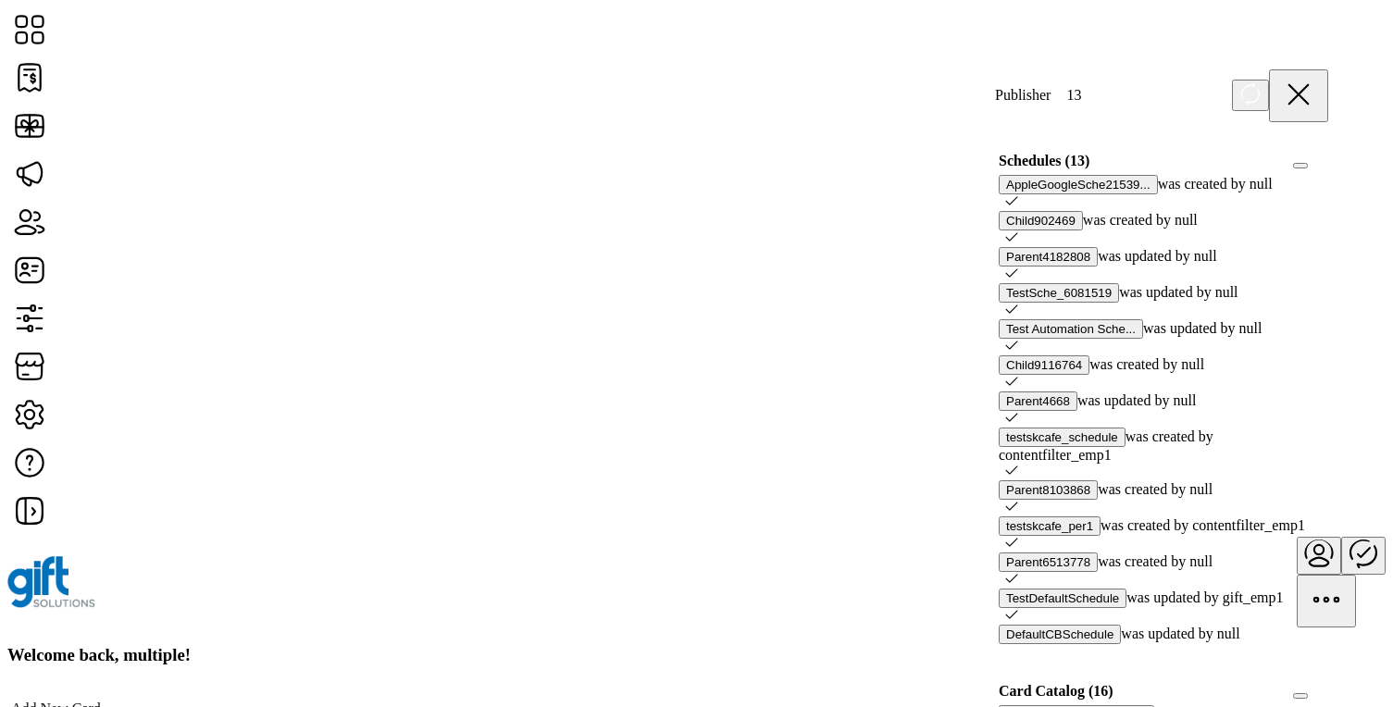
click at [1328, 169] on div at bounding box center [1328, 161] width 0 height 17
click at [1315, 166] on icon at bounding box center [1321, 159] width 13 height 13
click at [1328, 169] on div at bounding box center [1328, 161] width 0 height 17
click at [1315, 166] on icon at bounding box center [1321, 159] width 13 height 13
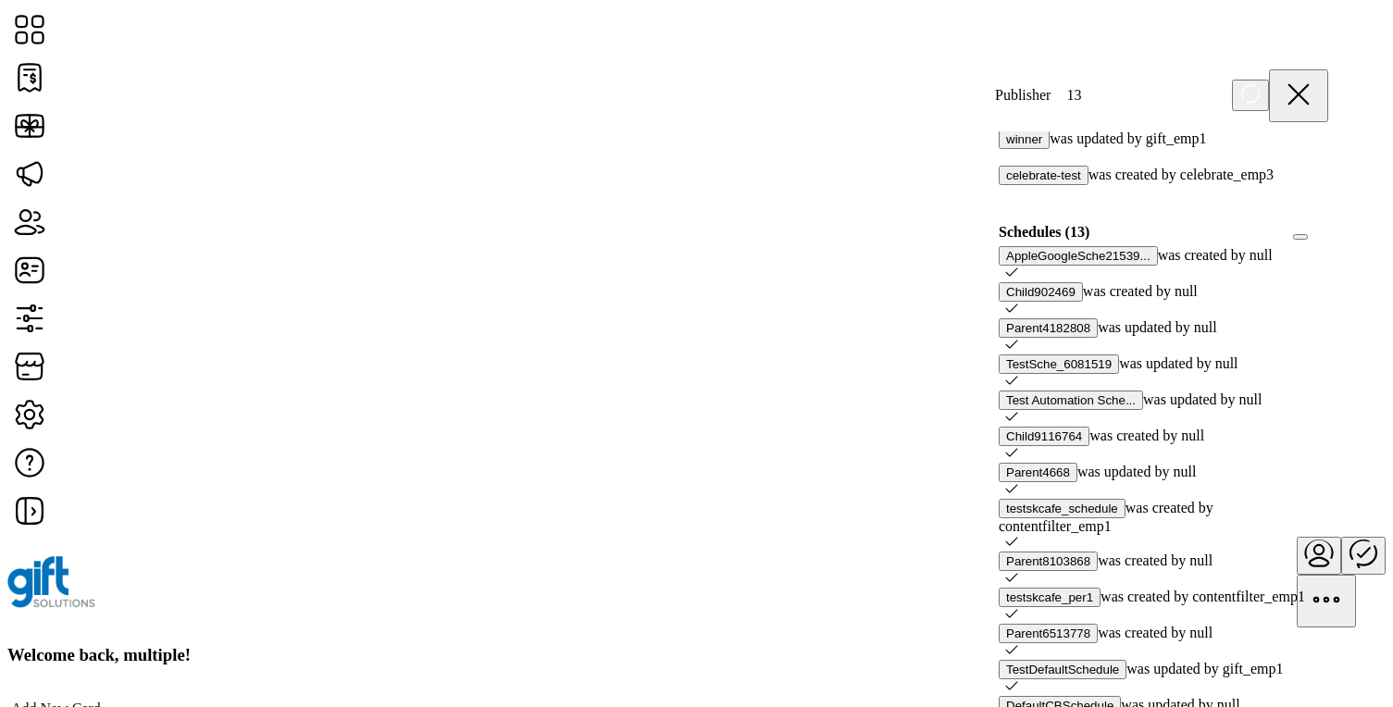
scroll to position [552, 0]
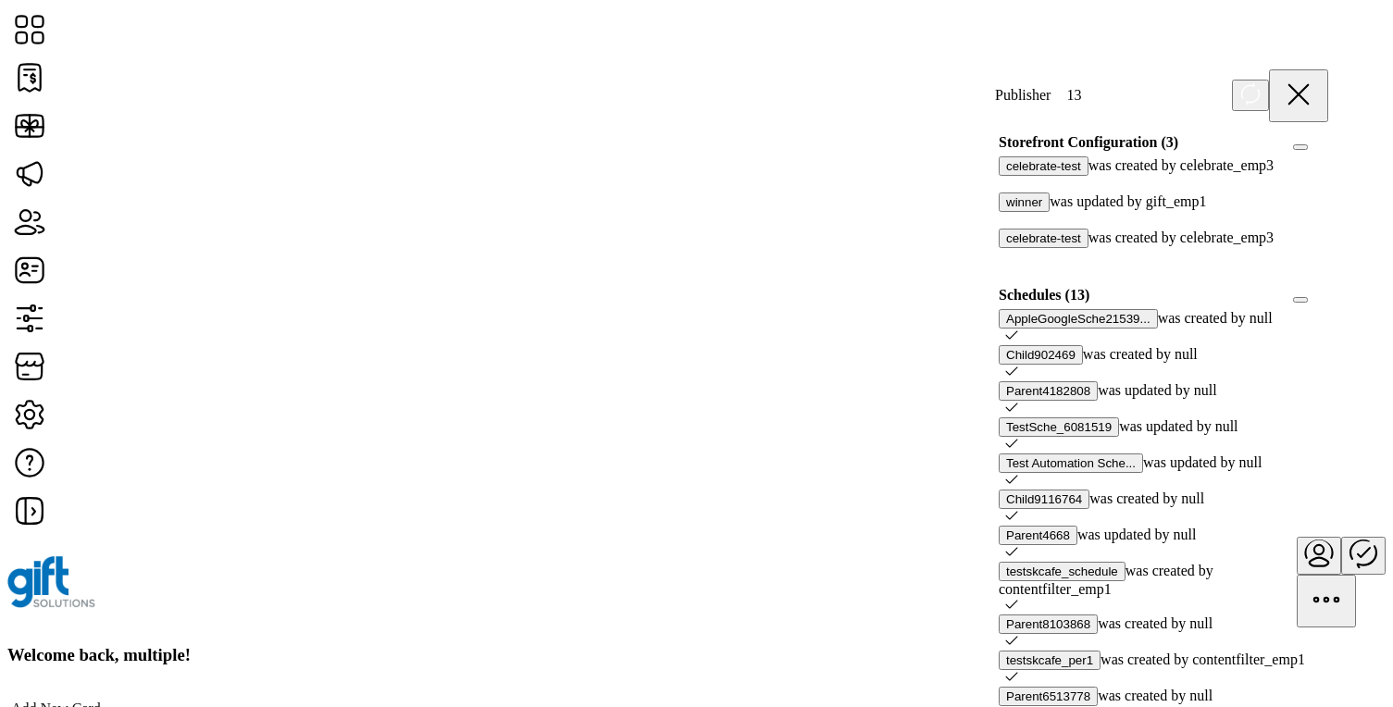
click at [1328, 304] on div at bounding box center [1328, 295] width 0 height 17
click at [1315, 300] on icon at bounding box center [1321, 293] width 13 height 13
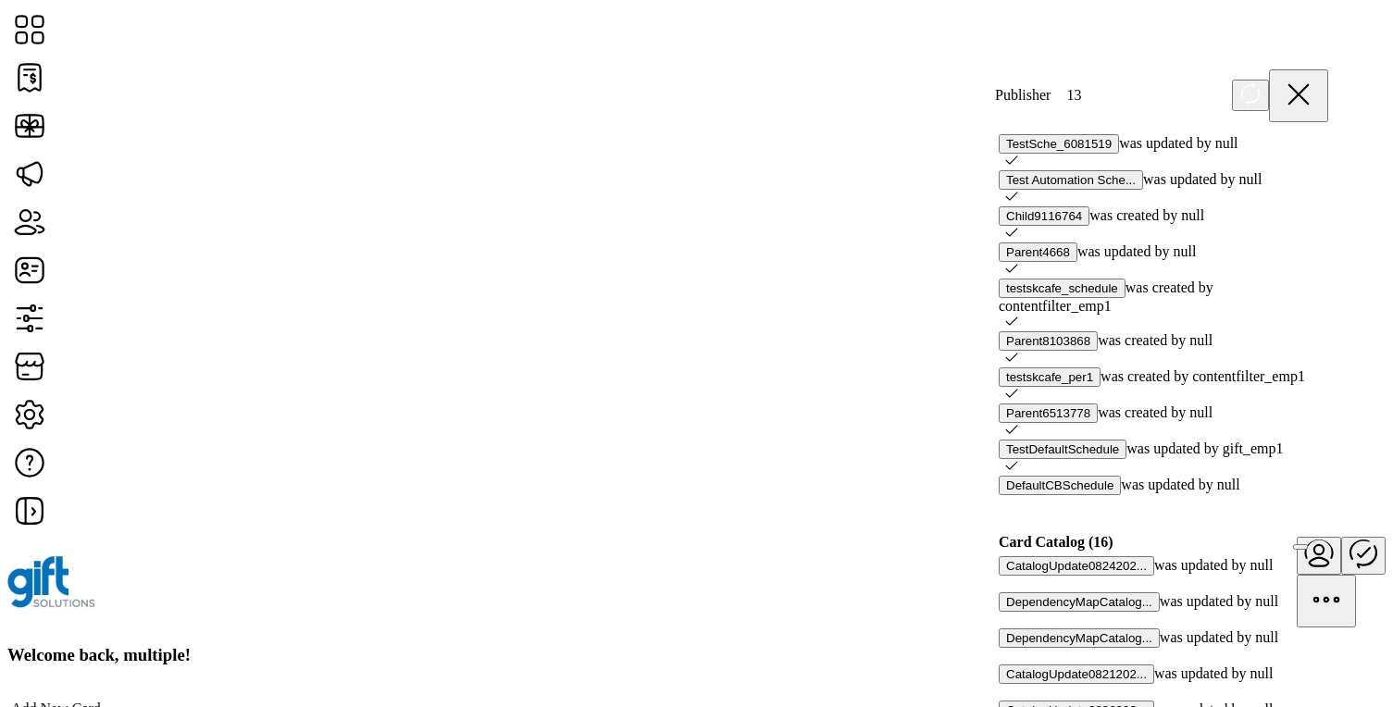
scroll to position [884, 0]
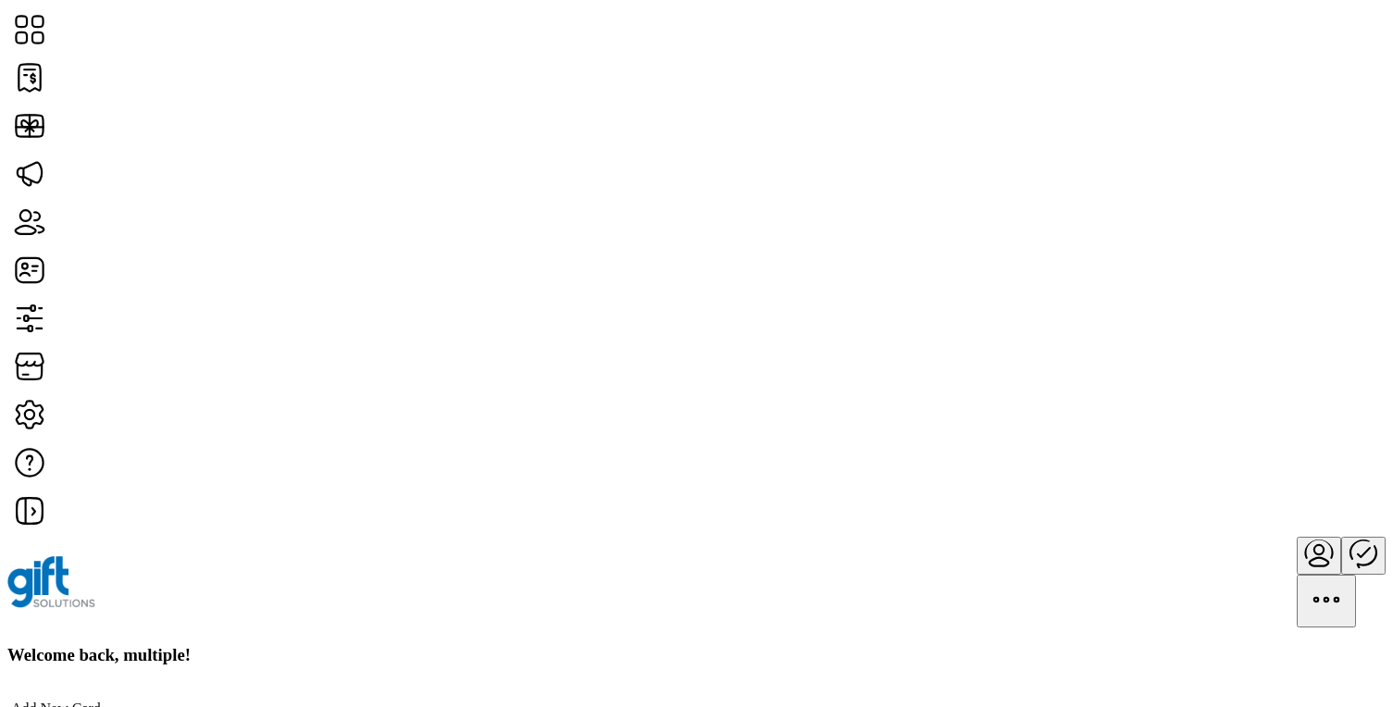
click at [1341, 530] on icon "Publisher Panel" at bounding box center [1363, 552] width 44 height 44
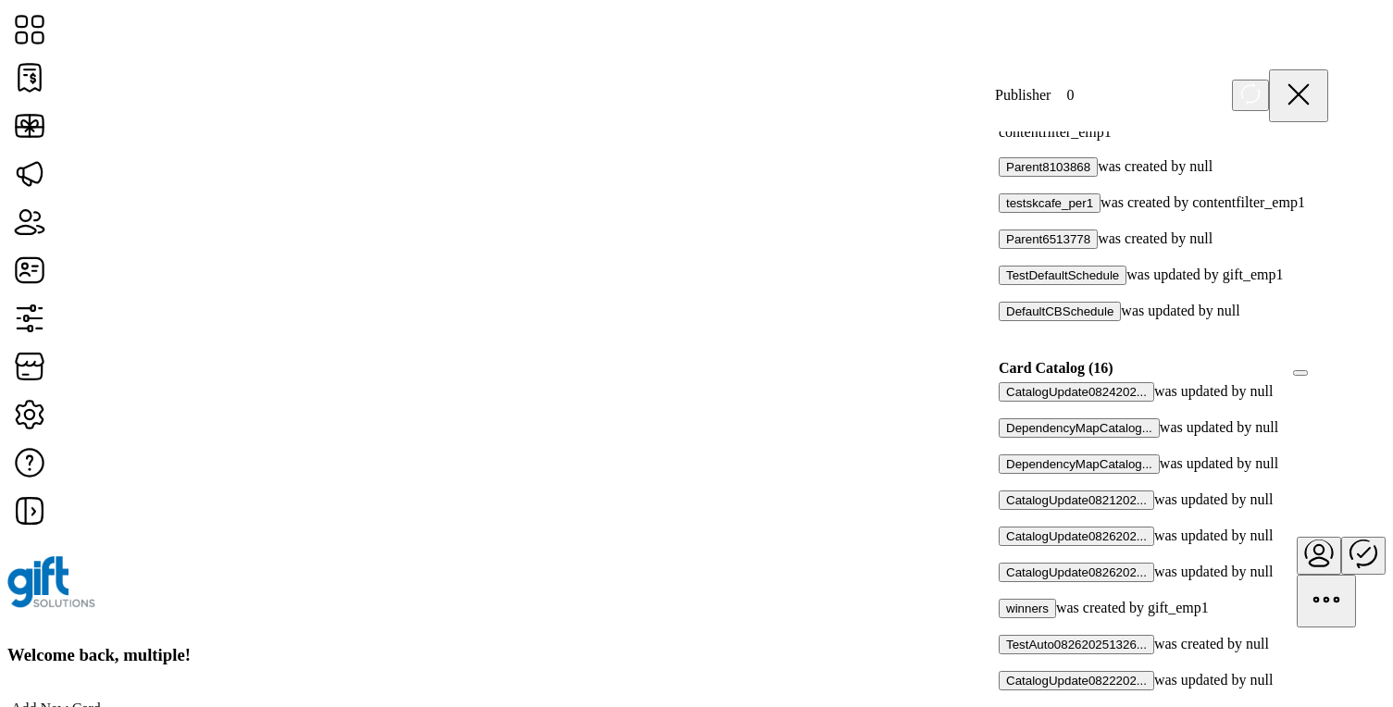
scroll to position [1508, 0]
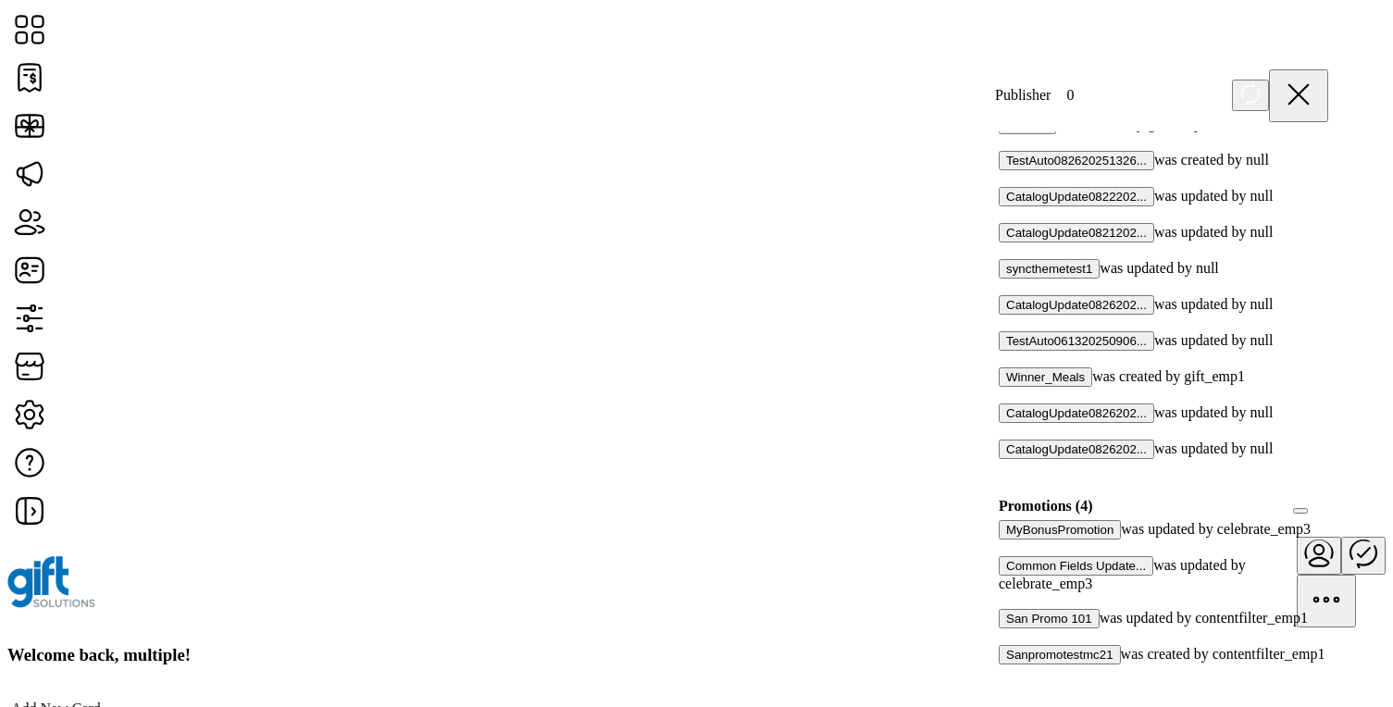
click at [1005, 592] on div at bounding box center [1005, 600] width 0 height 17
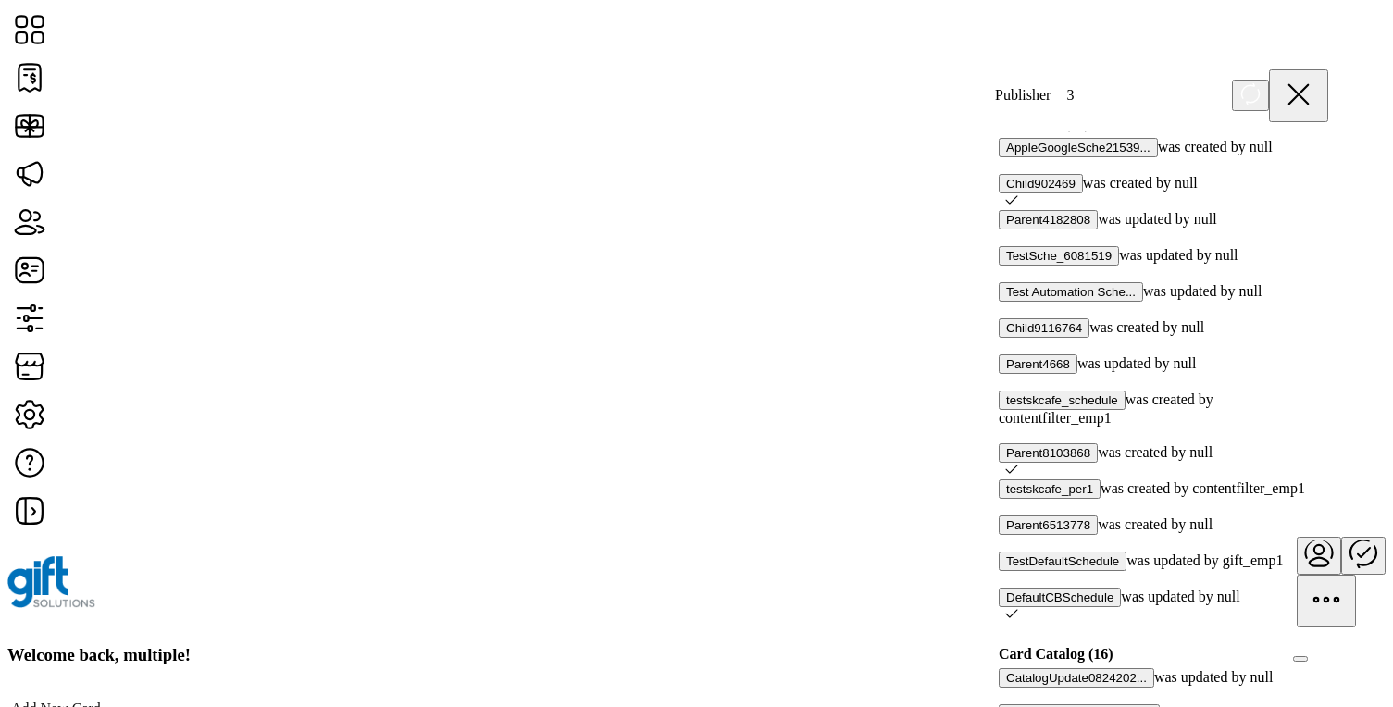
scroll to position [701, 0]
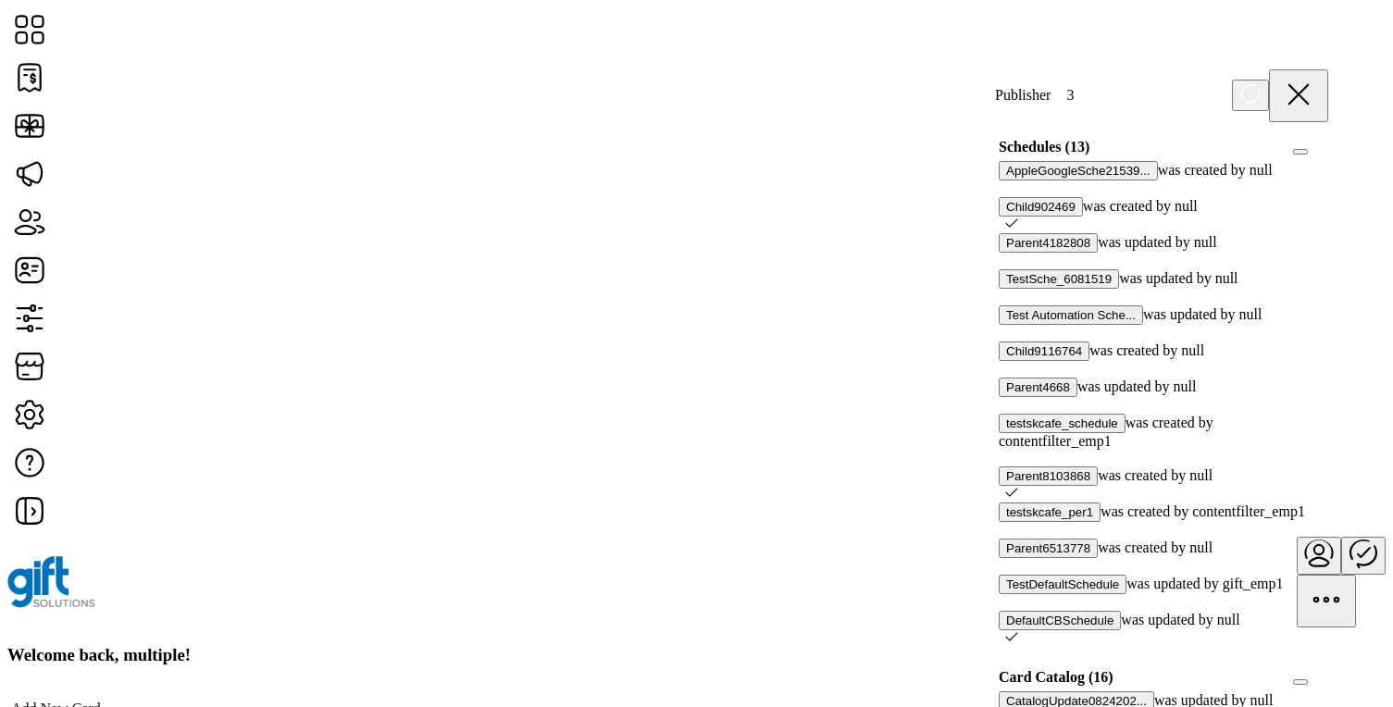
click at [1328, 155] on div at bounding box center [1328, 147] width 0 height 17
click at [1315, 152] on icon at bounding box center [1321, 145] width 13 height 13
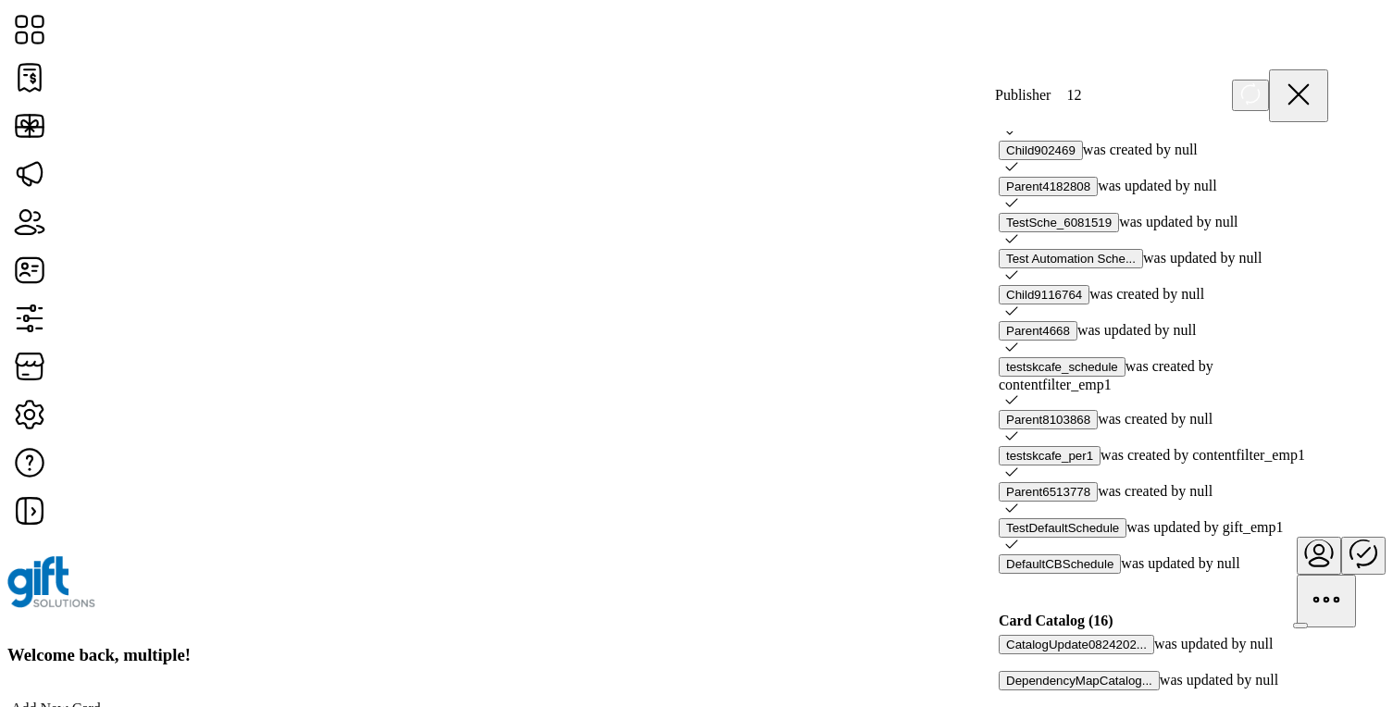
scroll to position [758, 0]
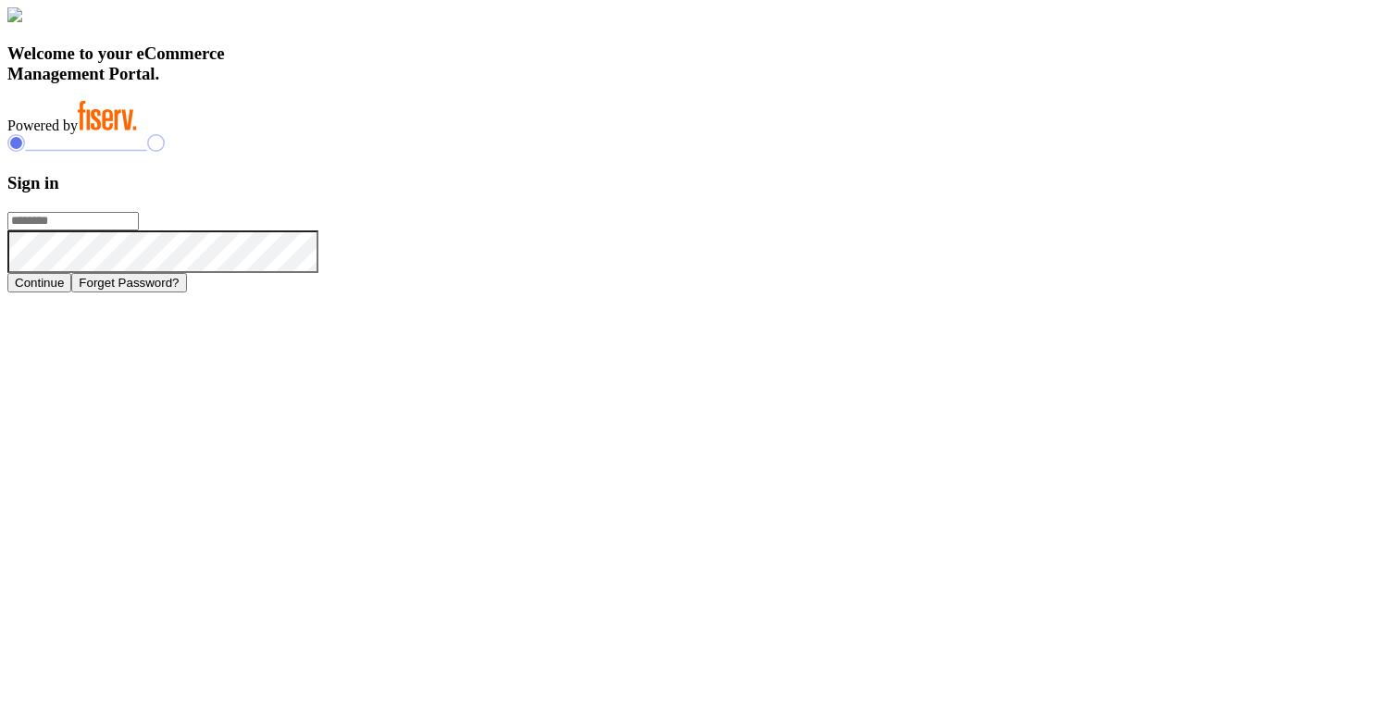
type input "**********"
